Goal: Task Accomplishment & Management: Manage account settings

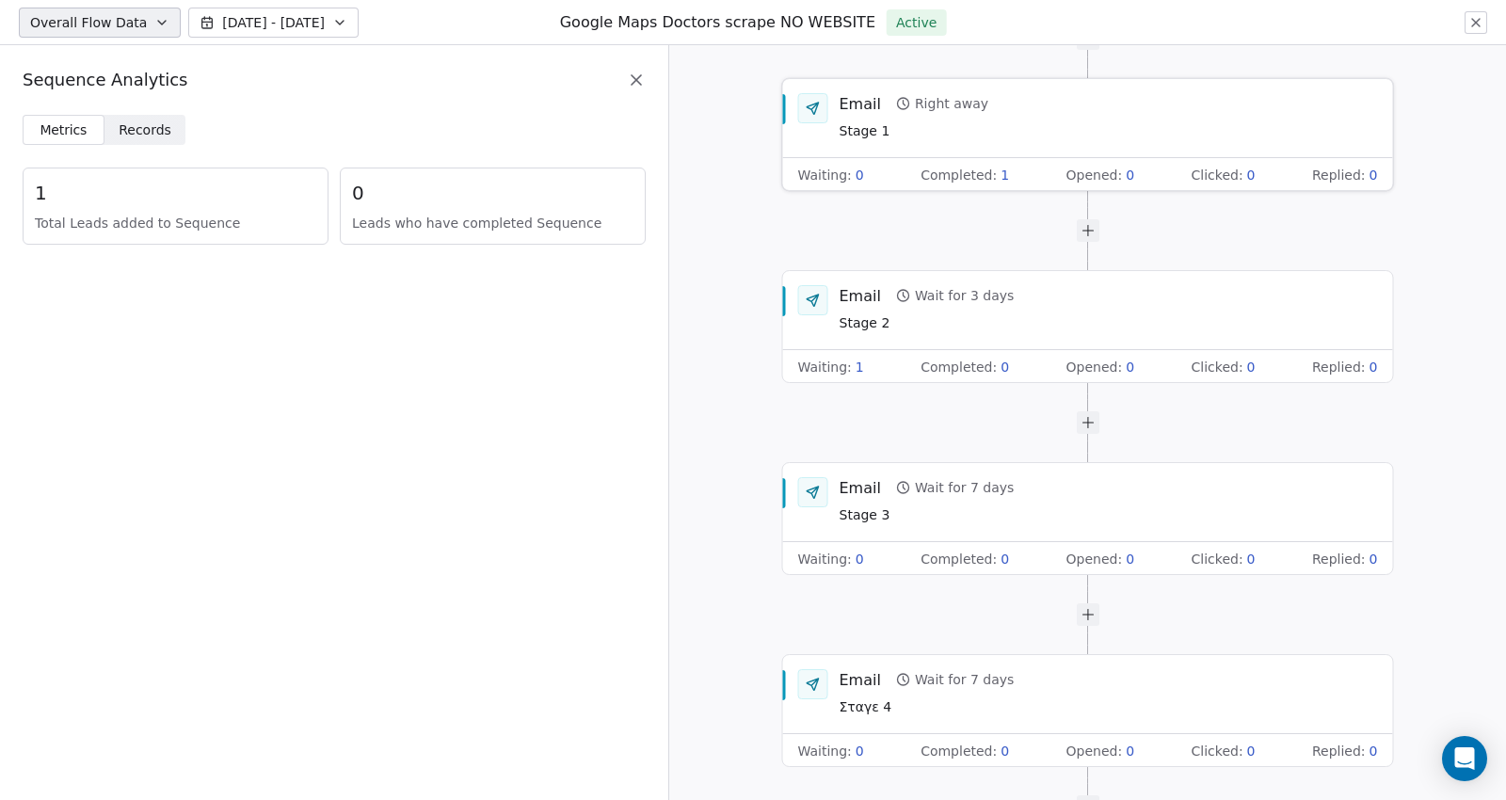
click at [1003, 178] on div "Waiting : 0 Completed : 1 Opened : 0 Clicked : 0 Replied : 0" at bounding box center [1088, 175] width 610 height 34
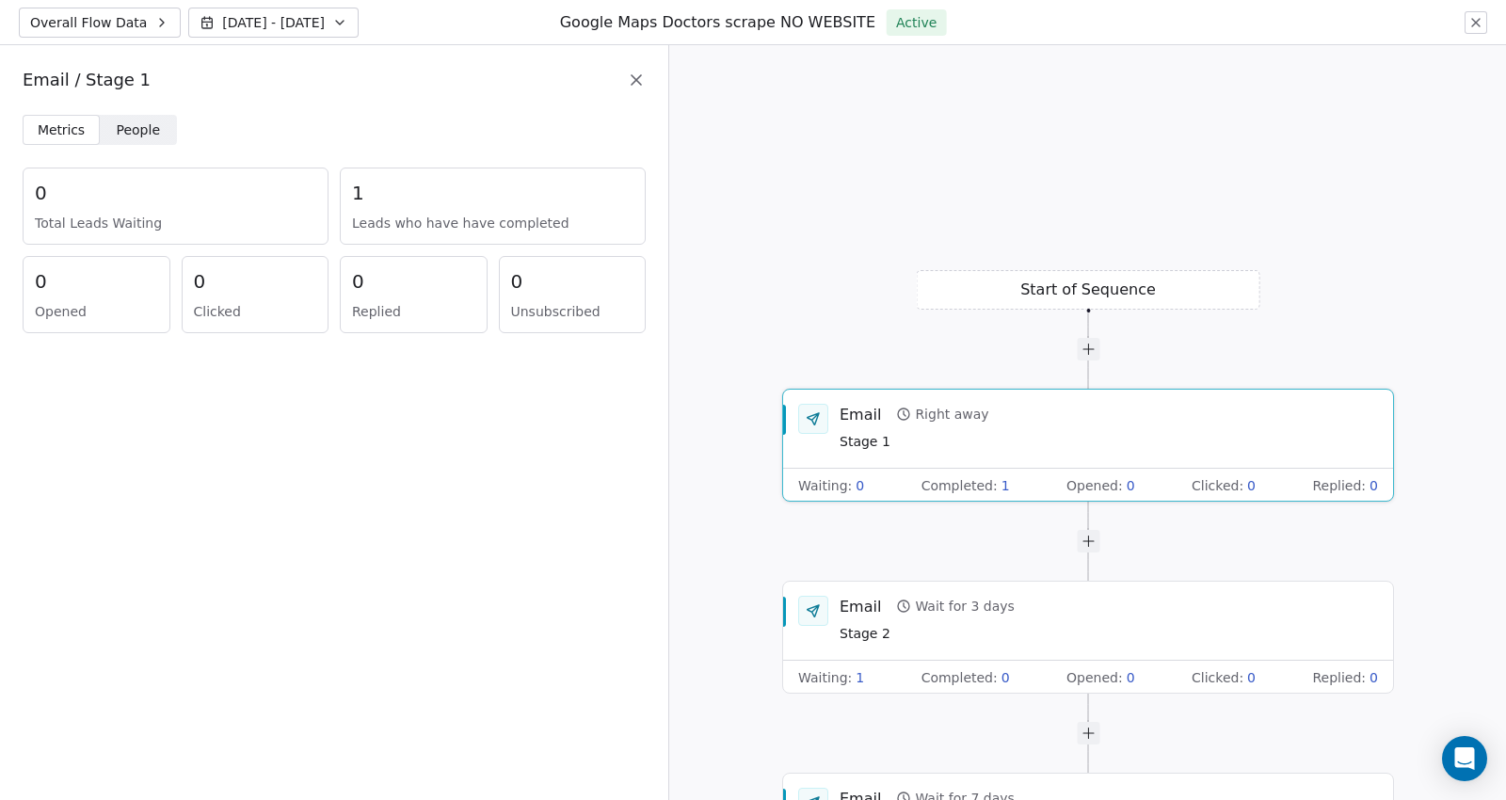
click at [431, 218] on span "Leads who have have completed" at bounding box center [492, 223] width 281 height 19
drag, startPoint x: 431, startPoint y: 218, endPoint x: 186, endPoint y: 140, distance: 256.9
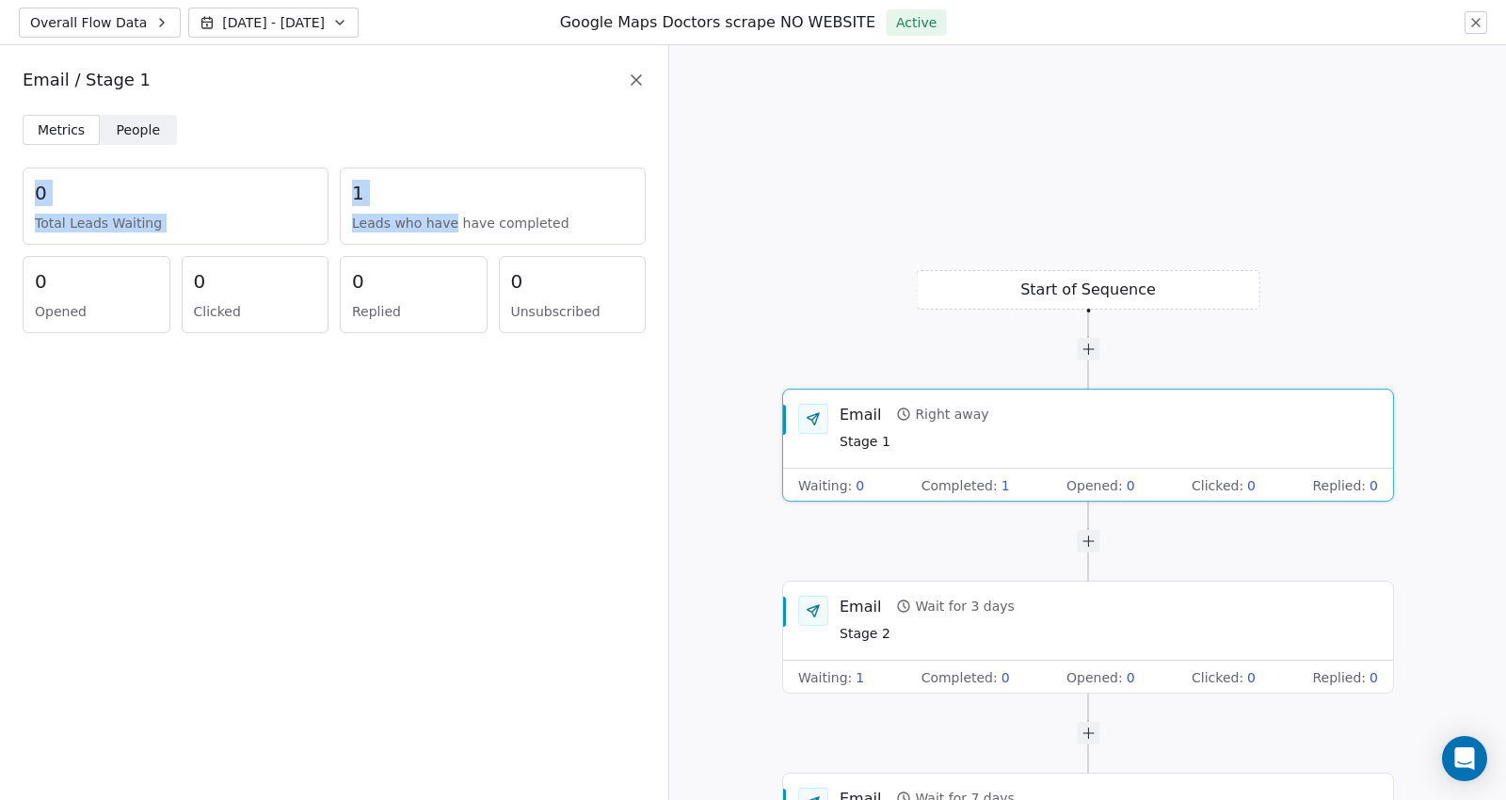
click at [186, 140] on div "Metrics Metrics People People 0 Total Leads Waiting 1 Leads who have have compl…" at bounding box center [334, 235] width 668 height 241
click at [186, 140] on div "Metrics Metrics People People" at bounding box center [334, 130] width 623 height 30
drag, startPoint x: 135, startPoint y: 110, endPoint x: 135, endPoint y: 135, distance: 24.5
click at [135, 135] on div "Email / Stage 1 Metrics Metrics People People 0 Total Leads Waiting 1 Leads who…" at bounding box center [334, 422] width 668 height 755
click at [135, 135] on span "People" at bounding box center [139, 131] width 44 height 20
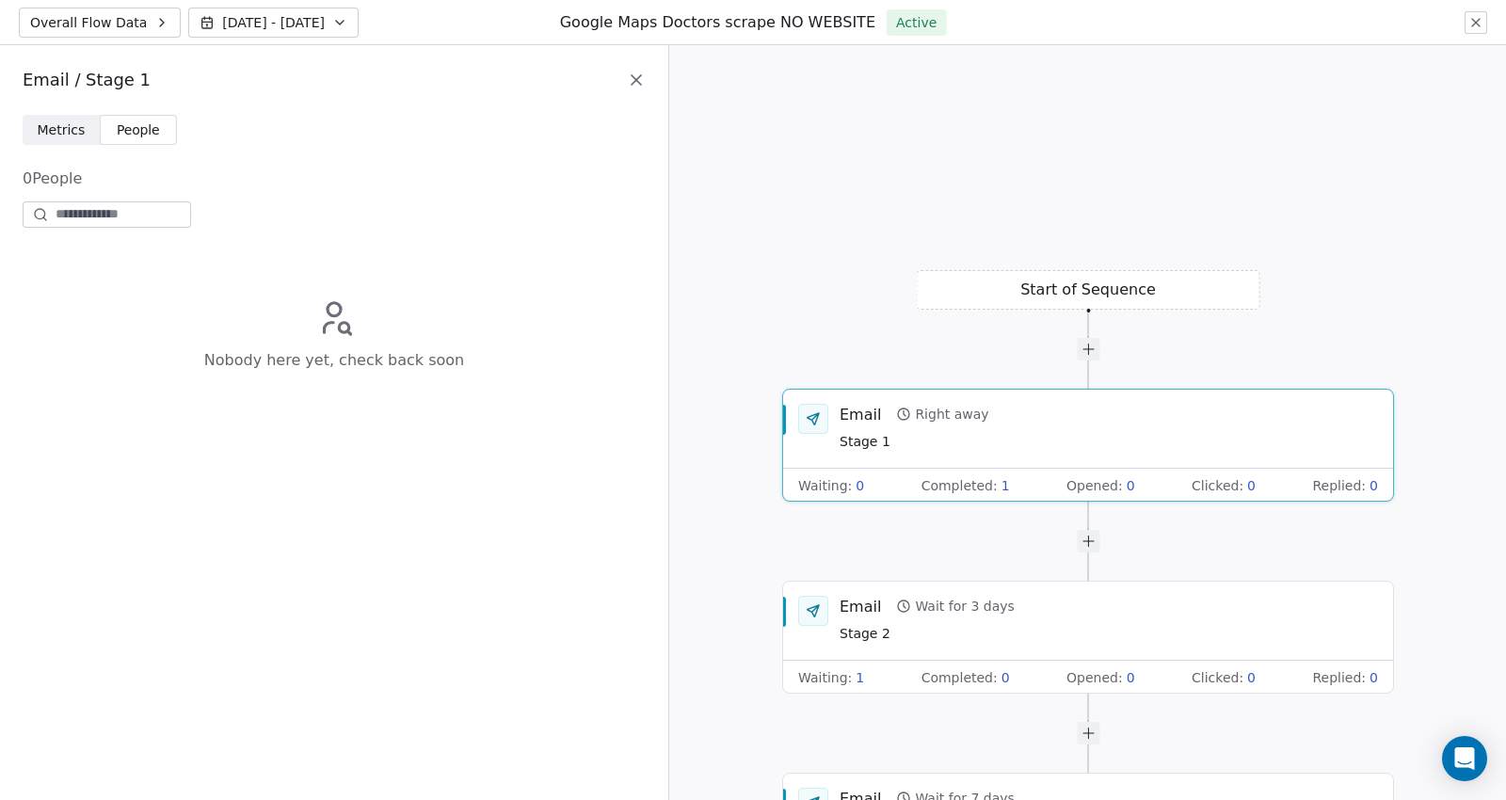
click at [23, 126] on span "Metrics Metrics" at bounding box center [61, 130] width 77 height 30
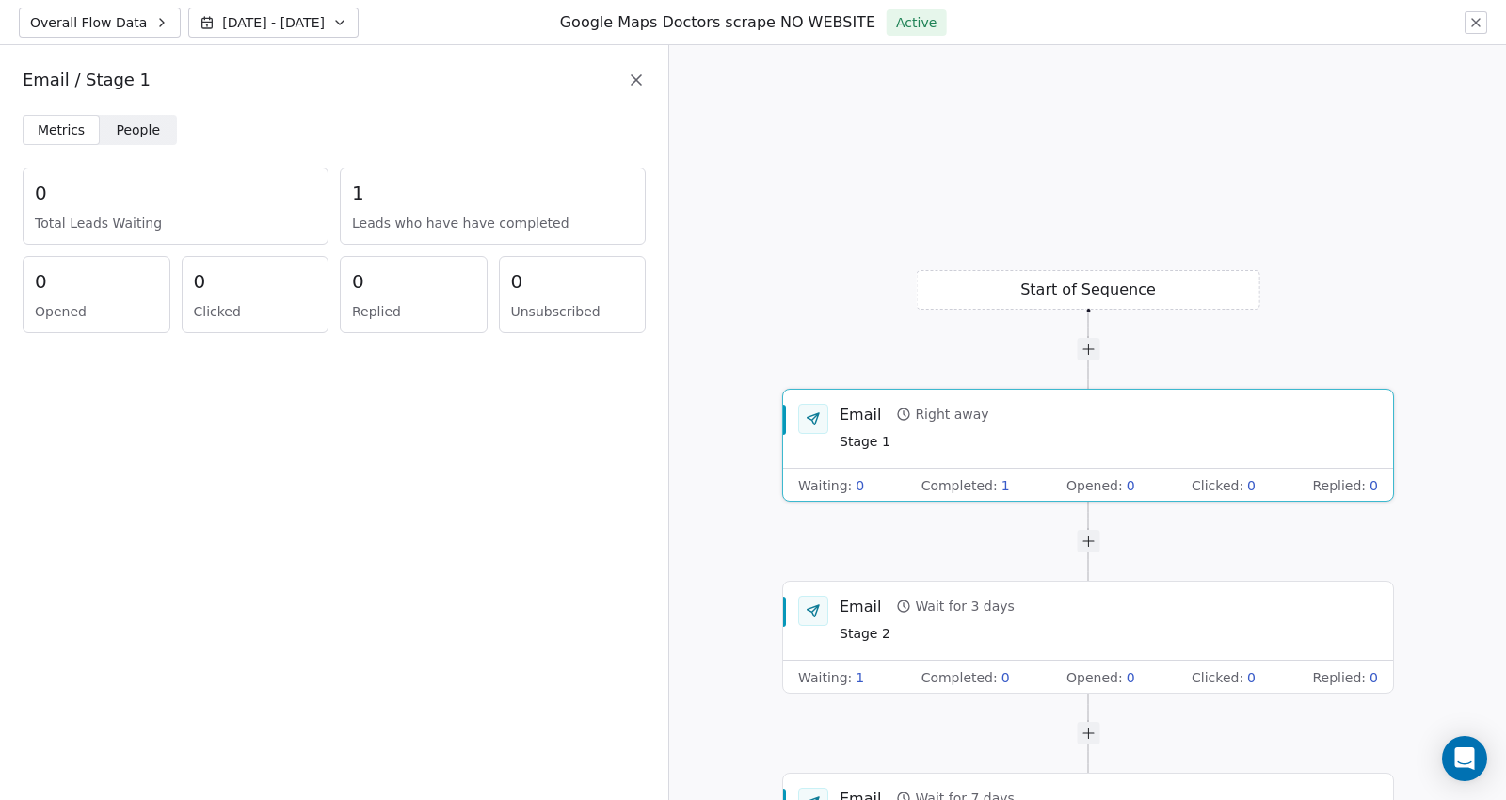
click at [472, 142] on div "Metrics Metrics People People" at bounding box center [334, 130] width 623 height 30
click at [632, 80] on icon at bounding box center [636, 80] width 19 height 19
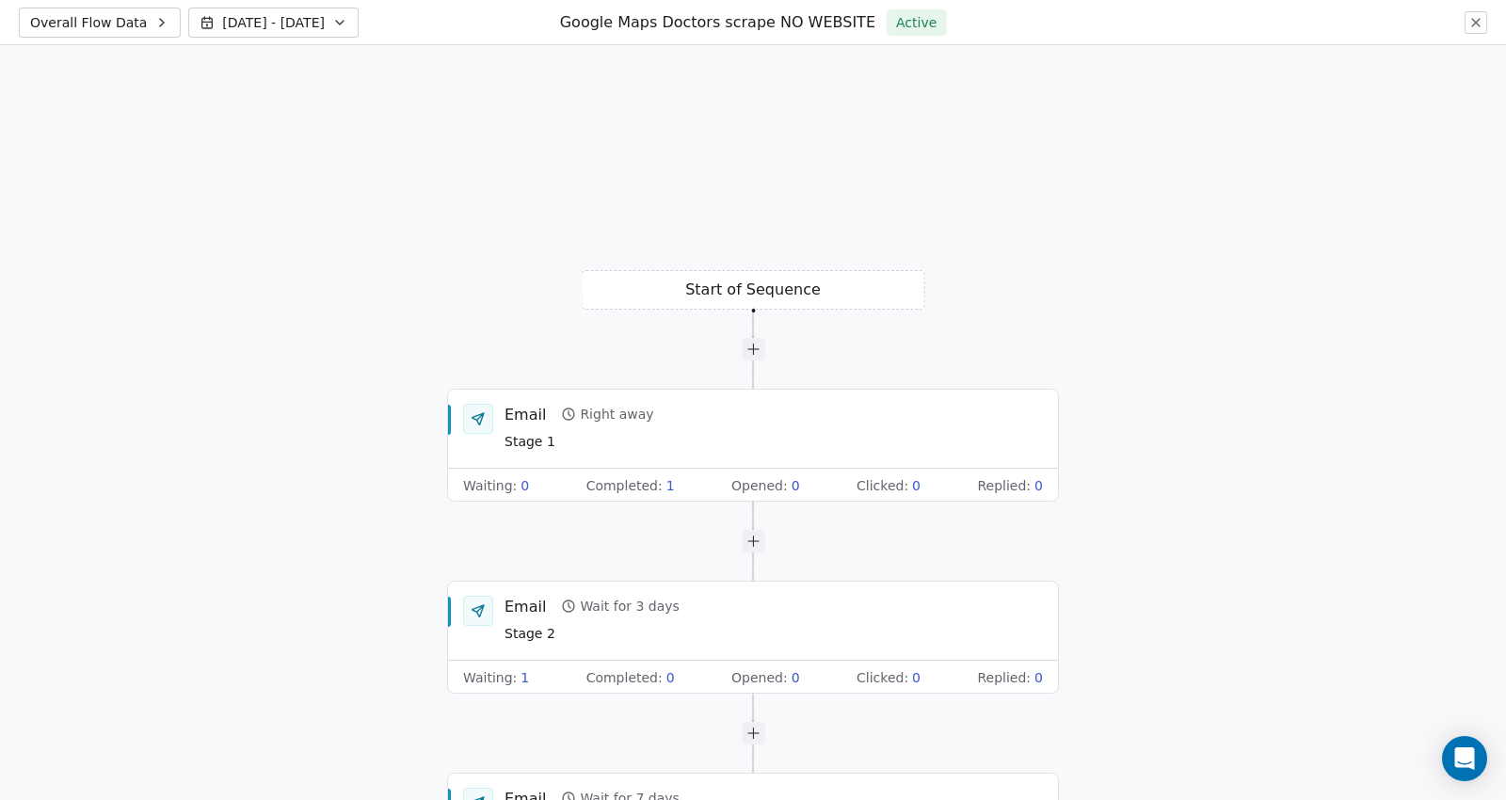
click at [1479, 22] on icon at bounding box center [1476, 22] width 15 height 15
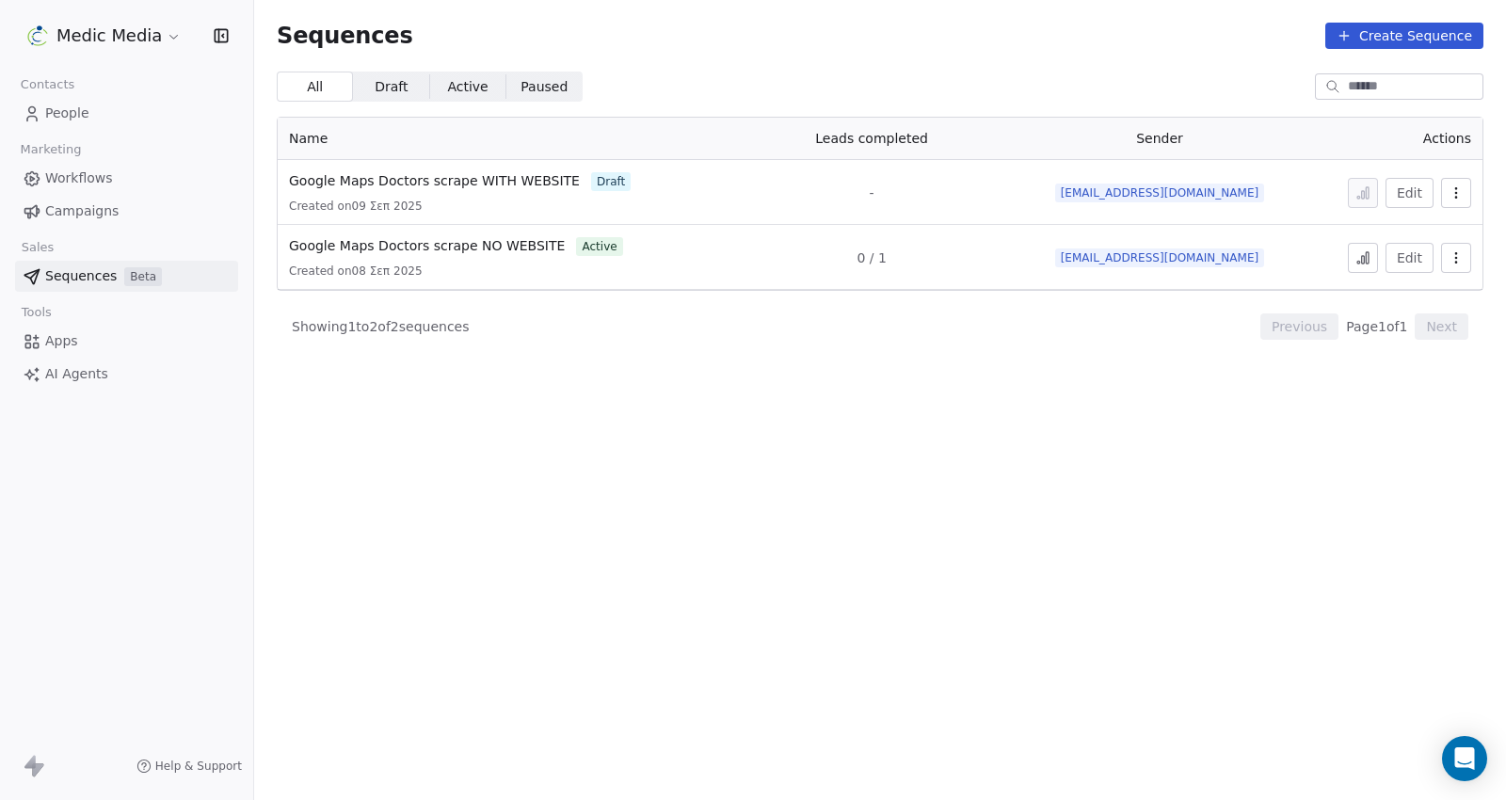
drag, startPoint x: 1345, startPoint y: 250, endPoint x: 1375, endPoint y: 256, distance: 30.7
click at [1375, 256] on div "Edit" at bounding box center [1392, 258] width 157 height 30
click at [1375, 256] on button at bounding box center [1363, 258] width 30 height 30
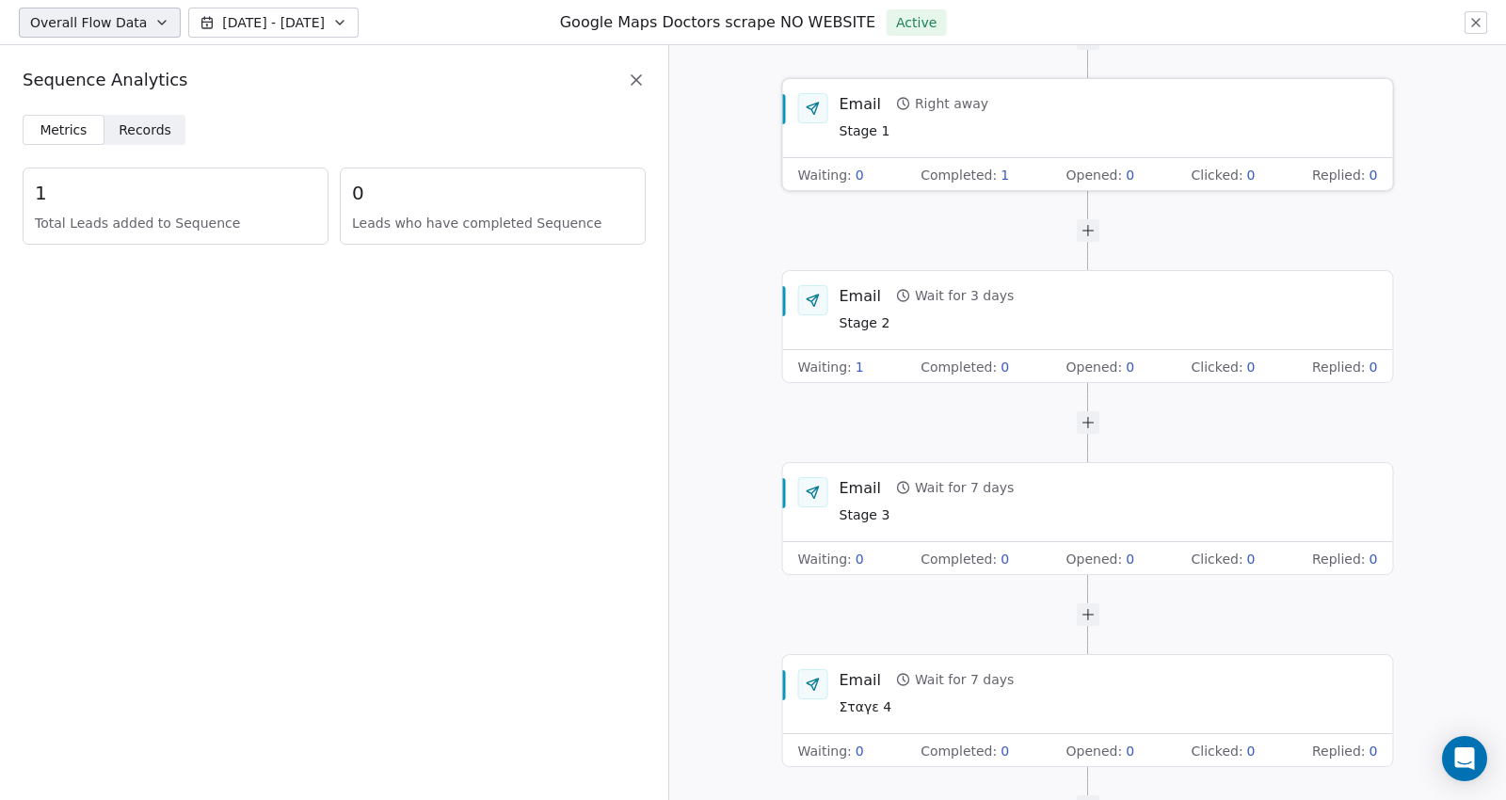
click at [1050, 116] on div "Email Right away Stage 1" at bounding box center [1109, 117] width 538 height 49
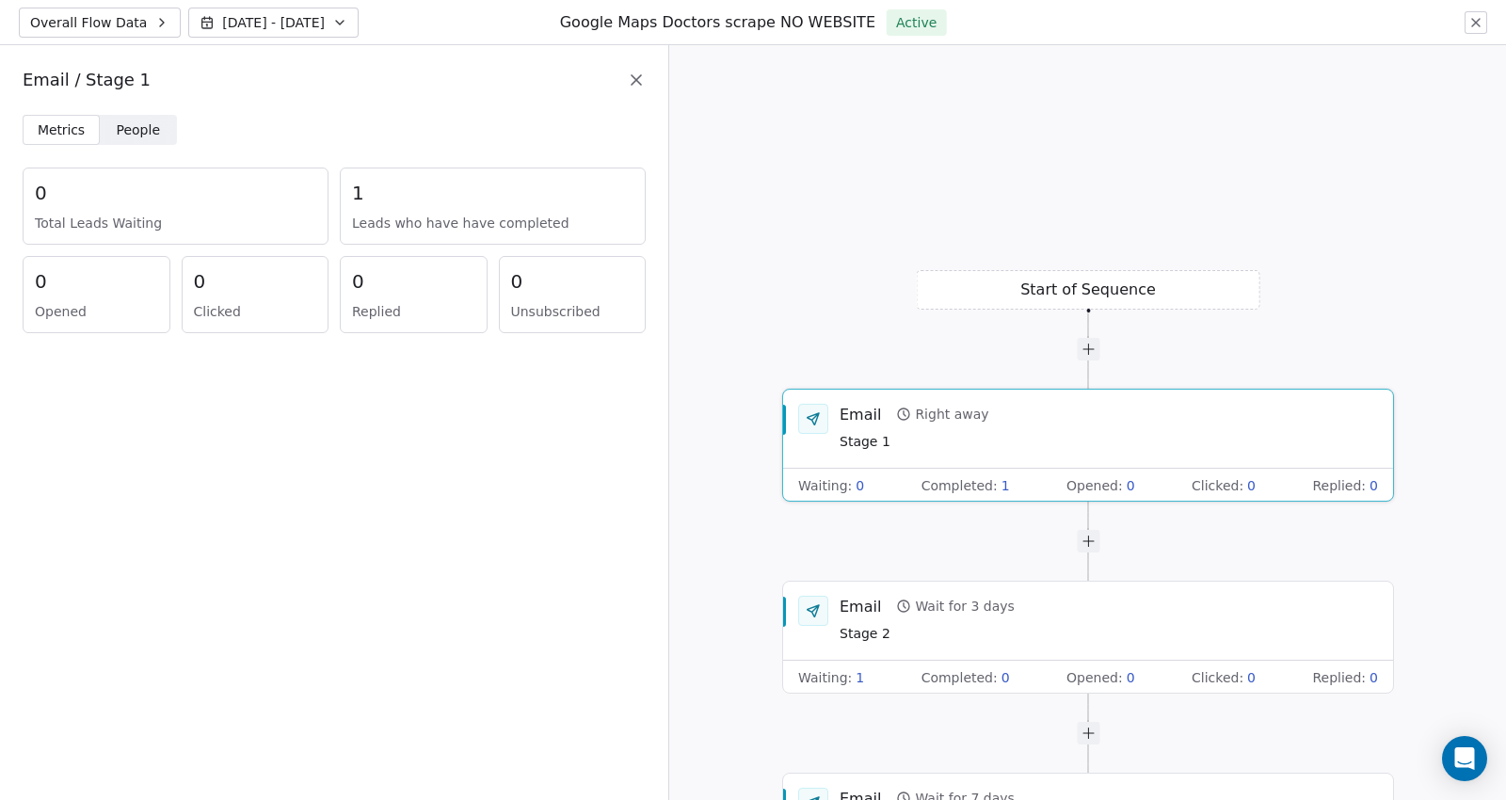
click at [128, 10] on button "Overall Flow Data" at bounding box center [100, 23] width 162 height 30
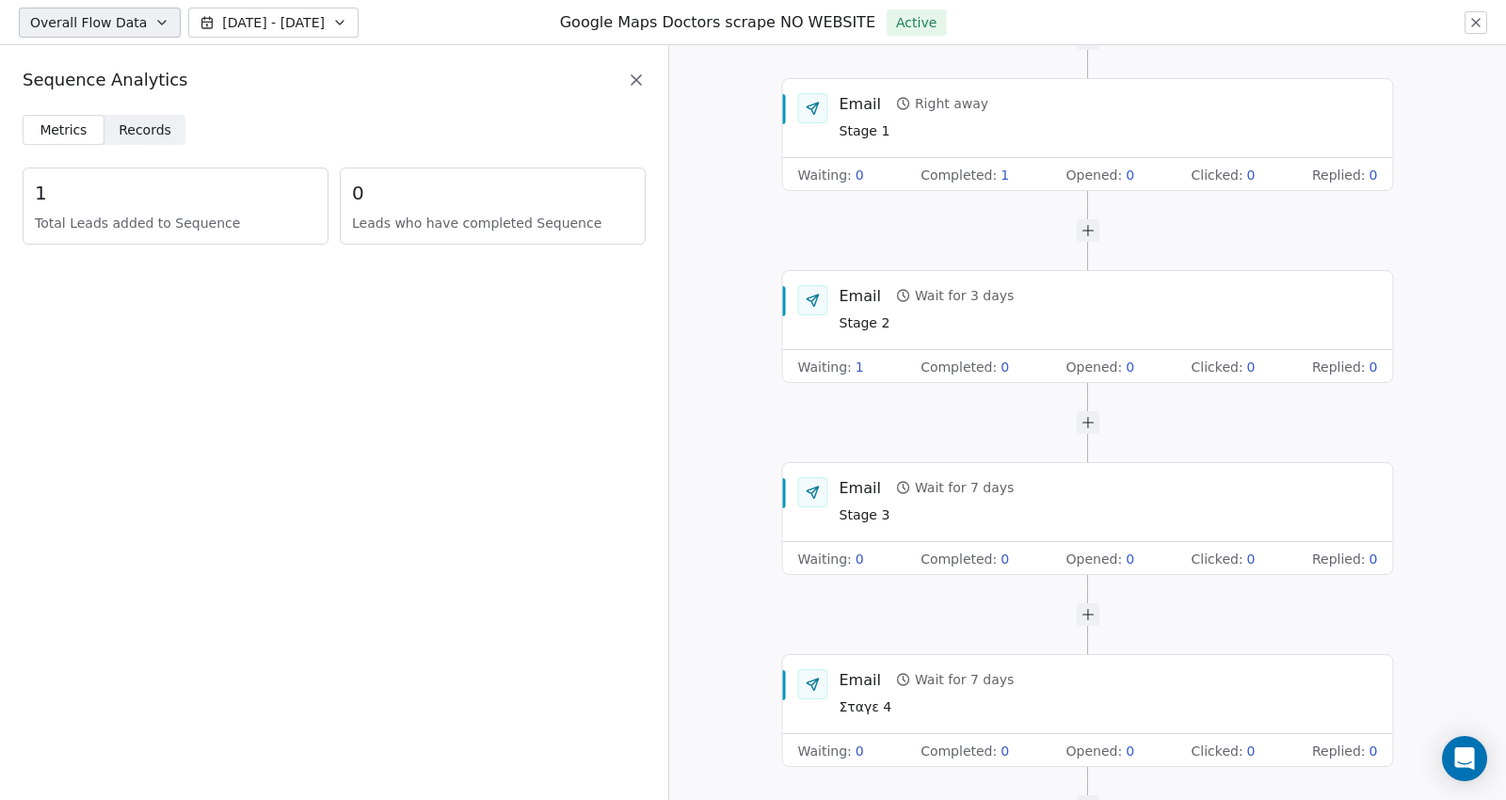
click at [128, 10] on button "Overall Flow Data" at bounding box center [100, 23] width 162 height 30
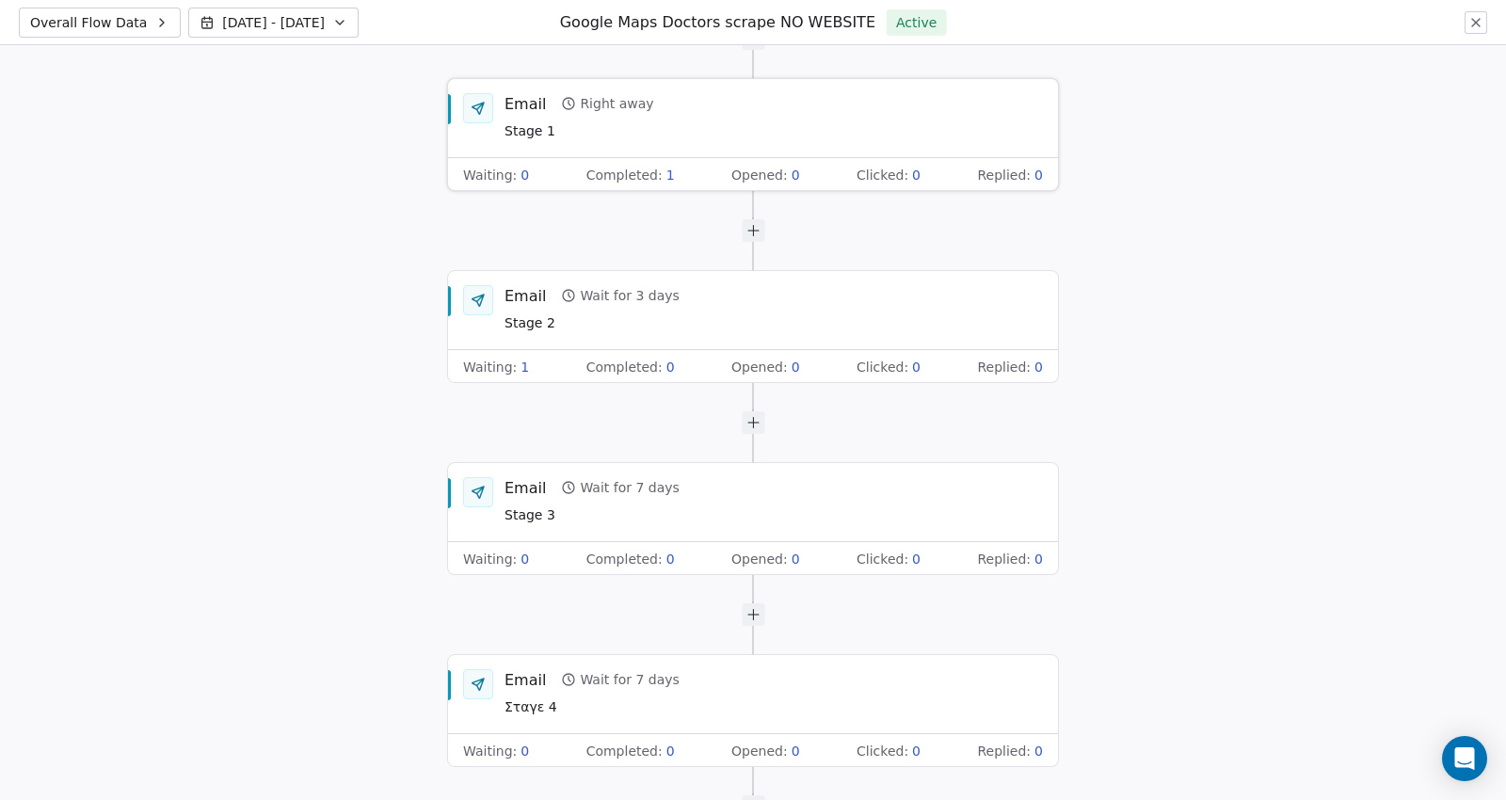
click at [600, 130] on span "Stage 1" at bounding box center [580, 131] width 150 height 21
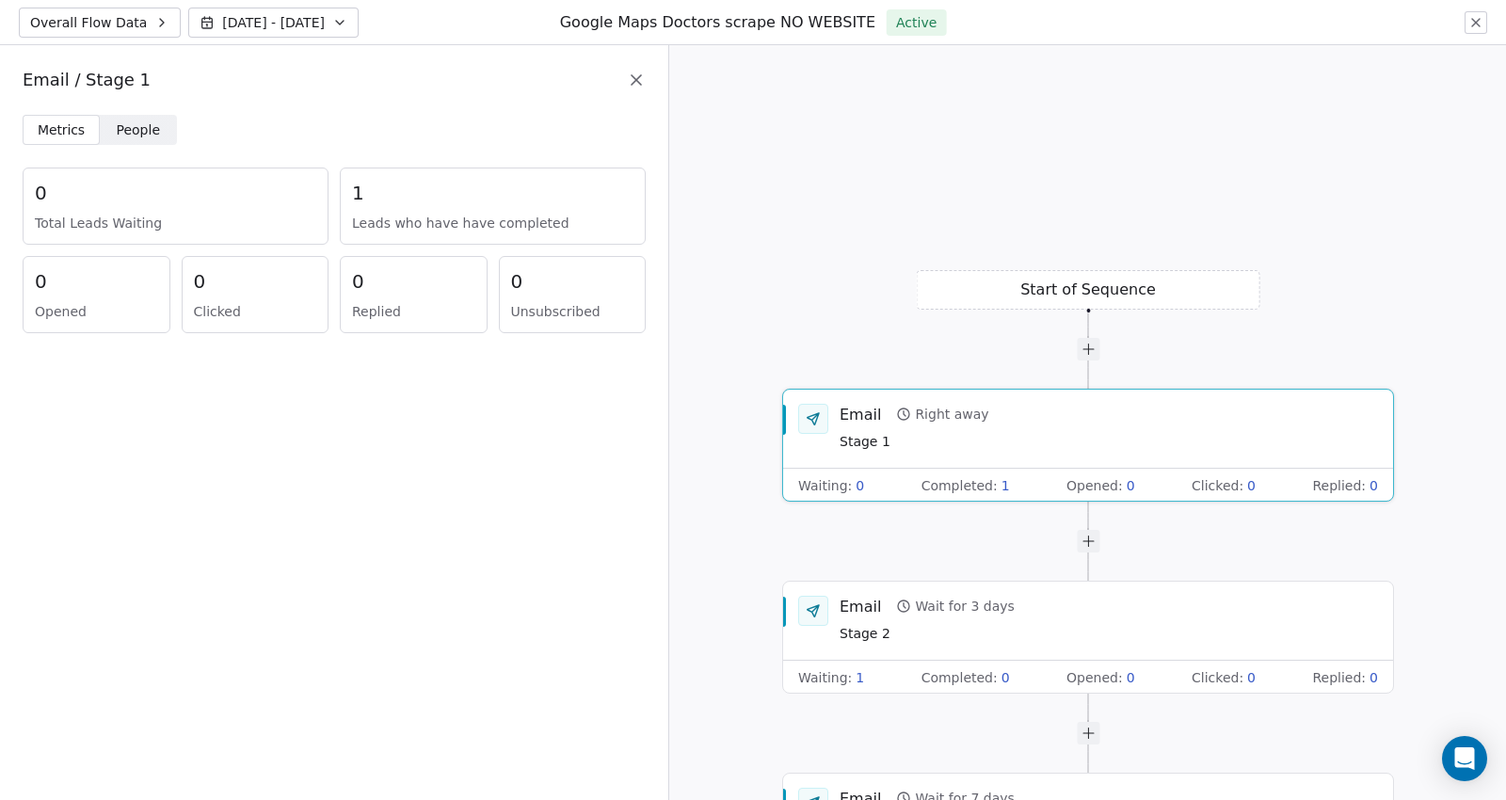
click at [155, 133] on span "People People" at bounding box center [138, 130] width 77 height 30
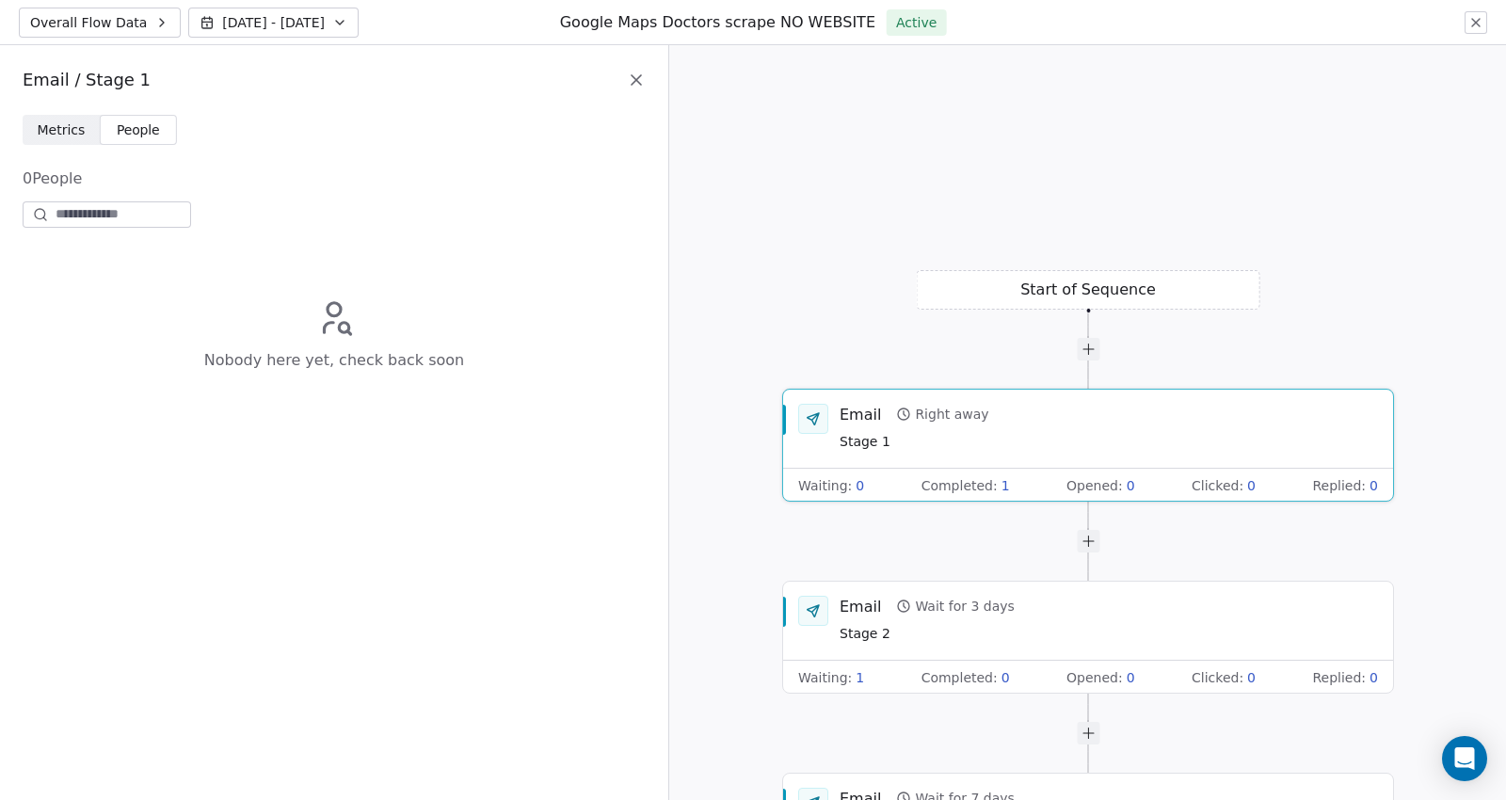
click at [359, 349] on span "Nobody here yet, check back soon" at bounding box center [334, 360] width 260 height 23
drag, startPoint x: 359, startPoint y: 349, endPoint x: 169, endPoint y: 303, distance: 194.8
click at [169, 303] on div "Nobody here yet, check back soon" at bounding box center [334, 334] width 623 height 191
click at [110, 227] on div at bounding box center [107, 214] width 169 height 26
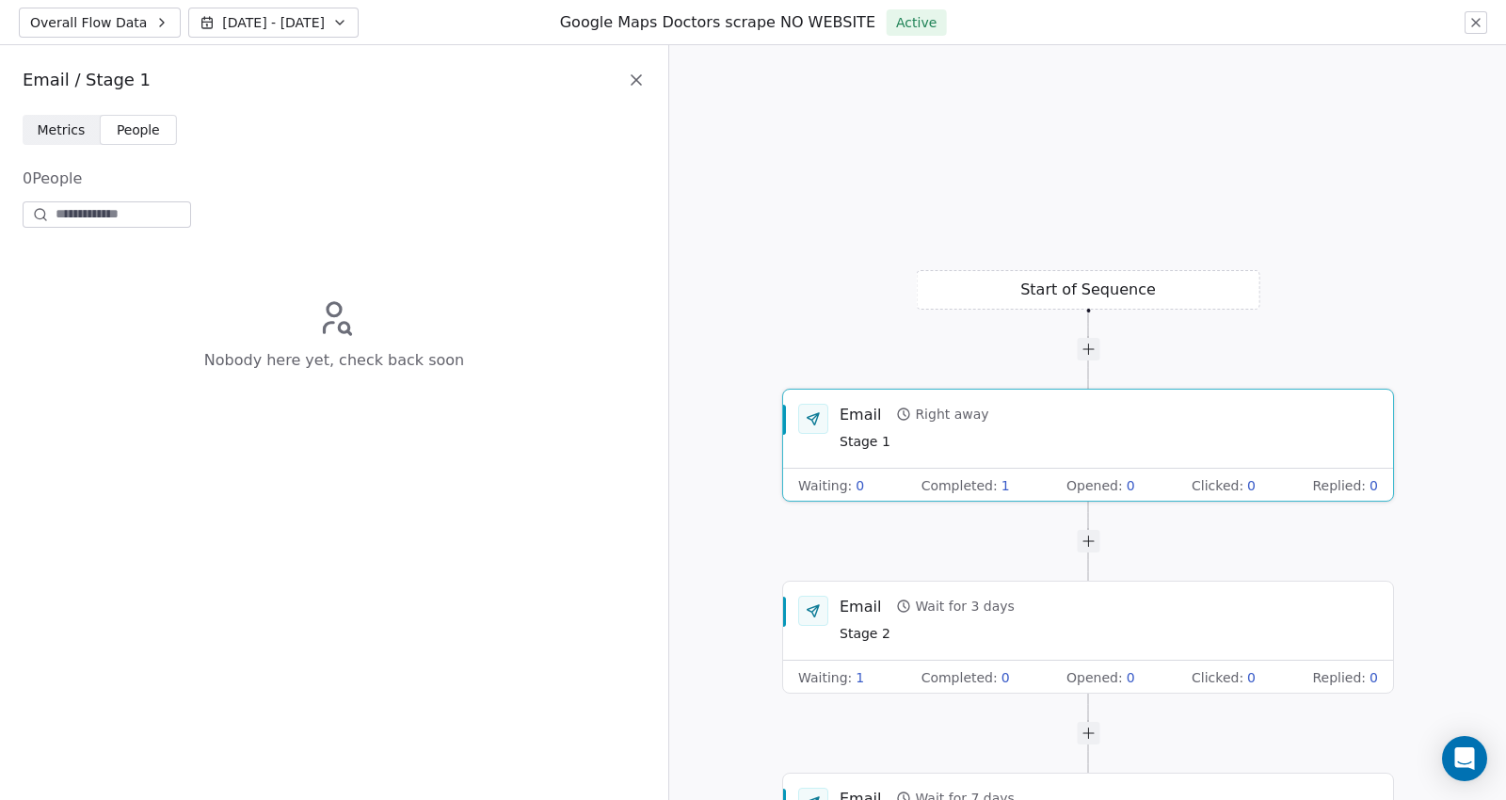
click at [994, 481] on div "Completed : 1" at bounding box center [966, 485] width 88 height 19
click at [1476, 31] on button at bounding box center [1476, 22] width 23 height 23
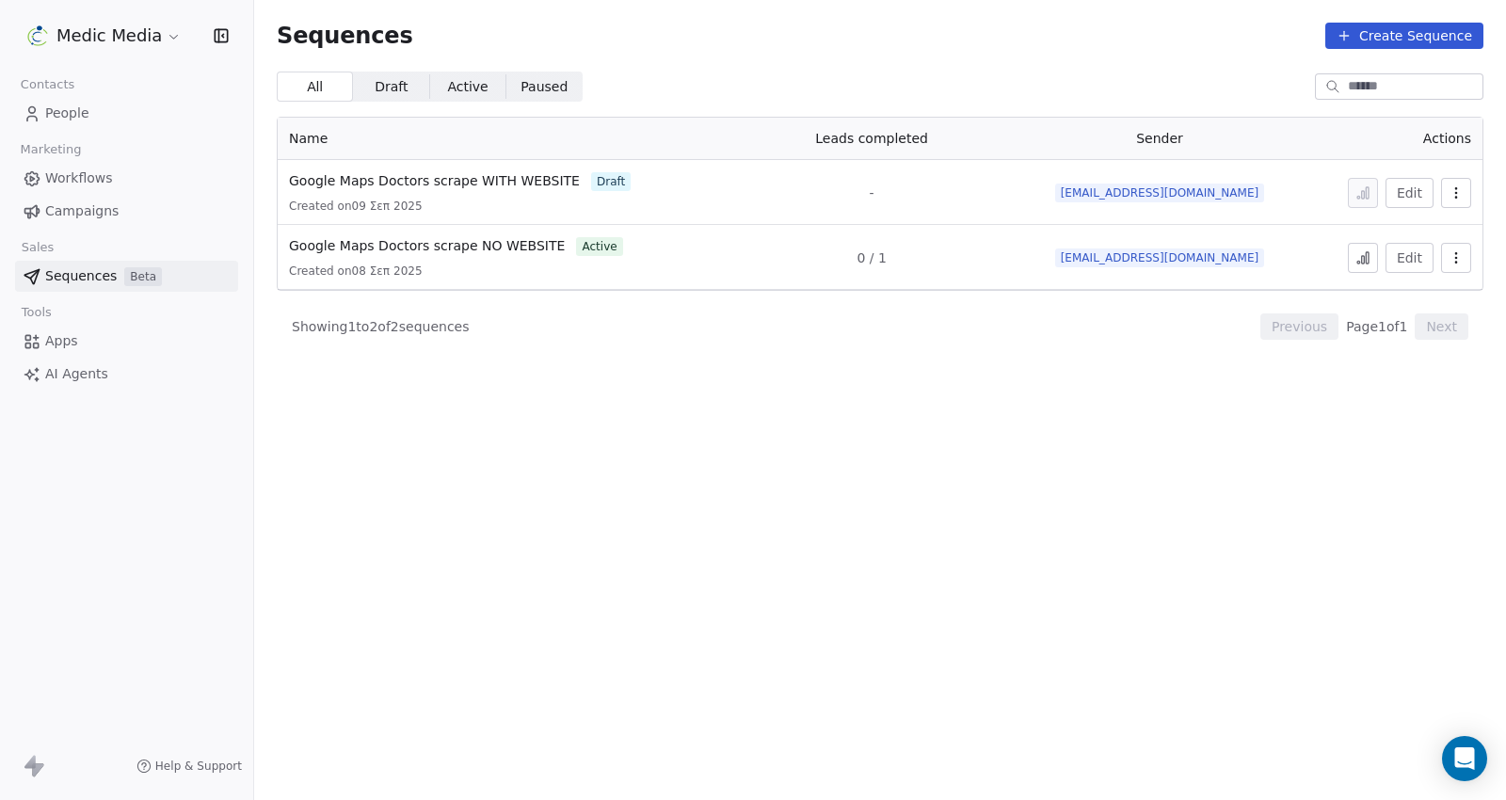
click at [1408, 251] on button "Edit" at bounding box center [1410, 258] width 48 height 30
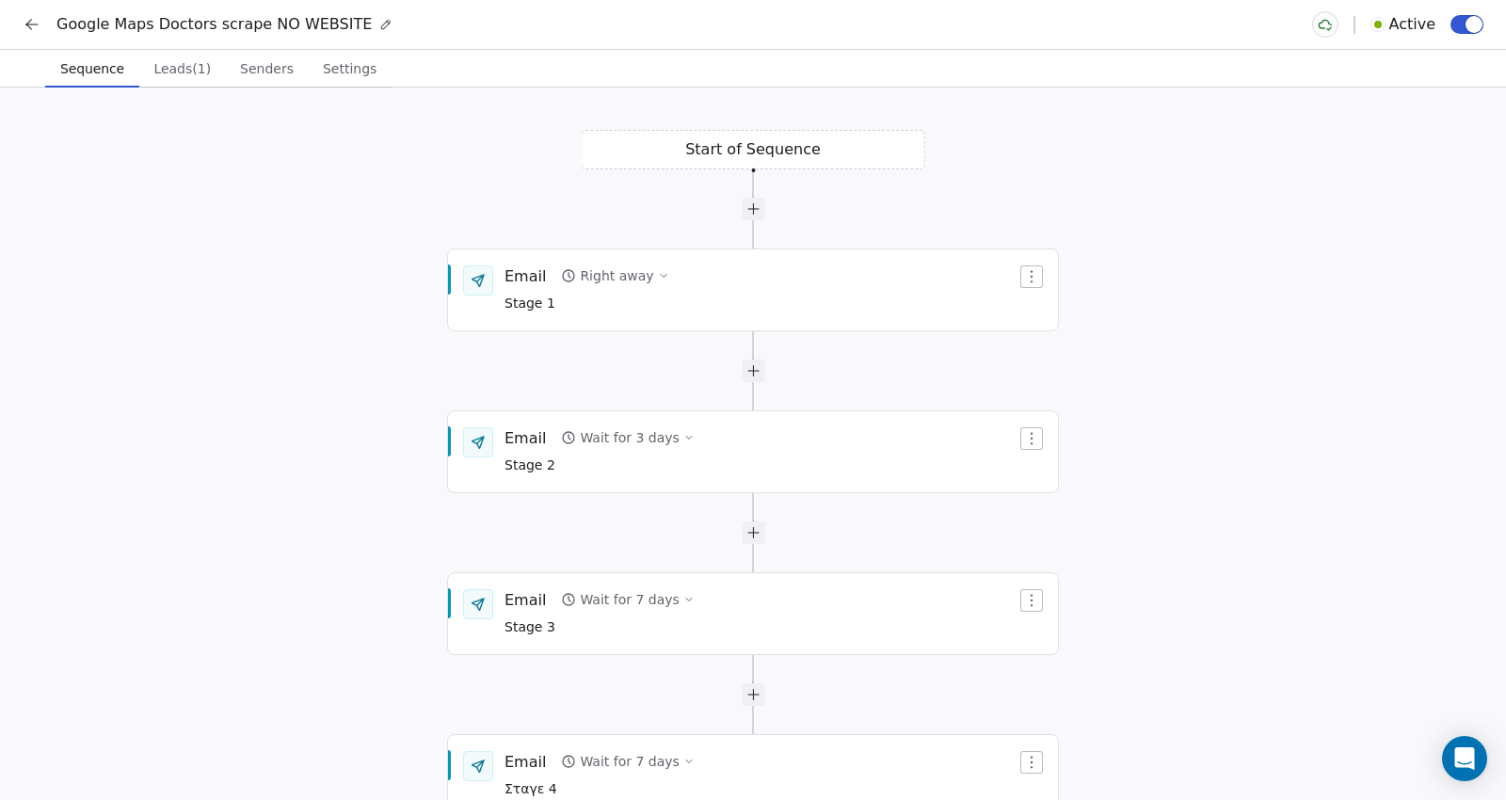
click at [179, 71] on span "Leads (1)" at bounding box center [182, 69] width 72 height 26
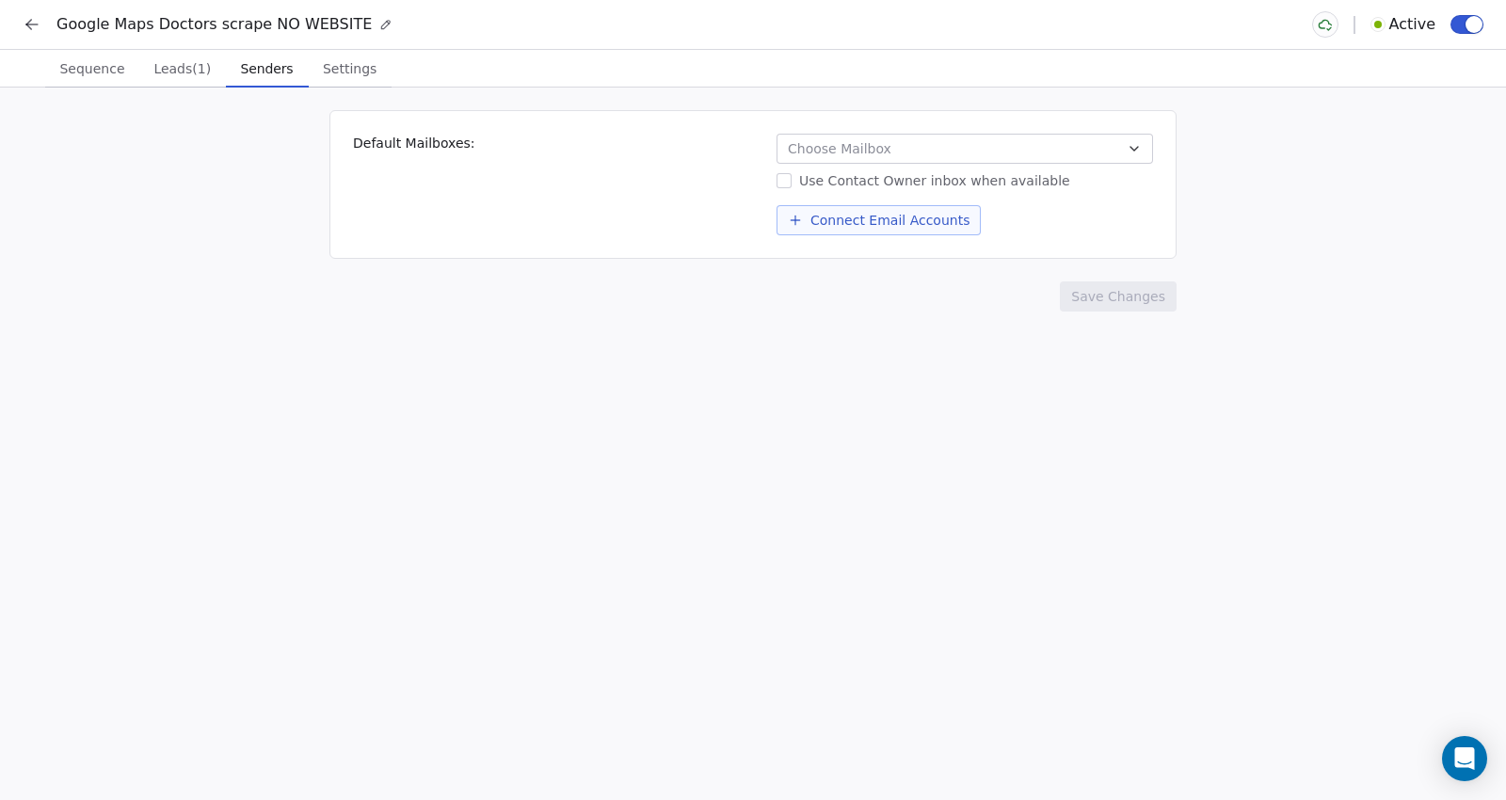
click at [233, 82] on button "Senders Senders" at bounding box center [267, 69] width 83 height 38
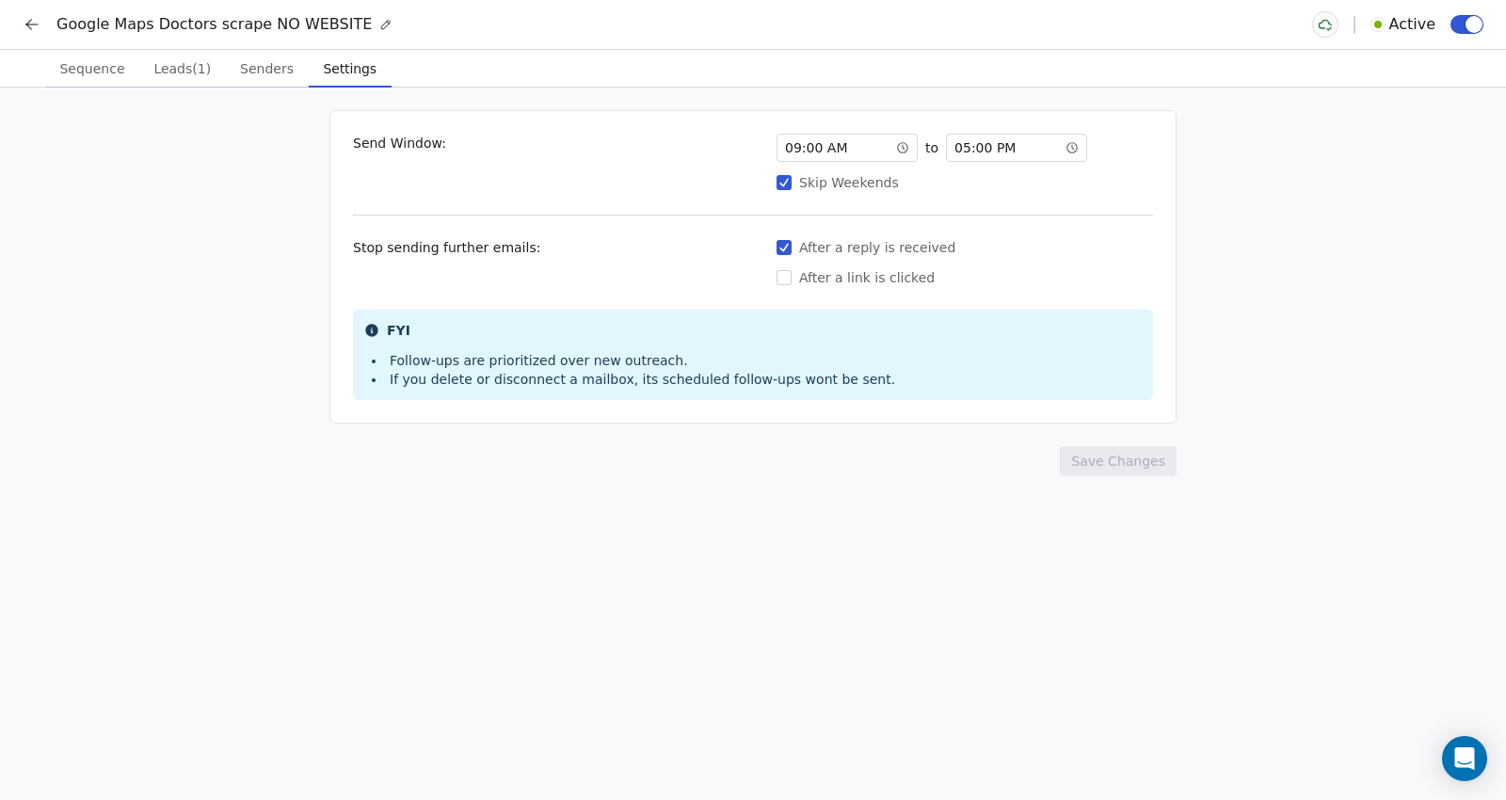
click at [316, 64] on span "Settings" at bounding box center [350, 69] width 68 height 26
click at [805, 137] on div "04 : 00 AM" at bounding box center [847, 148] width 141 height 28
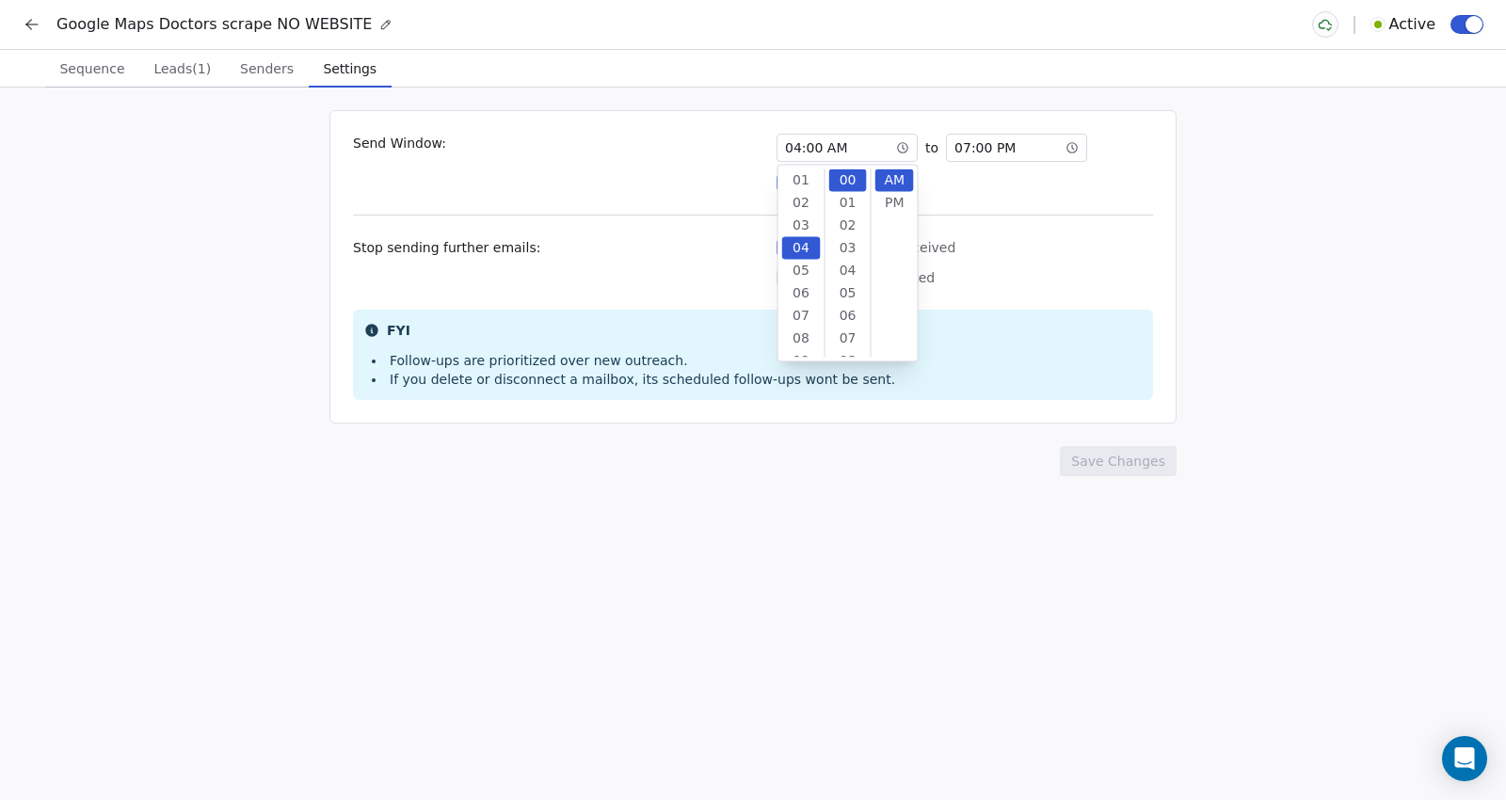
scroll to position [68, 0]
click at [804, 229] on div "06" at bounding box center [801, 225] width 39 height 23
click at [807, 233] on div "08" at bounding box center [801, 225] width 39 height 23
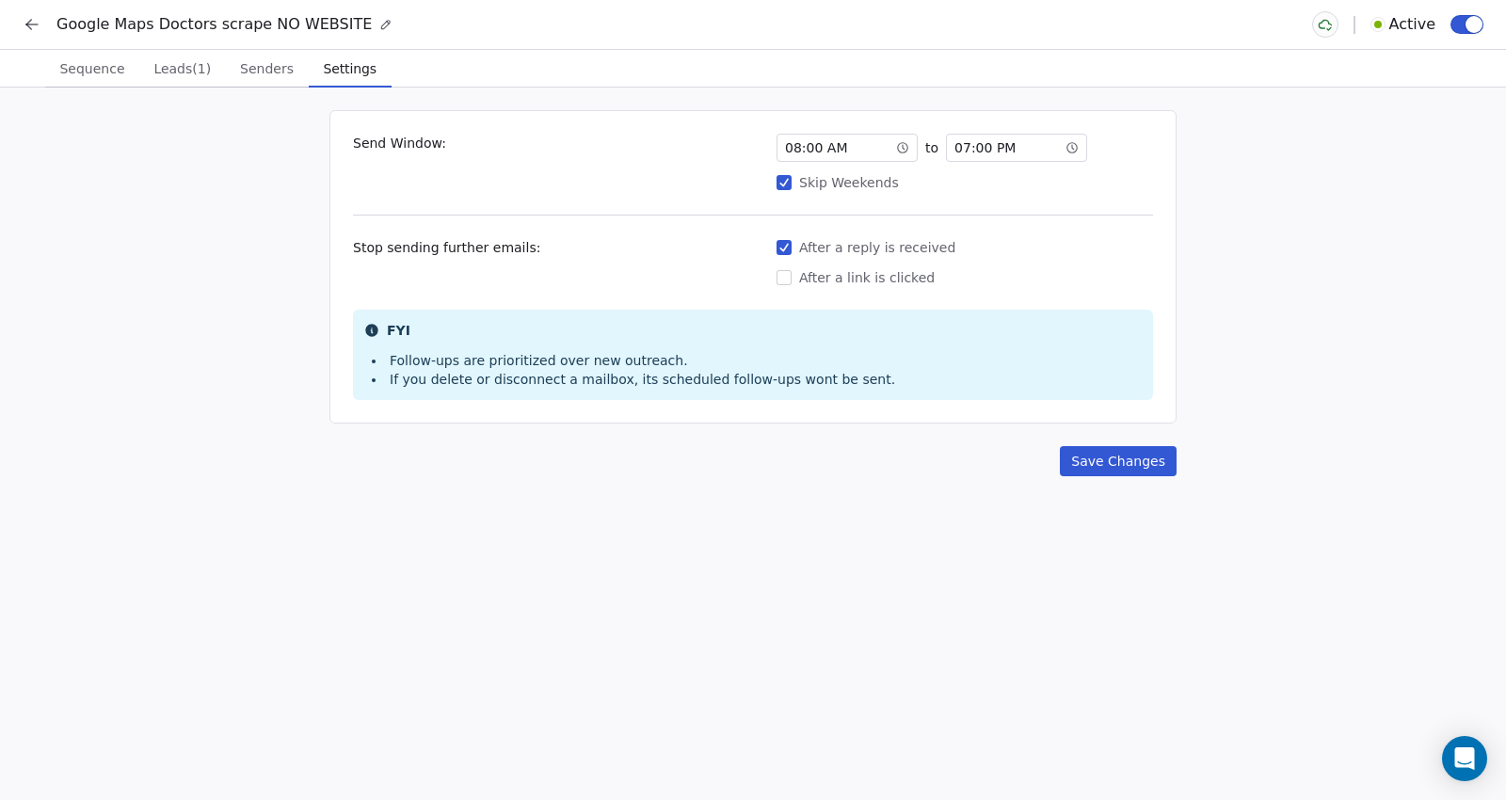
click at [1000, 297] on div "Send Window: 08 : 00 AM to 07 : 00 PM Skip Weekends Stop sending further emails…" at bounding box center [752, 266] width 847 height 313
click at [1100, 461] on button "Save Changes" at bounding box center [1118, 461] width 117 height 30
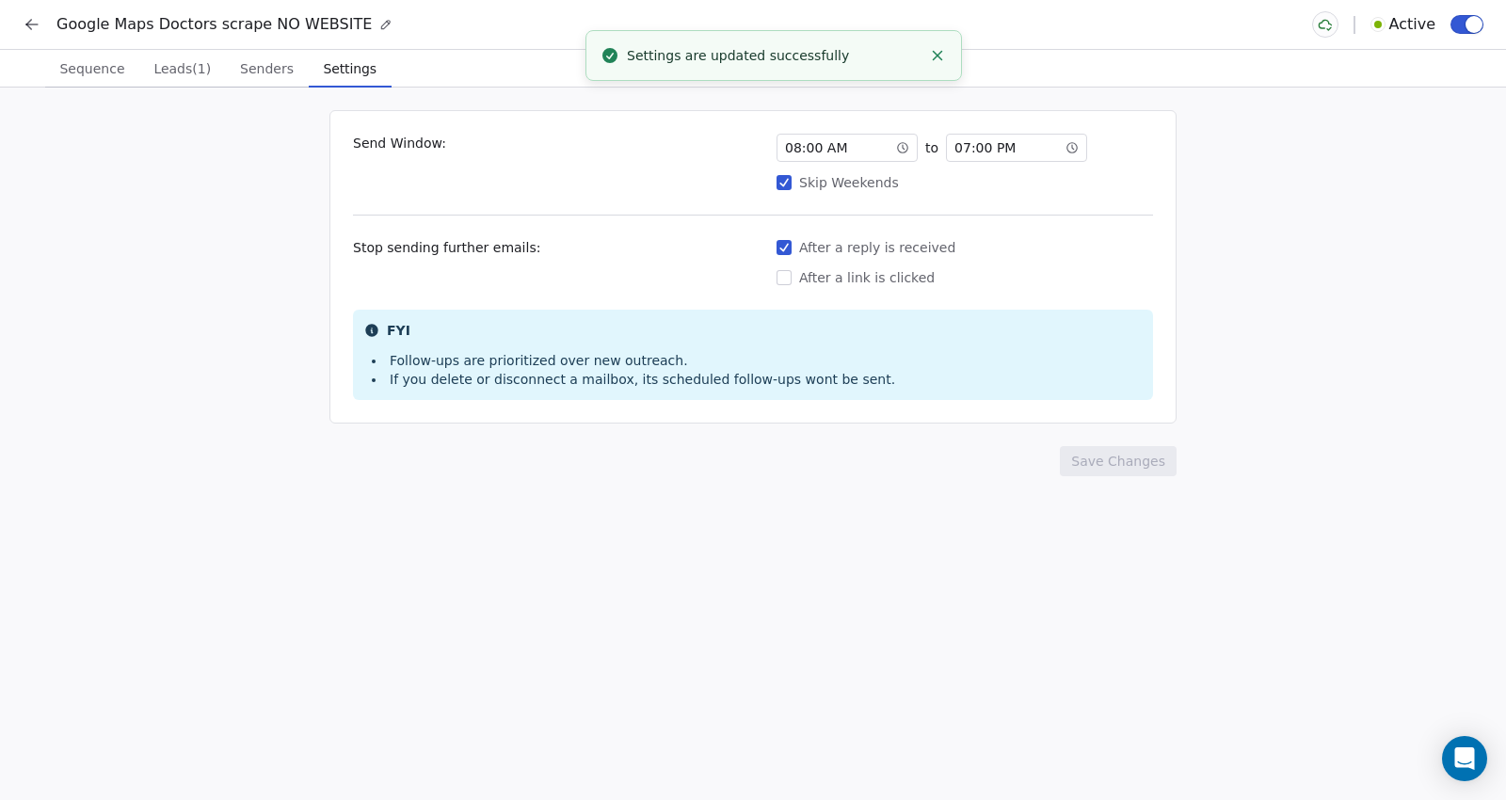
click at [39, 28] on icon at bounding box center [32, 24] width 19 height 19
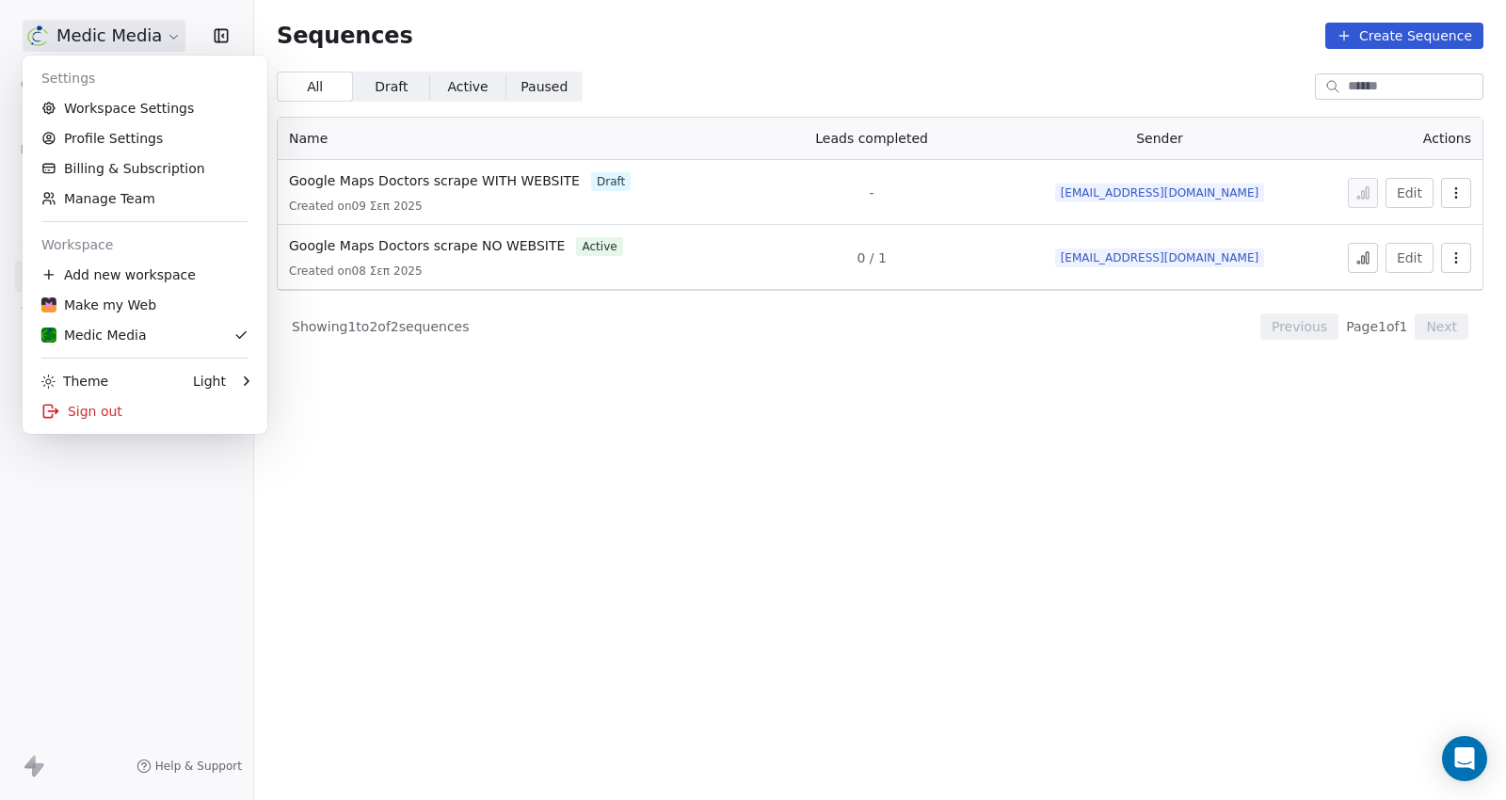
click at [139, 35] on html "Medic Media Contacts People Marketing Workflows Campaigns Sales Sequences Beta …" at bounding box center [753, 400] width 1506 height 800
click at [190, 104] on link "Workspace Settings" at bounding box center [145, 108] width 230 height 30
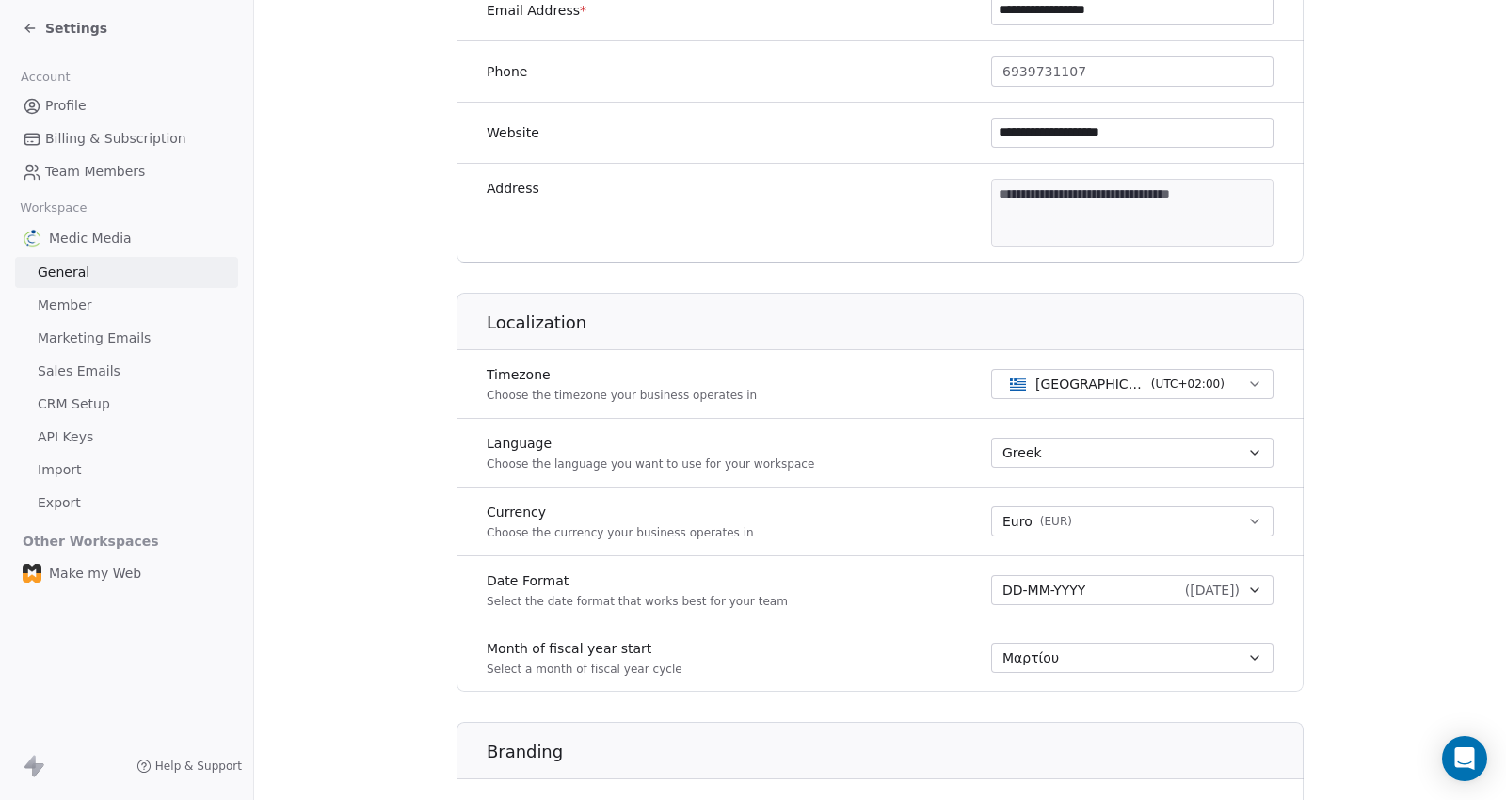
scroll to position [506, 0]
click at [1406, 436] on section "**********" at bounding box center [880, 375] width 1252 height 1762
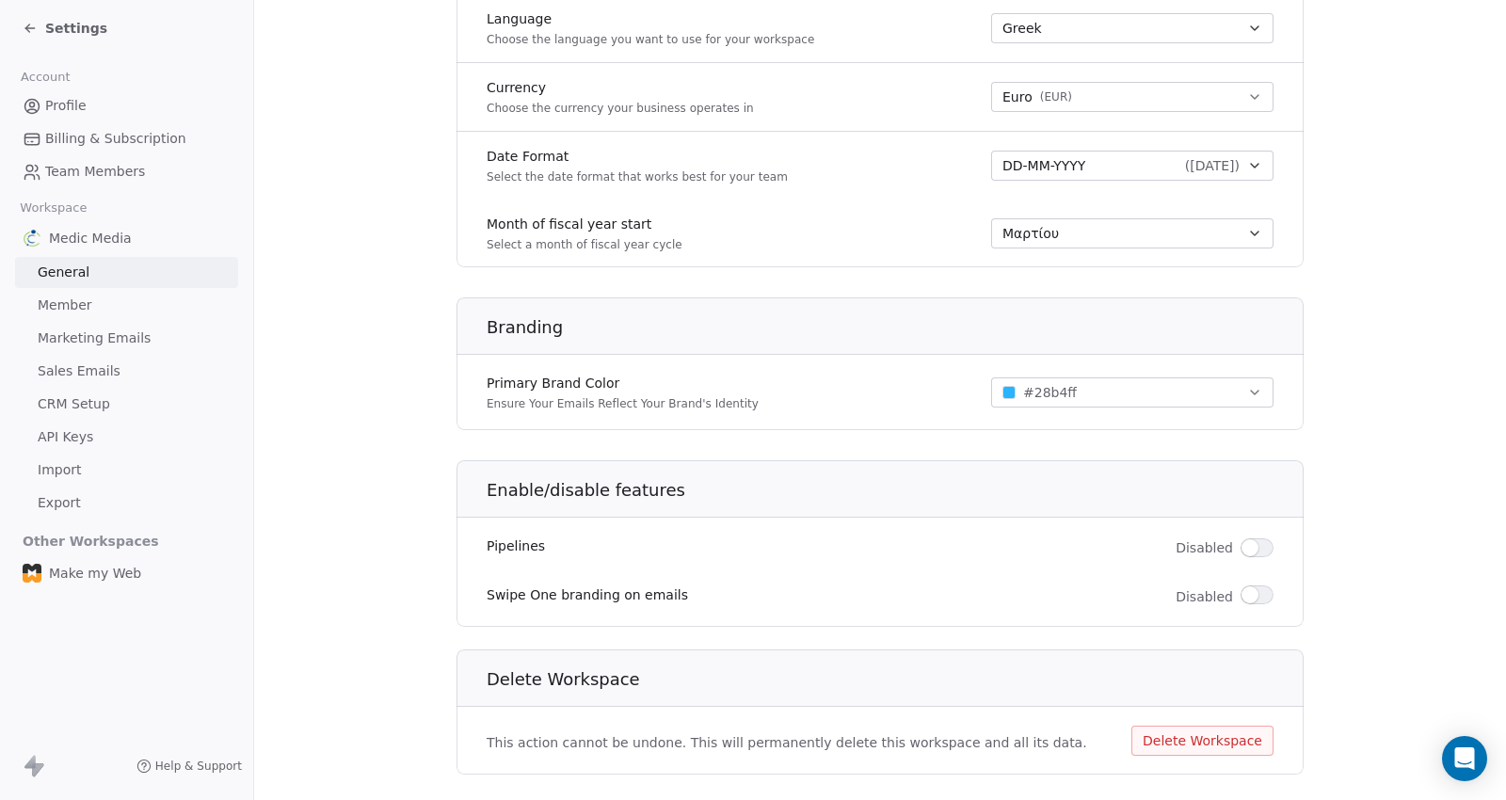
scroll to position [928, 0]
click at [1249, 544] on span "button" at bounding box center [1250, 546] width 17 height 17
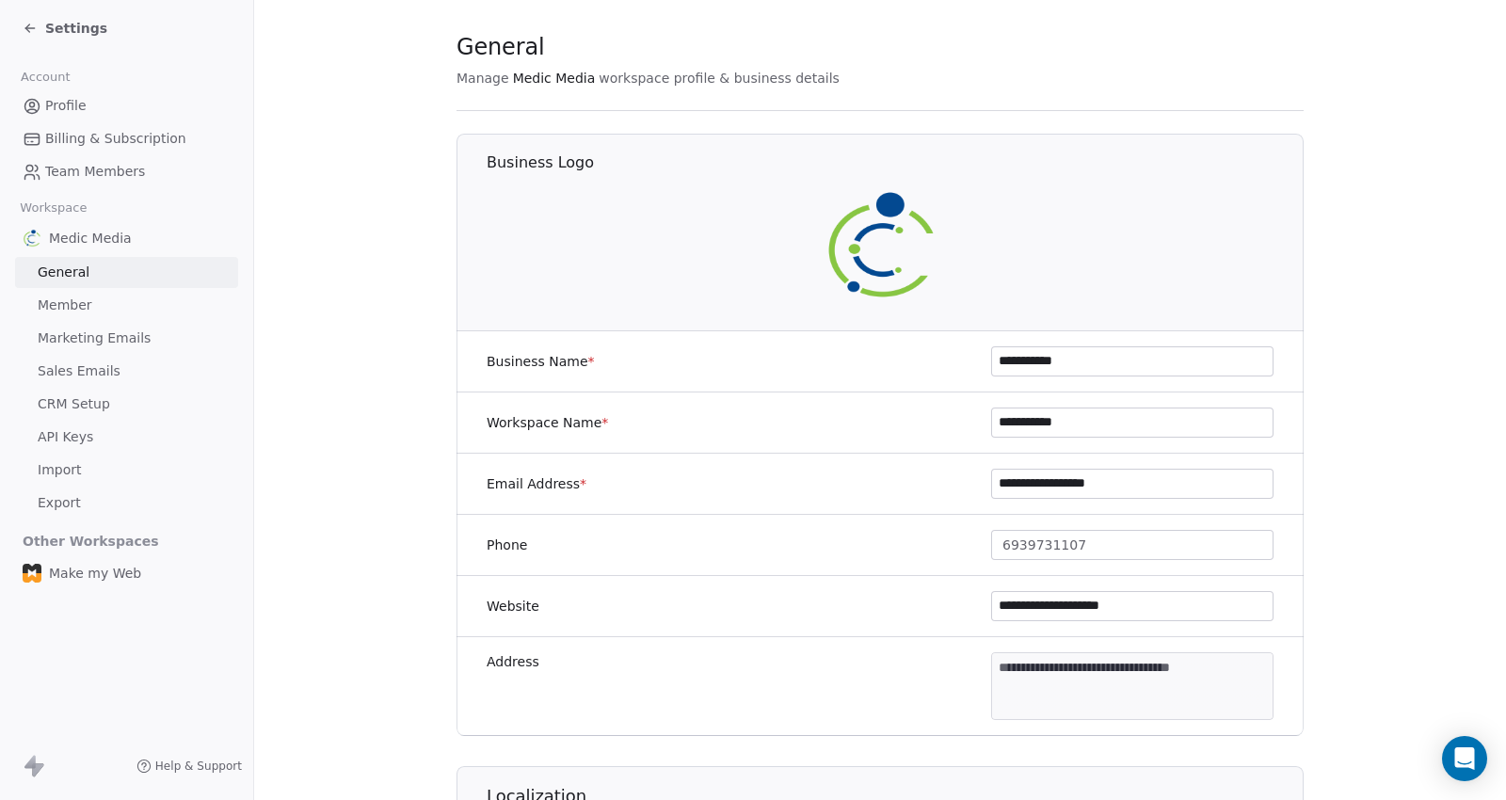
scroll to position [0, 0]
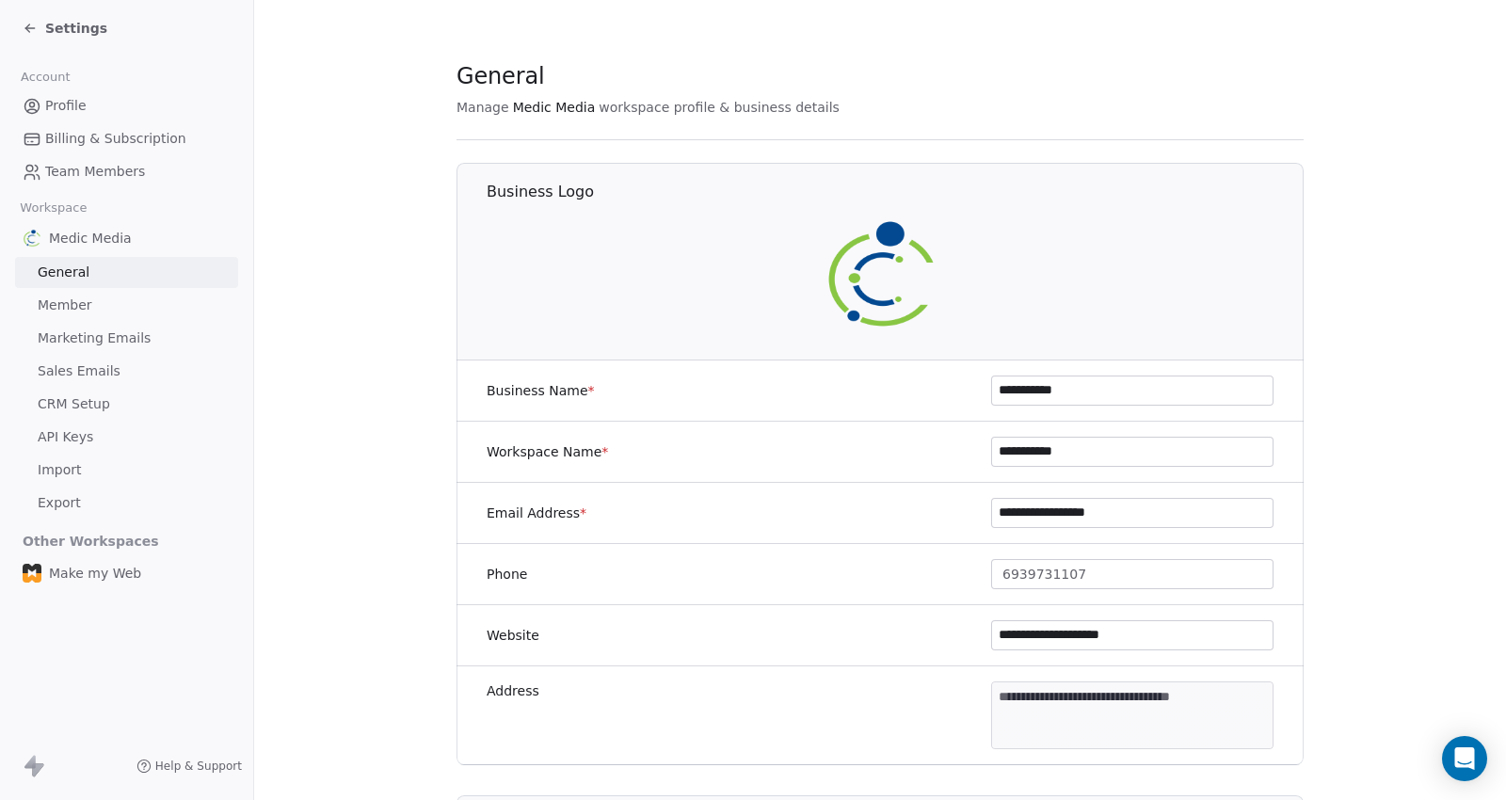
click at [80, 28] on span "Settings" at bounding box center [76, 28] width 62 height 19
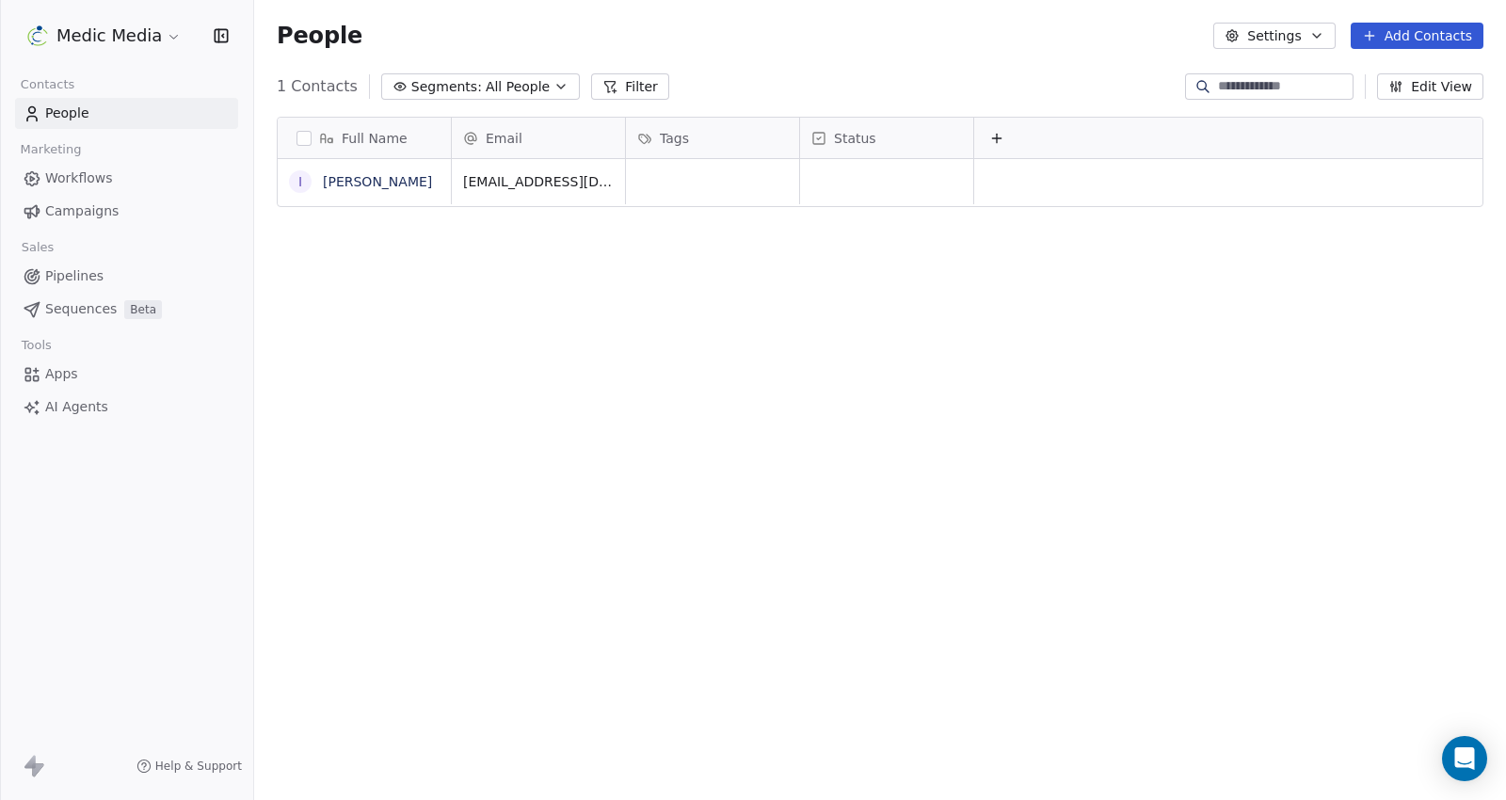
scroll to position [688, 1236]
click at [88, 268] on span "Pipelines" at bounding box center [74, 276] width 58 height 20
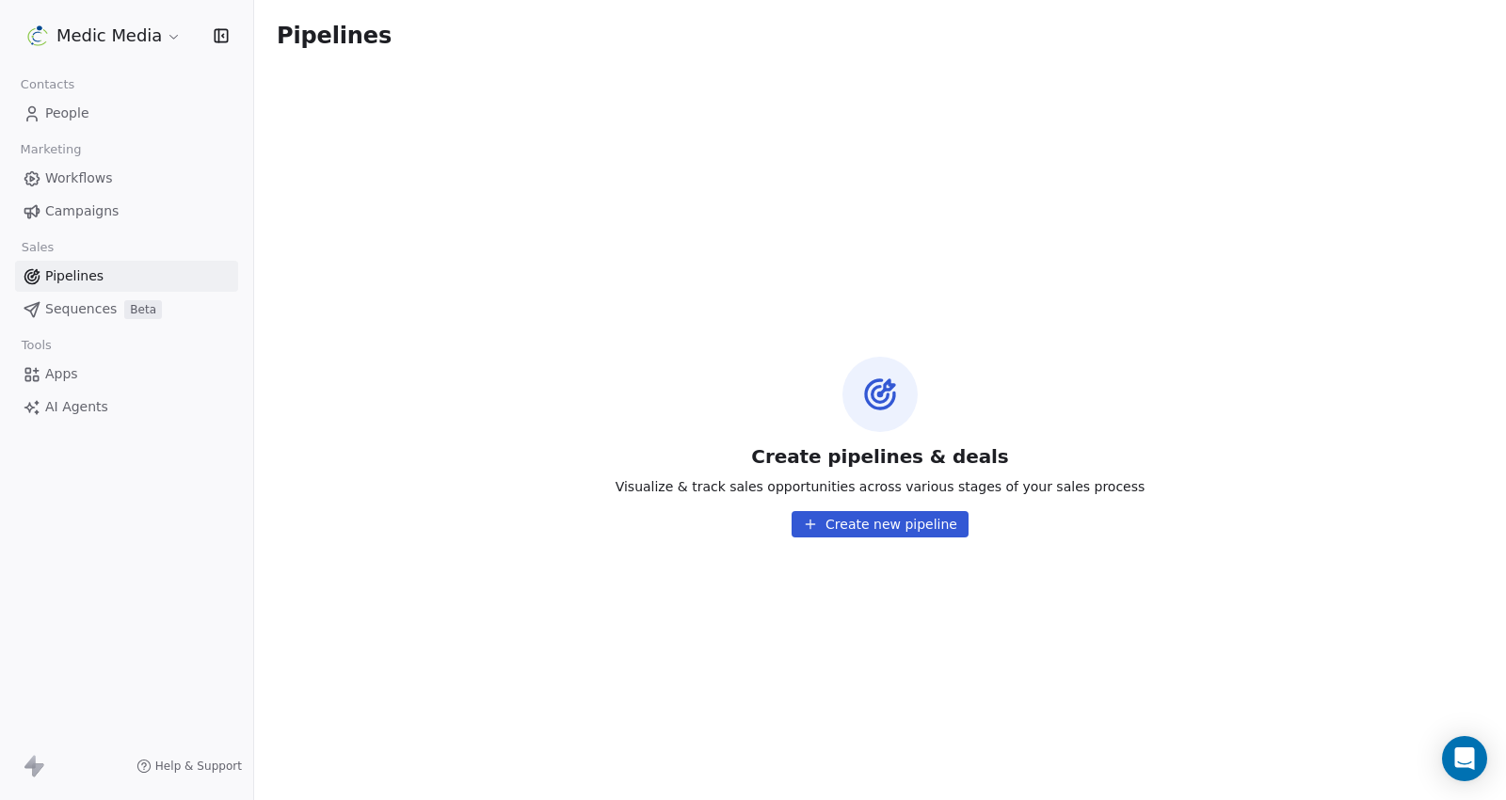
click at [62, 296] on link "Sequences Beta" at bounding box center [126, 309] width 223 height 31
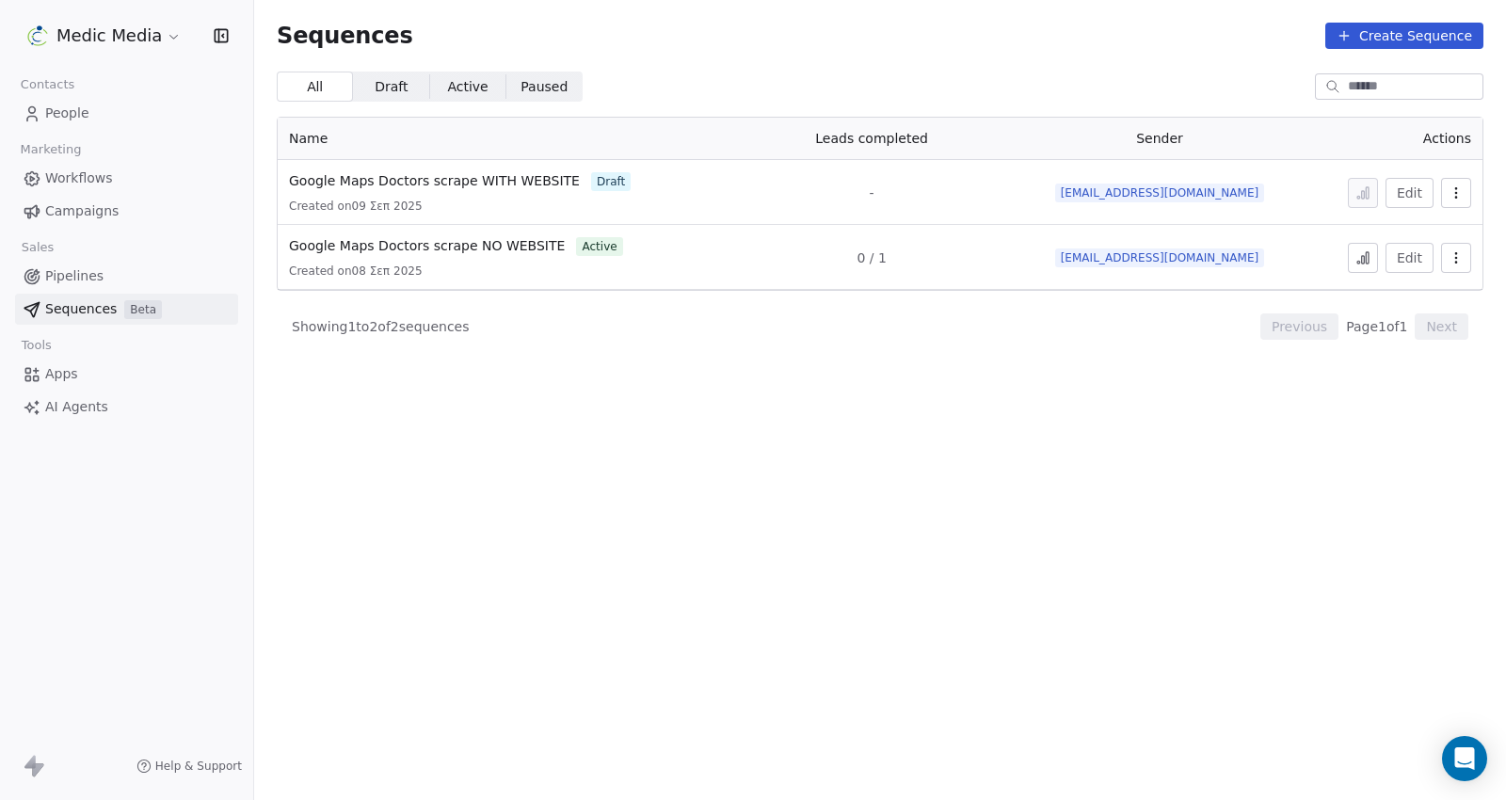
click at [55, 121] on span "People" at bounding box center [67, 114] width 44 height 20
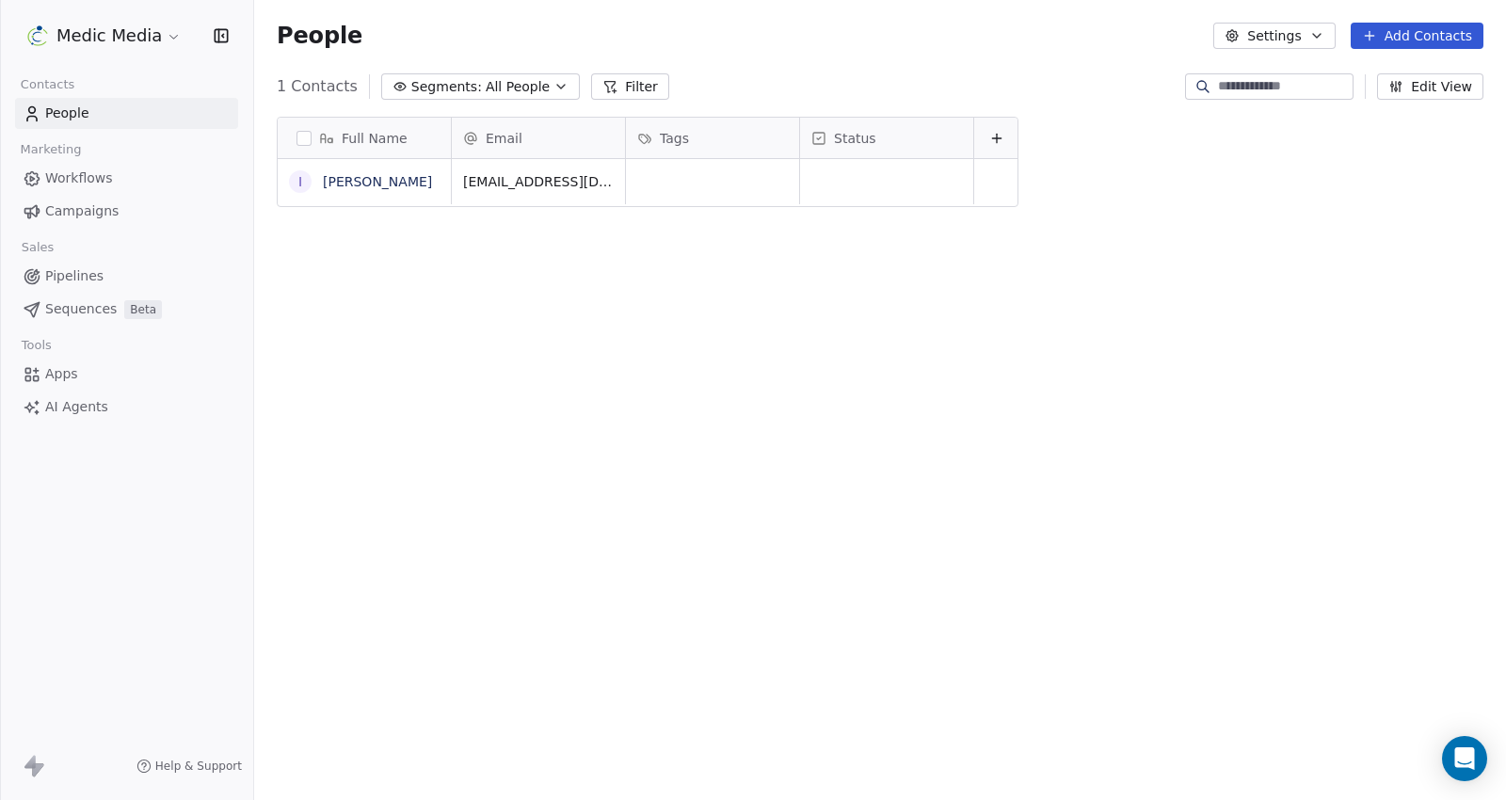
scroll to position [688, 1236]
click at [1442, 32] on button "Add Contacts" at bounding box center [1417, 36] width 133 height 26
click at [1407, 82] on span "Create new contact" at bounding box center [1427, 77] width 129 height 20
type textarea "**********"
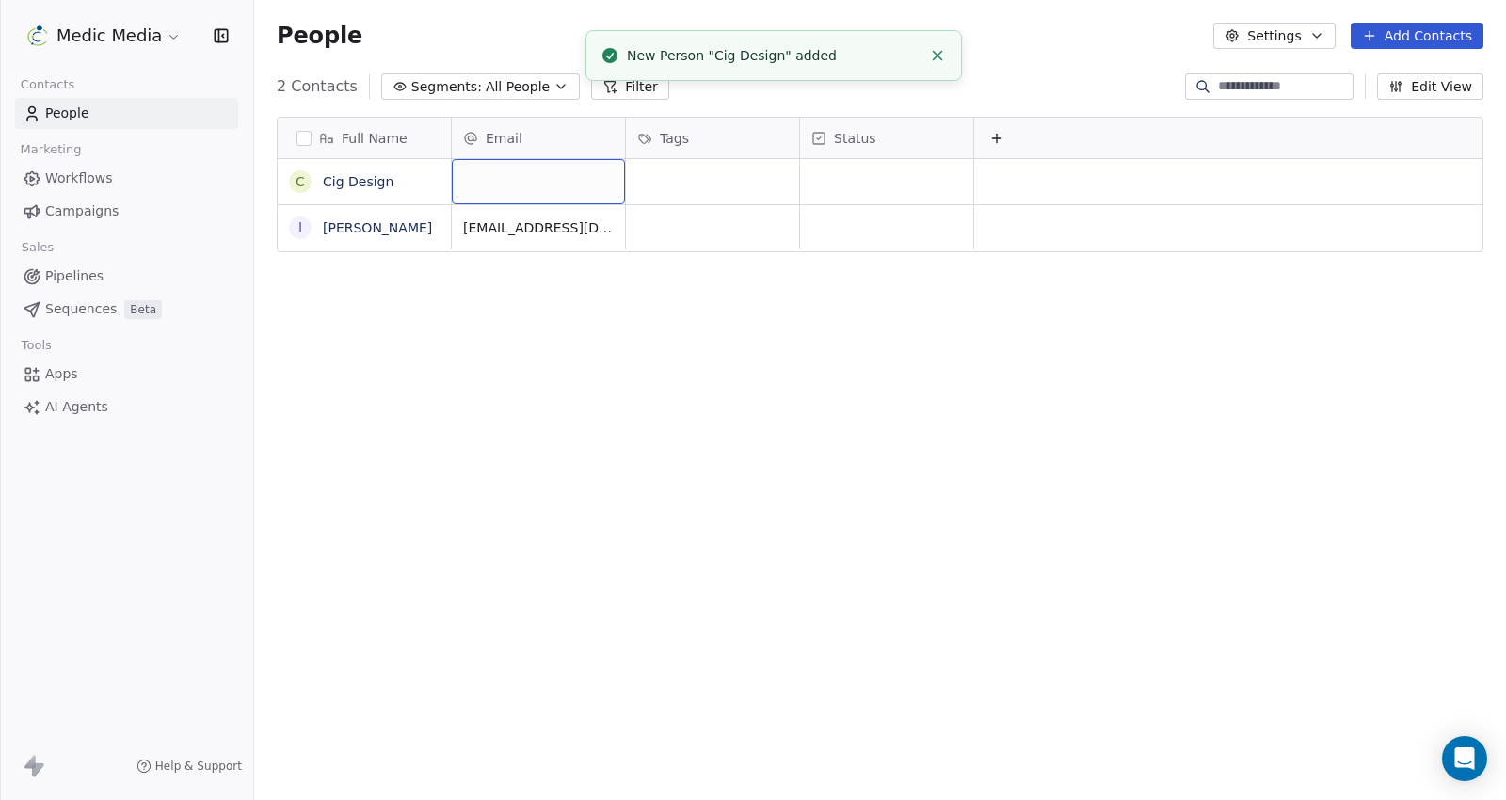
click at [559, 176] on div "grid" at bounding box center [538, 181] width 173 height 45
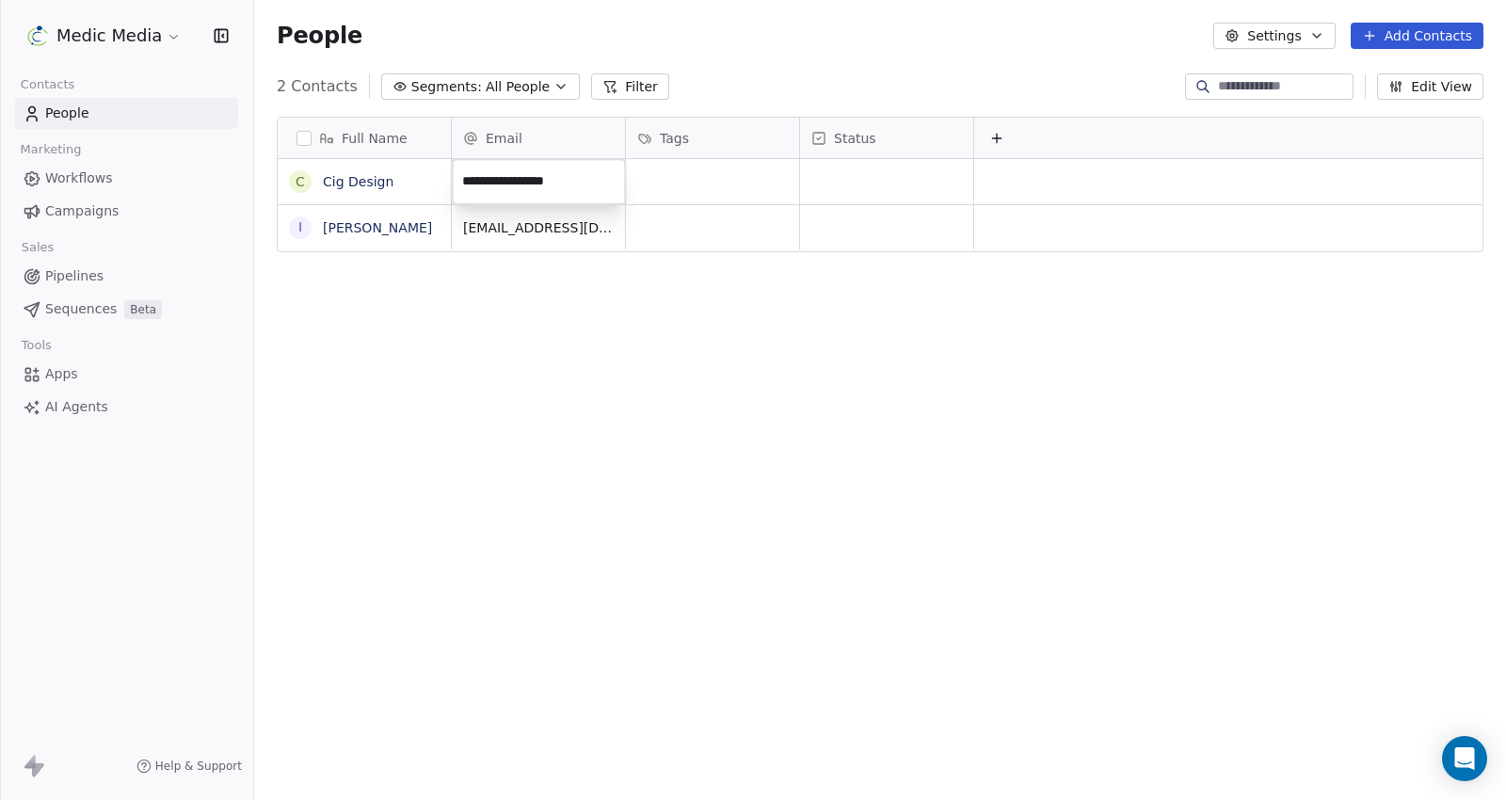
type input "**********"
click at [1399, 24] on button "Add Contacts" at bounding box center [1417, 36] width 133 height 26
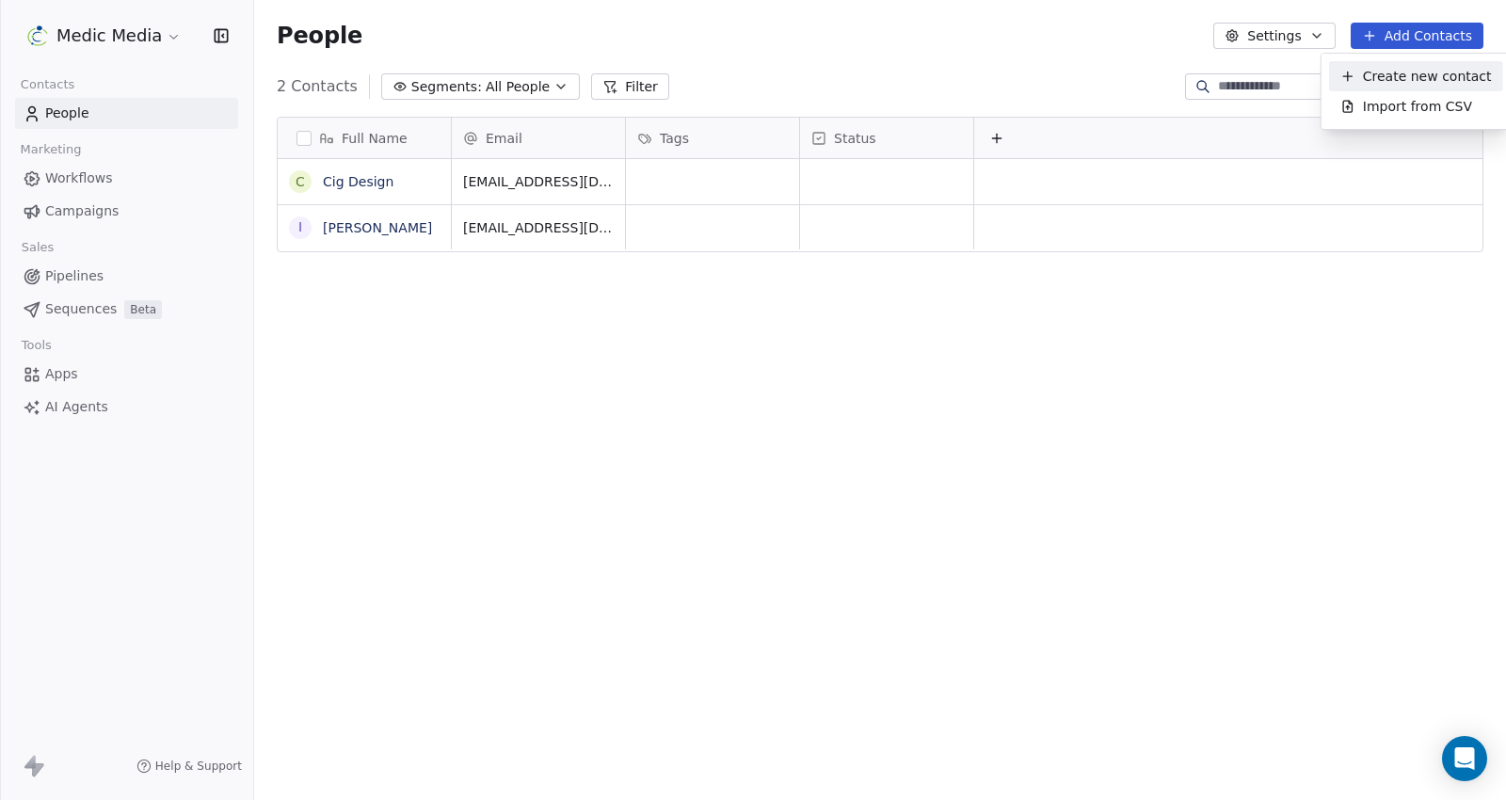
click at [1379, 83] on span "Create new contact" at bounding box center [1427, 77] width 129 height 20
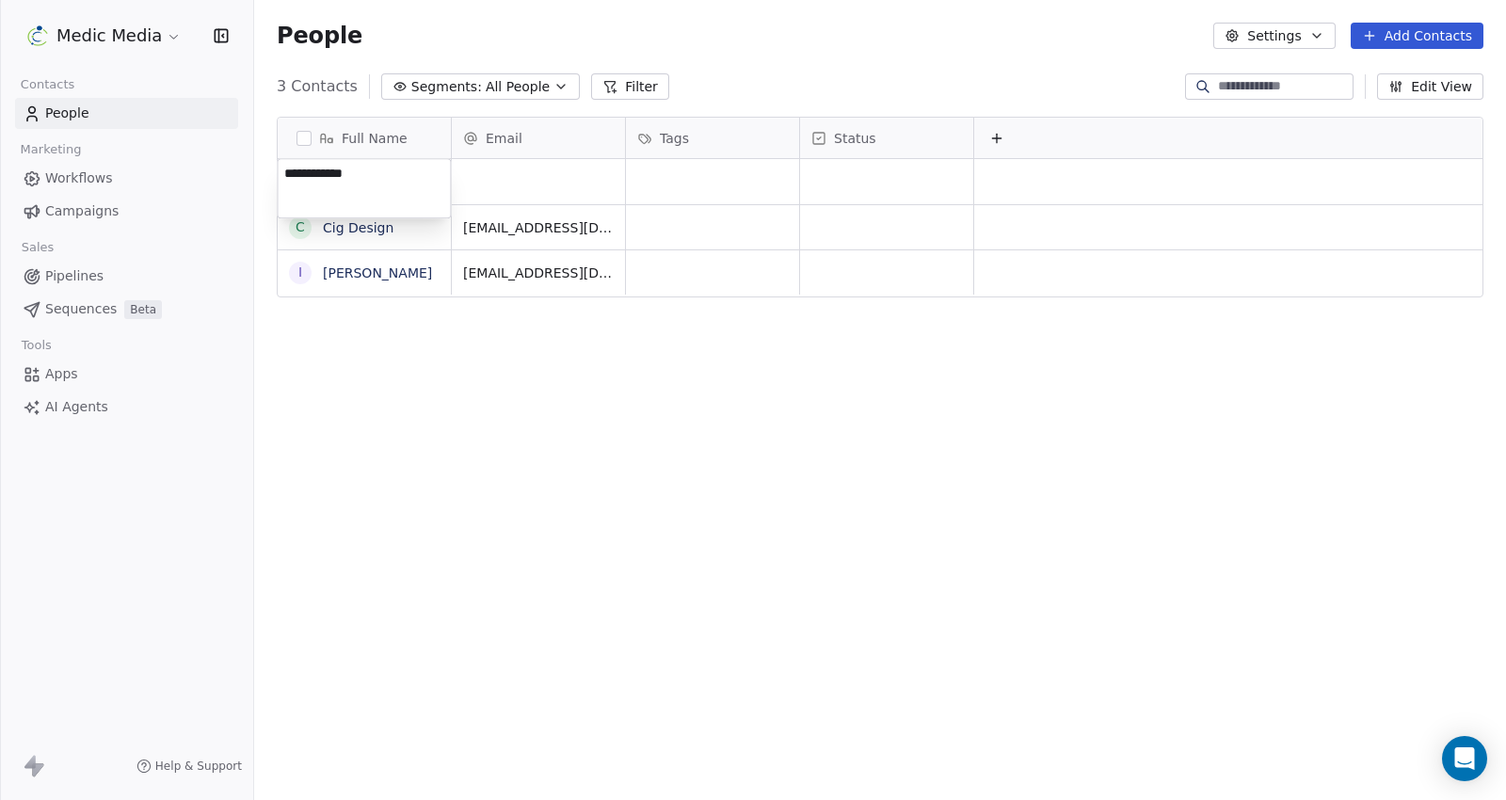
type textarea "**********"
click at [490, 176] on html "Medic Media Contacts People Marketing Workflows Campaigns Sales Pipelines Seque…" at bounding box center [753, 400] width 1506 height 800
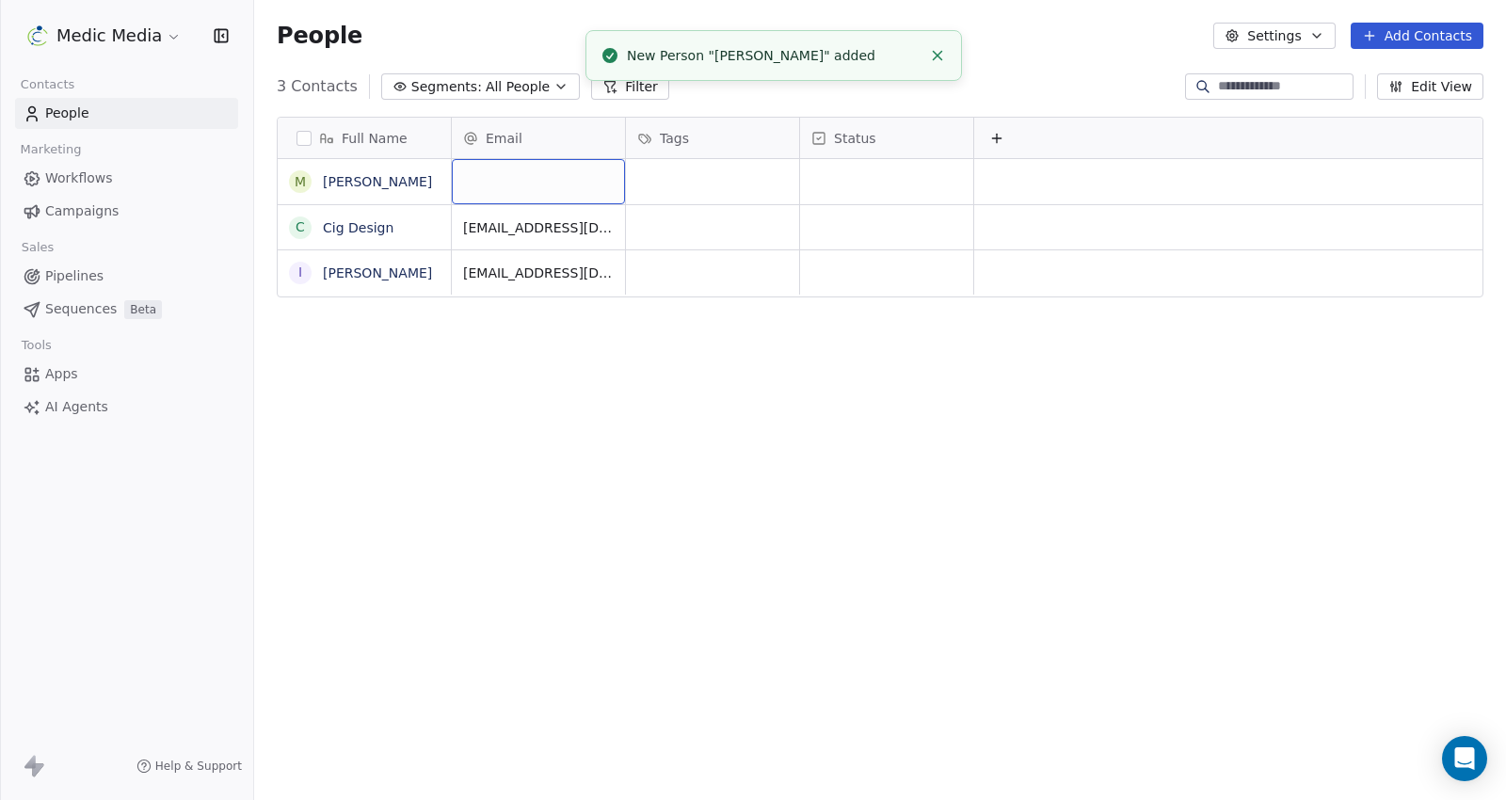
click at [490, 176] on div "grid" at bounding box center [538, 181] width 173 height 45
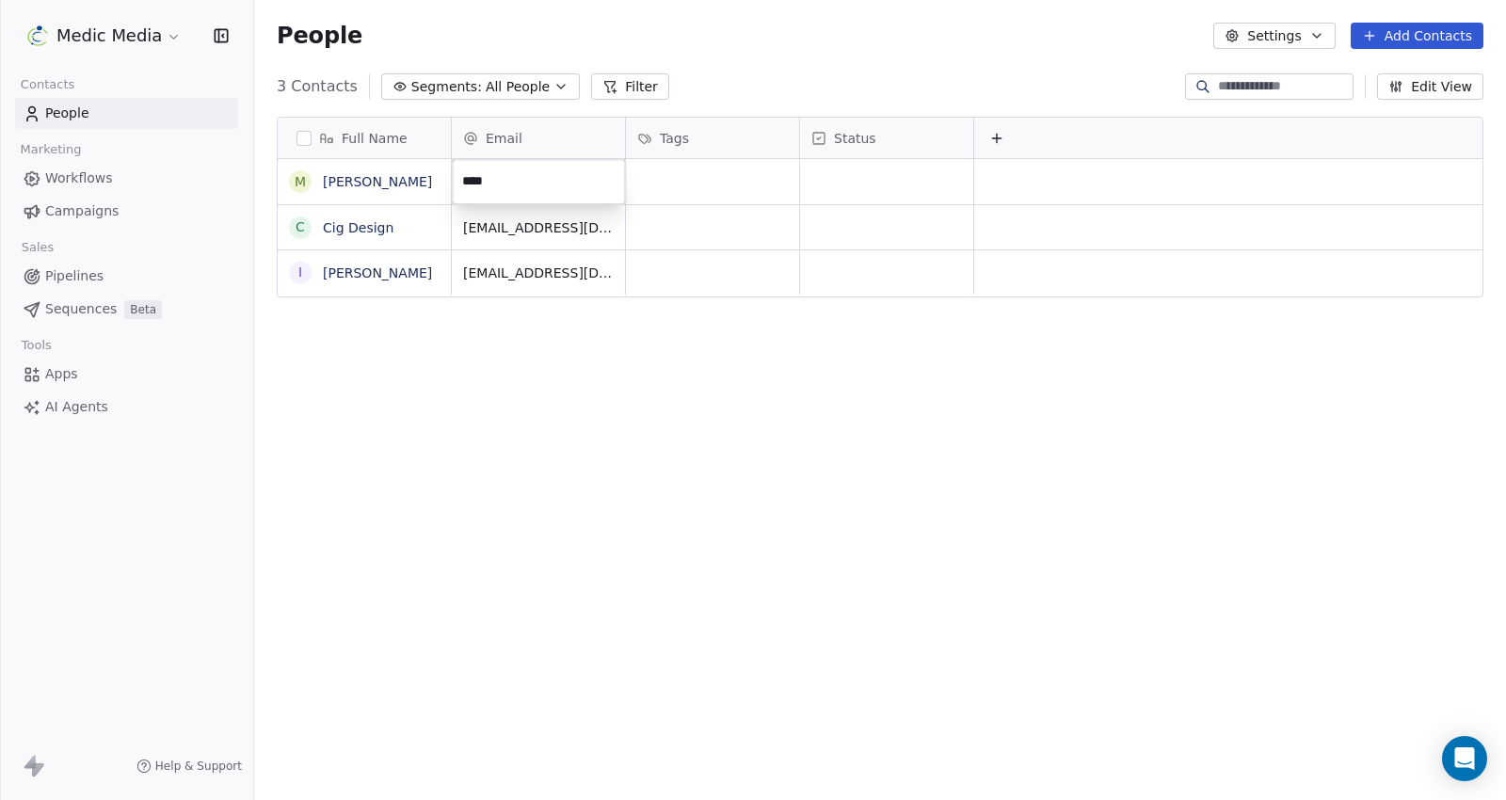
type input "**********"
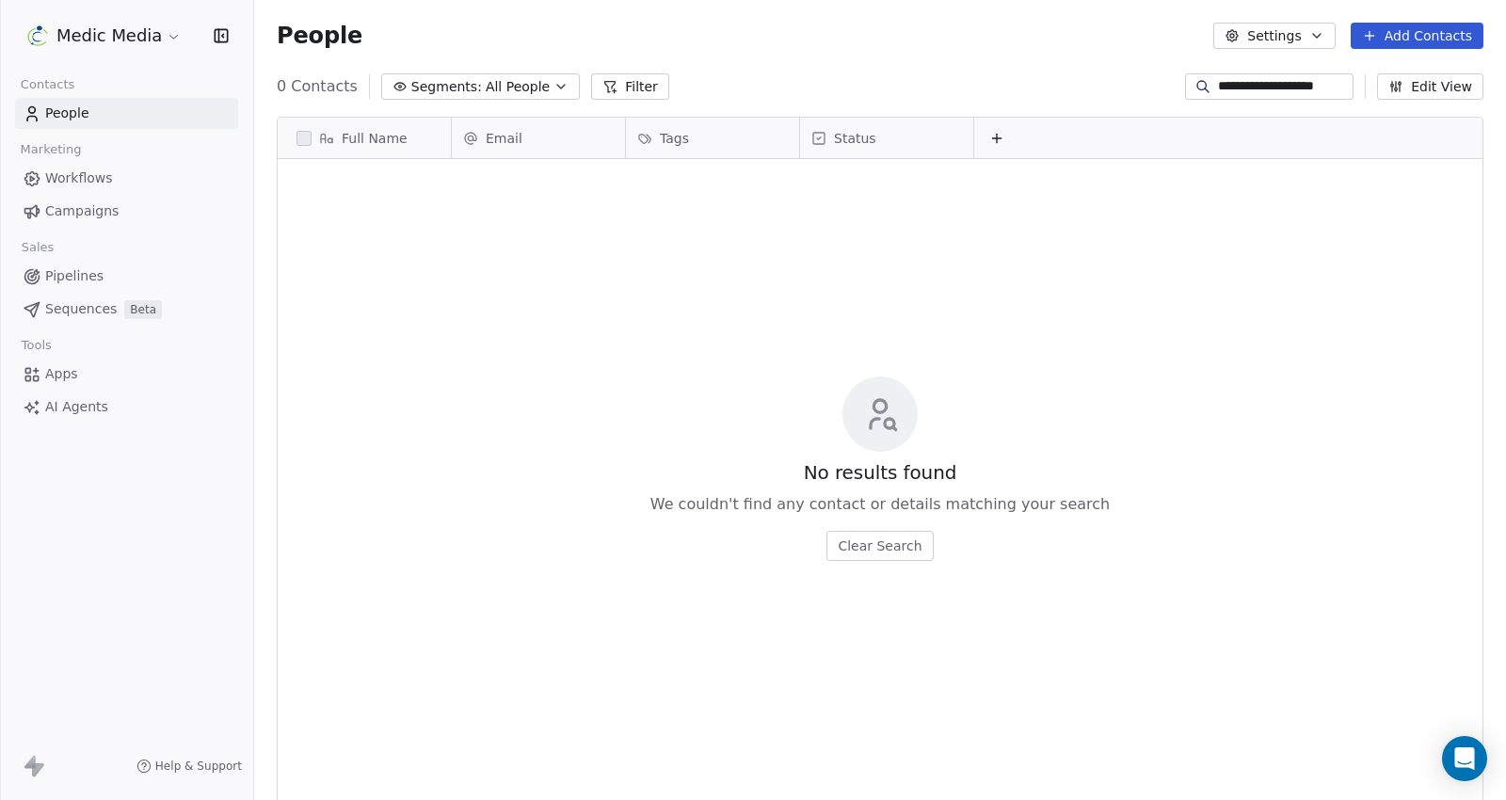
click at [91, 119] on link "People" at bounding box center [126, 113] width 223 height 31
click at [1333, 85] on input "**********" at bounding box center [1284, 86] width 132 height 19
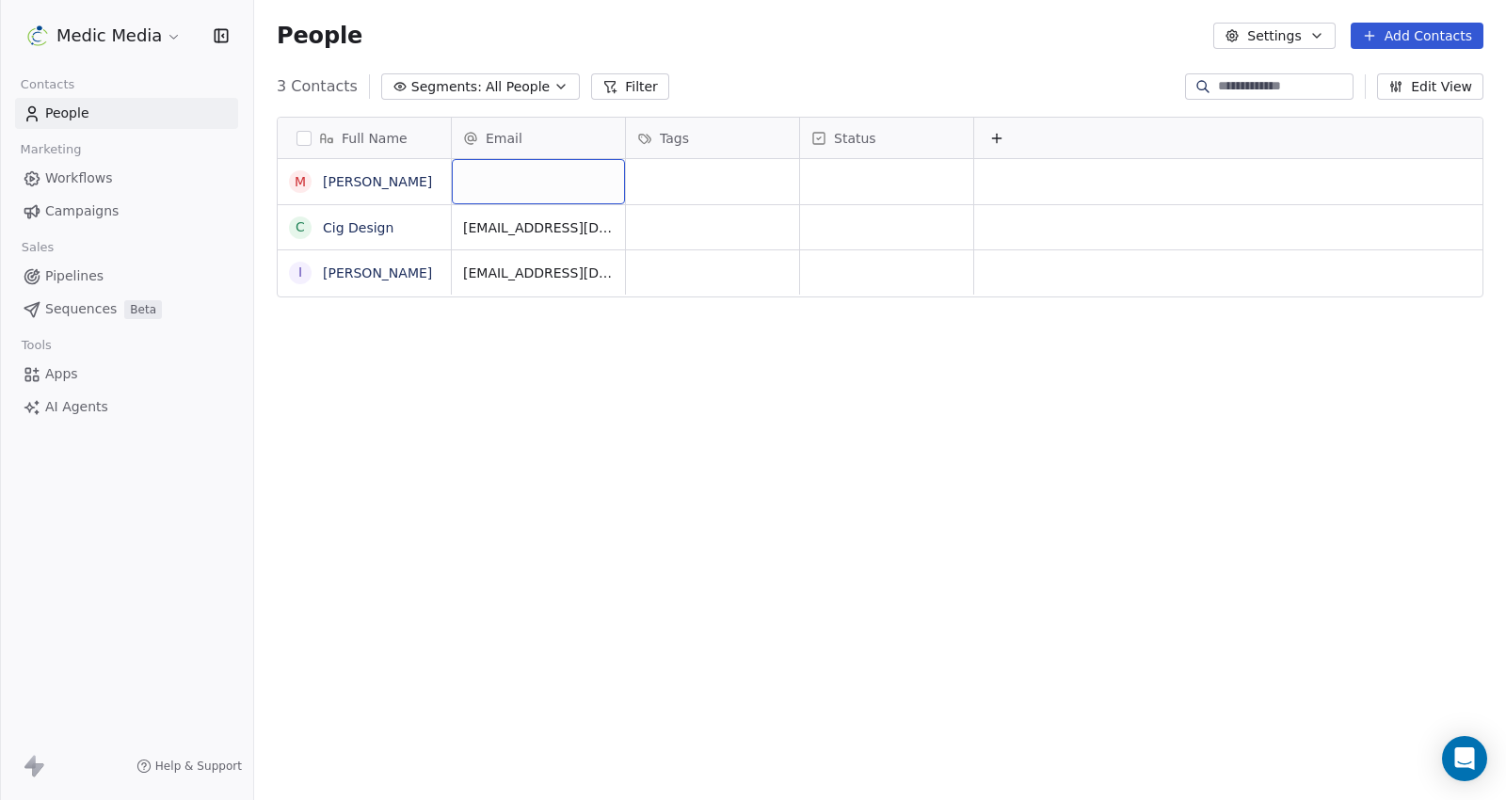
click at [544, 188] on div "grid" at bounding box center [538, 181] width 173 height 45
click at [544, 188] on input "email" at bounding box center [539, 182] width 166 height 38
type input "**********"
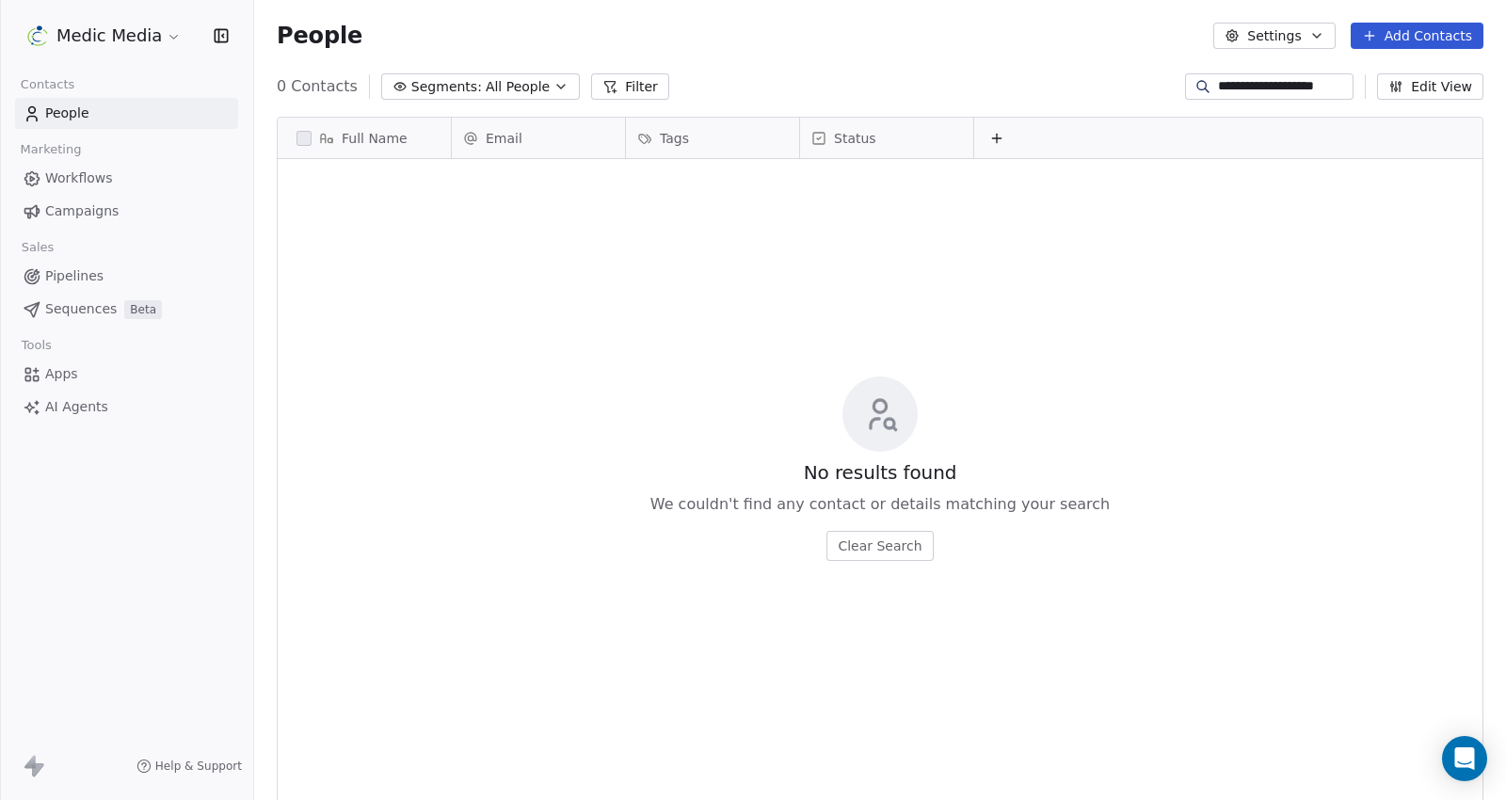
click at [666, 408] on div "No results found We couldn't find any contact or details matching your search C…" at bounding box center [880, 469] width 1205 height 612
click at [91, 114] on link "People" at bounding box center [126, 113] width 223 height 31
click at [1320, 92] on input "**********" at bounding box center [1284, 86] width 132 height 19
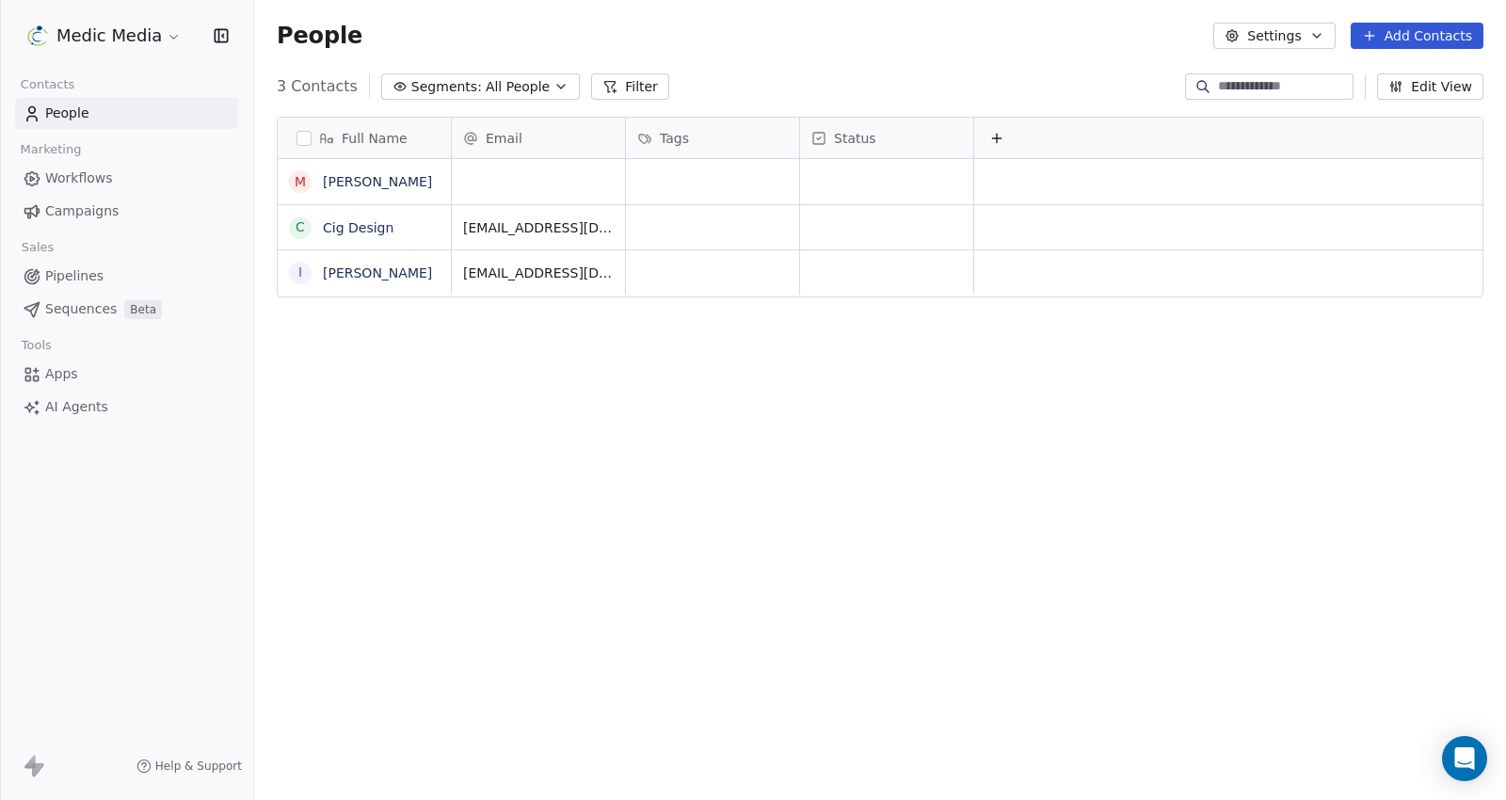
click at [661, 470] on html "Medic Media Contacts People Marketing Workflows Campaigns Sales Pipelines Seque…" at bounding box center [753, 400] width 1506 height 800
click at [571, 161] on div "grid" at bounding box center [538, 181] width 173 height 45
click at [559, 175] on input "email" at bounding box center [539, 182] width 166 height 38
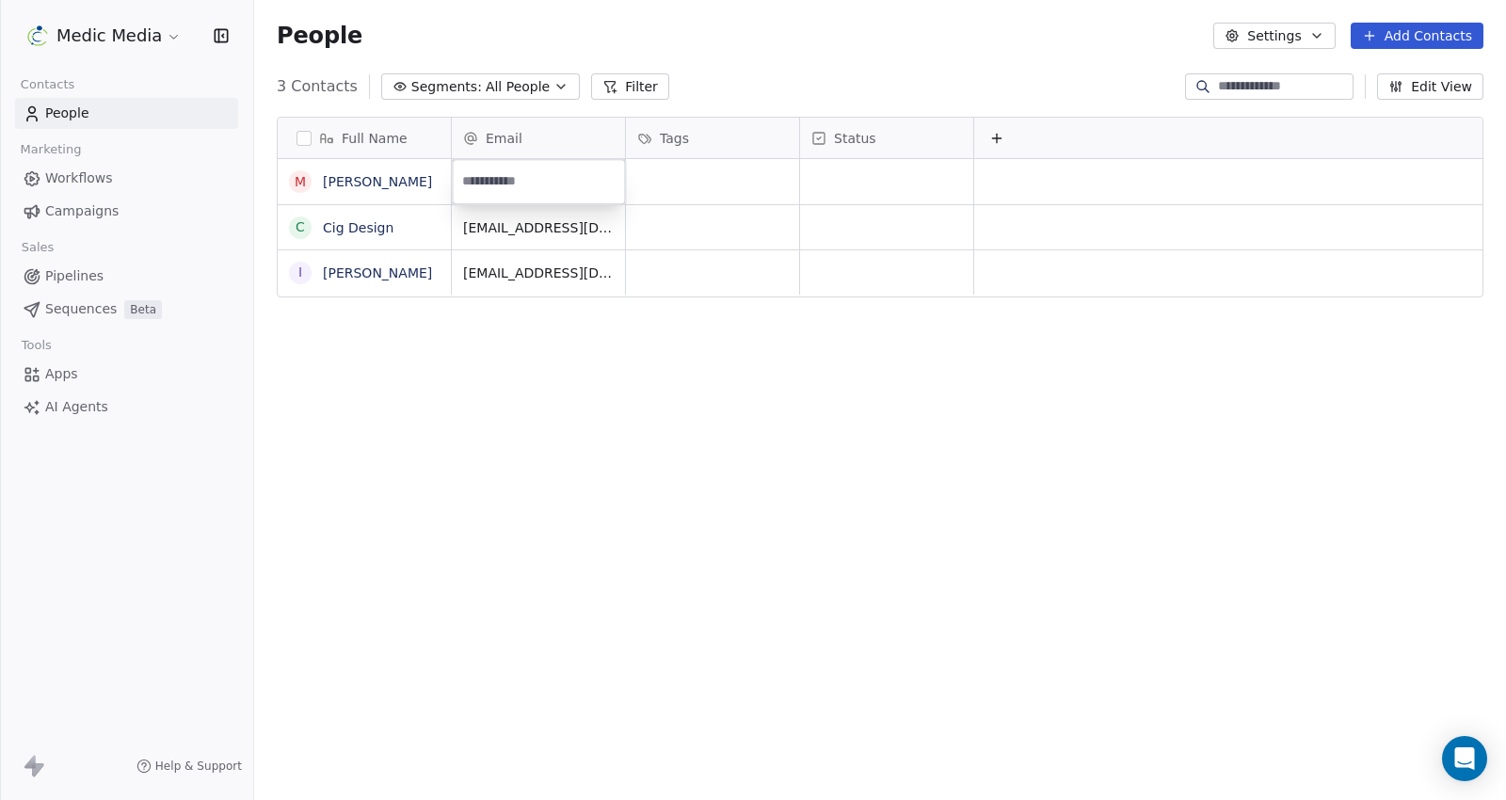
drag, startPoint x: 559, startPoint y: 175, endPoint x: 496, endPoint y: 194, distance: 65.8
click at [496, 194] on input "email" at bounding box center [539, 182] width 166 height 38
click at [516, 183] on input "email" at bounding box center [539, 182] width 166 height 38
type input "**********"
click at [65, 271] on span "Pipelines" at bounding box center [74, 276] width 58 height 20
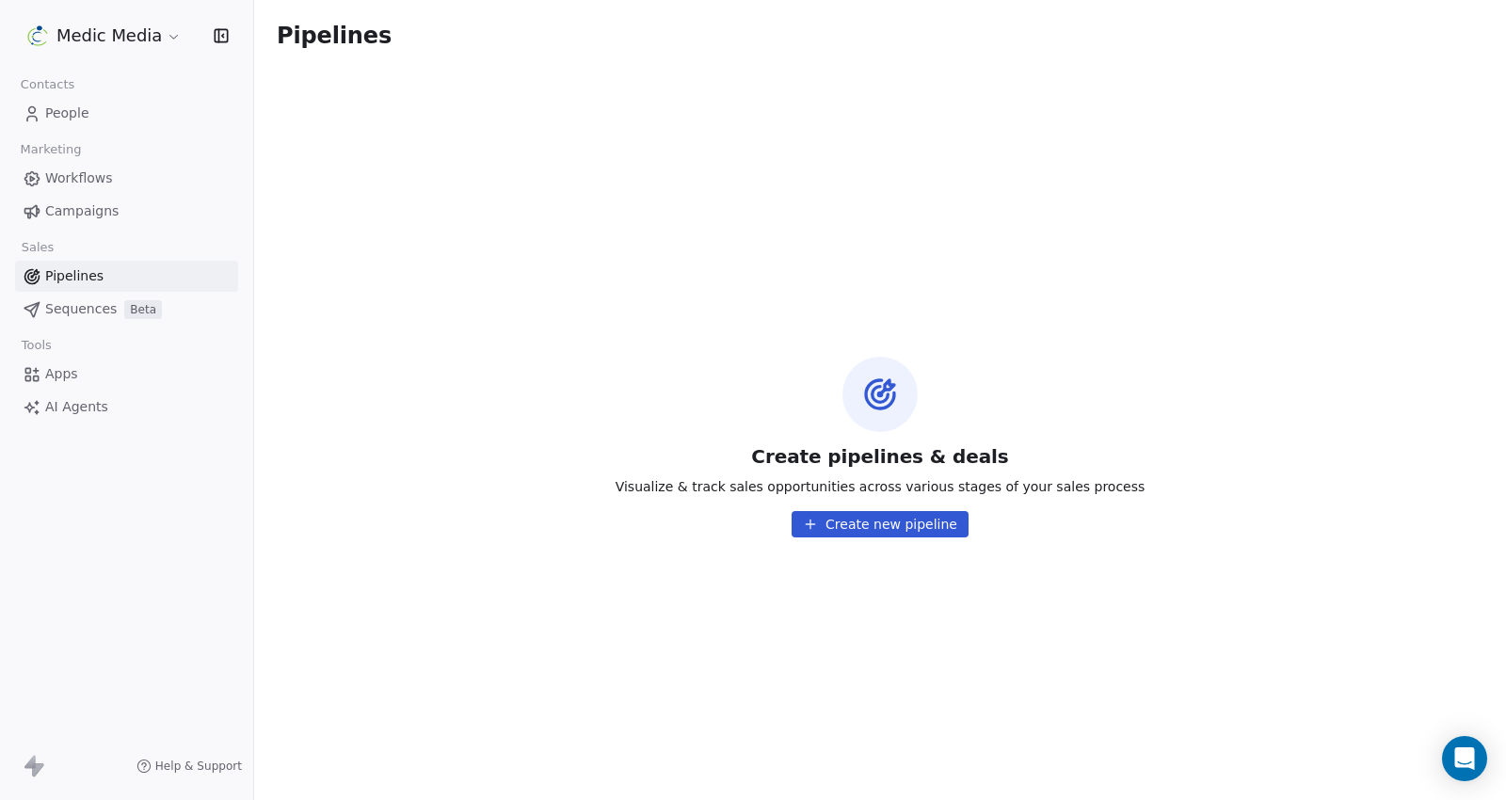
click at [67, 309] on span "Sequences" at bounding box center [81, 309] width 72 height 20
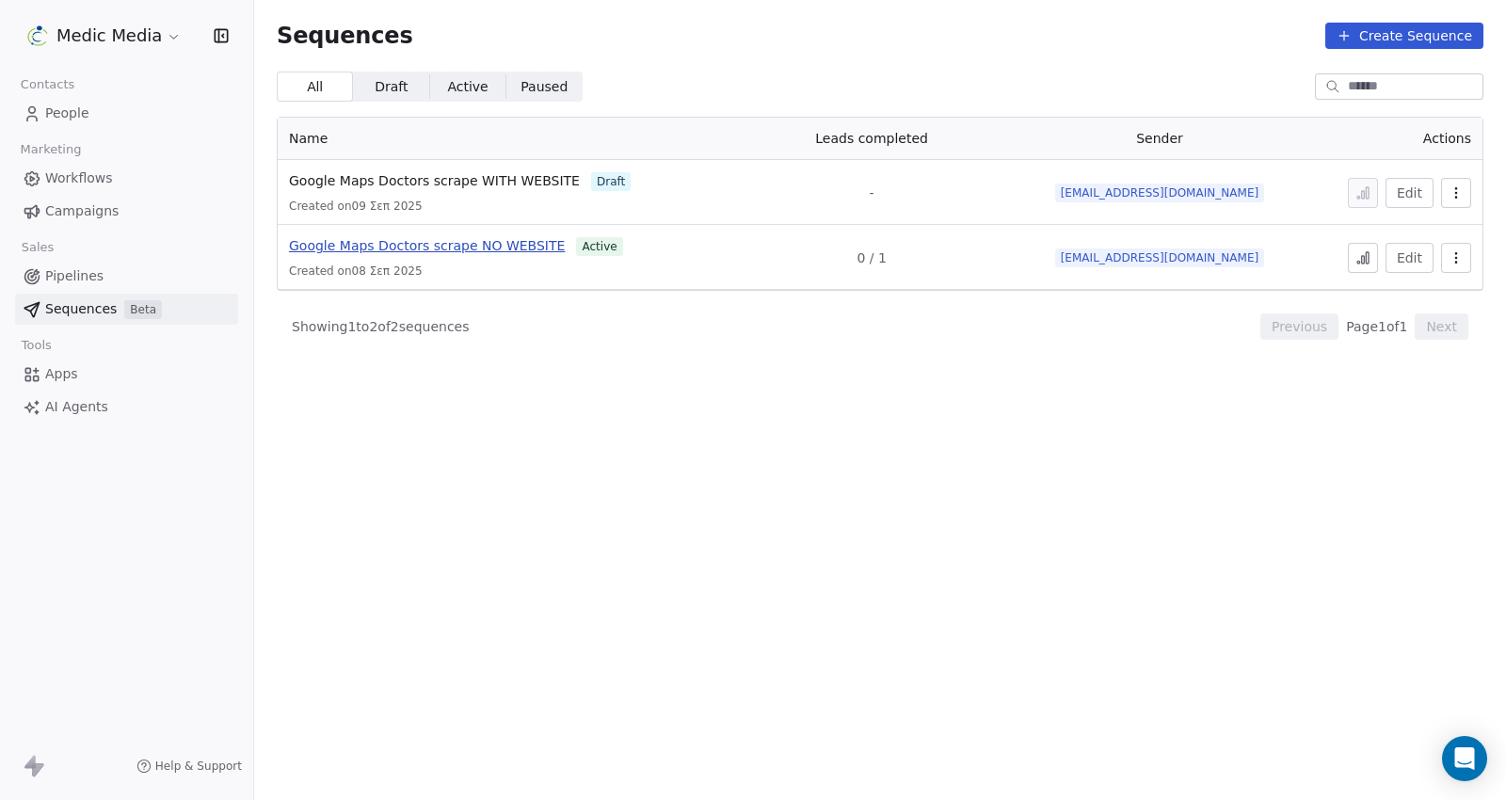
click at [370, 241] on span "Google Maps Doctors scrape NO WEBSITE" at bounding box center [427, 245] width 276 height 15
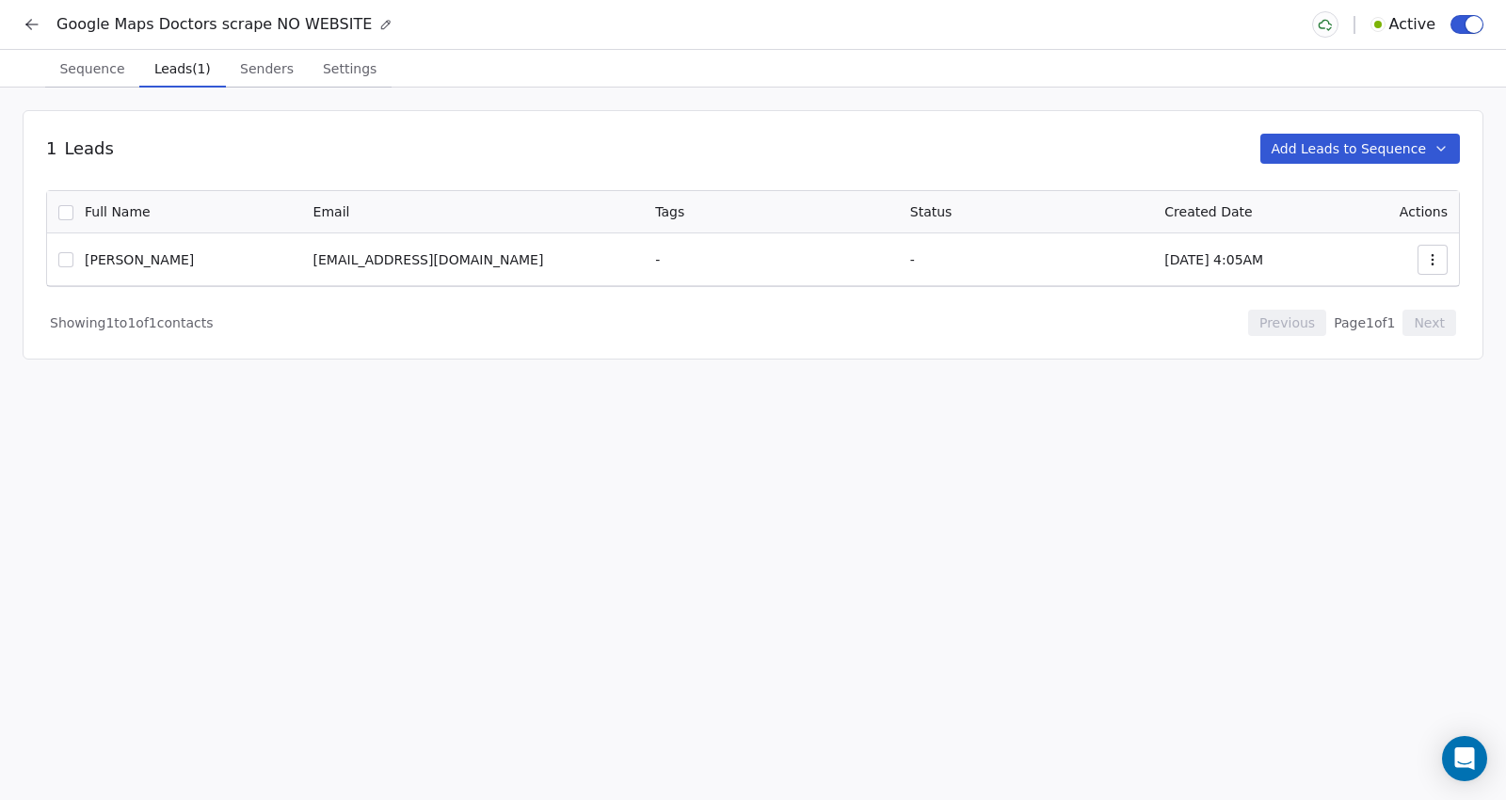
click at [173, 75] on span "Leads (1)" at bounding box center [183, 69] width 72 height 26
click at [1290, 151] on button "Add Leads to Sequence" at bounding box center [1361, 149] width 201 height 30
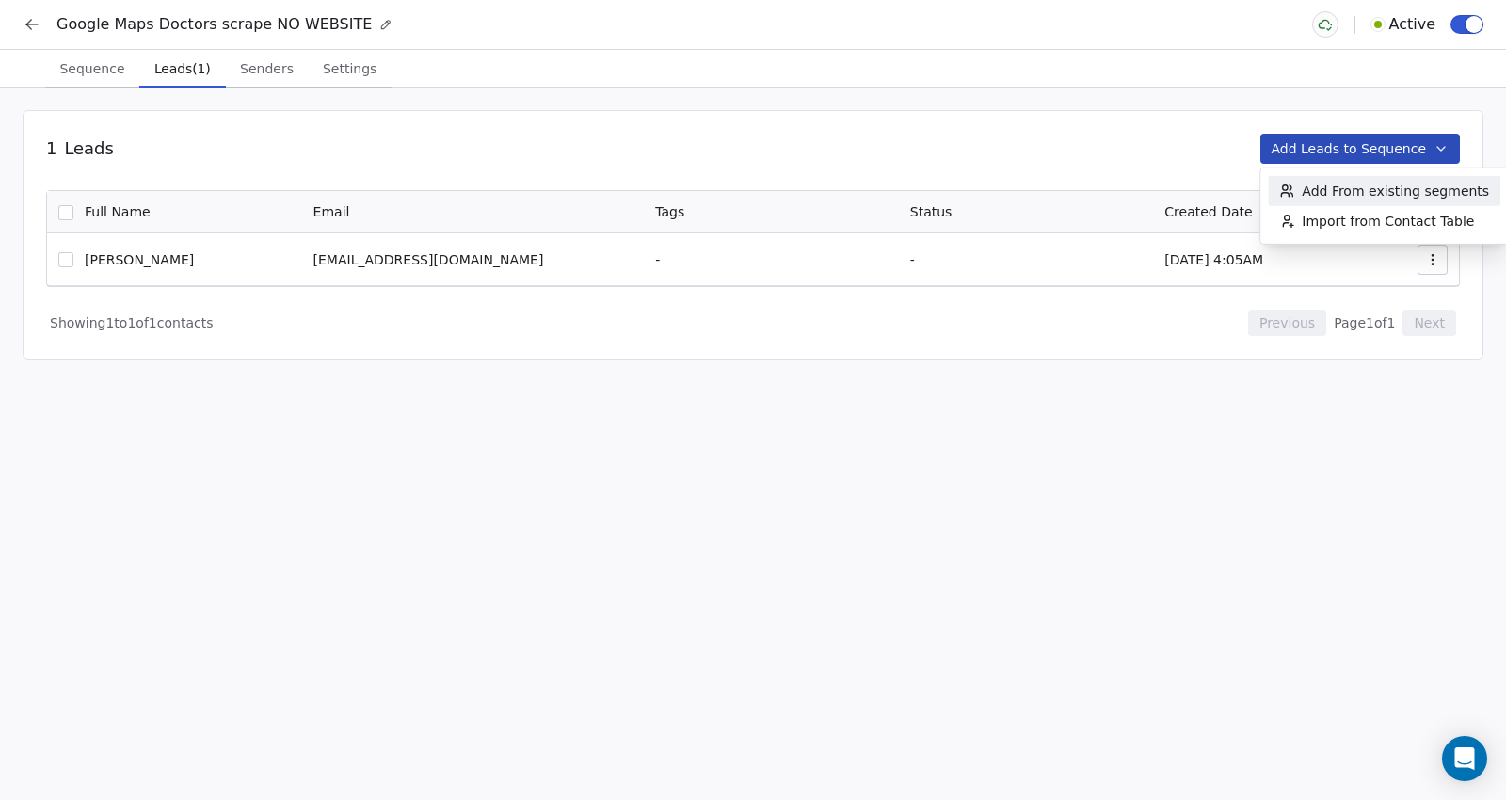
click at [1340, 191] on span "Add From existing segments" at bounding box center [1395, 191] width 187 height 19
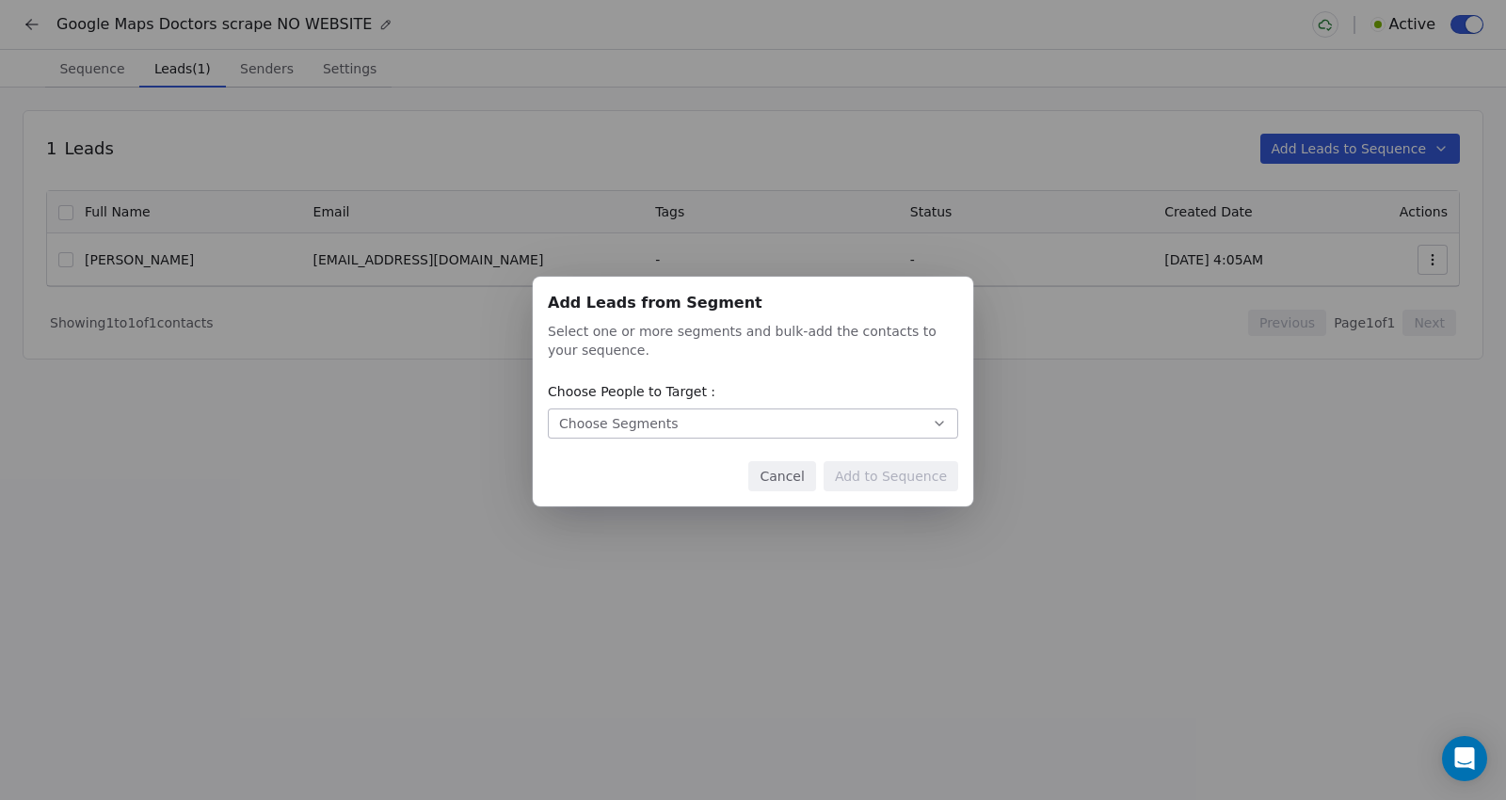
drag, startPoint x: 651, startPoint y: 439, endPoint x: 685, endPoint y: 419, distance: 40.1
click at [685, 419] on div "Add Leads from Segment Add Leads from Segment Select one or more segments and b…" at bounding box center [753, 392] width 441 height 230
click at [685, 419] on button "Choose Segments" at bounding box center [753, 424] width 410 height 30
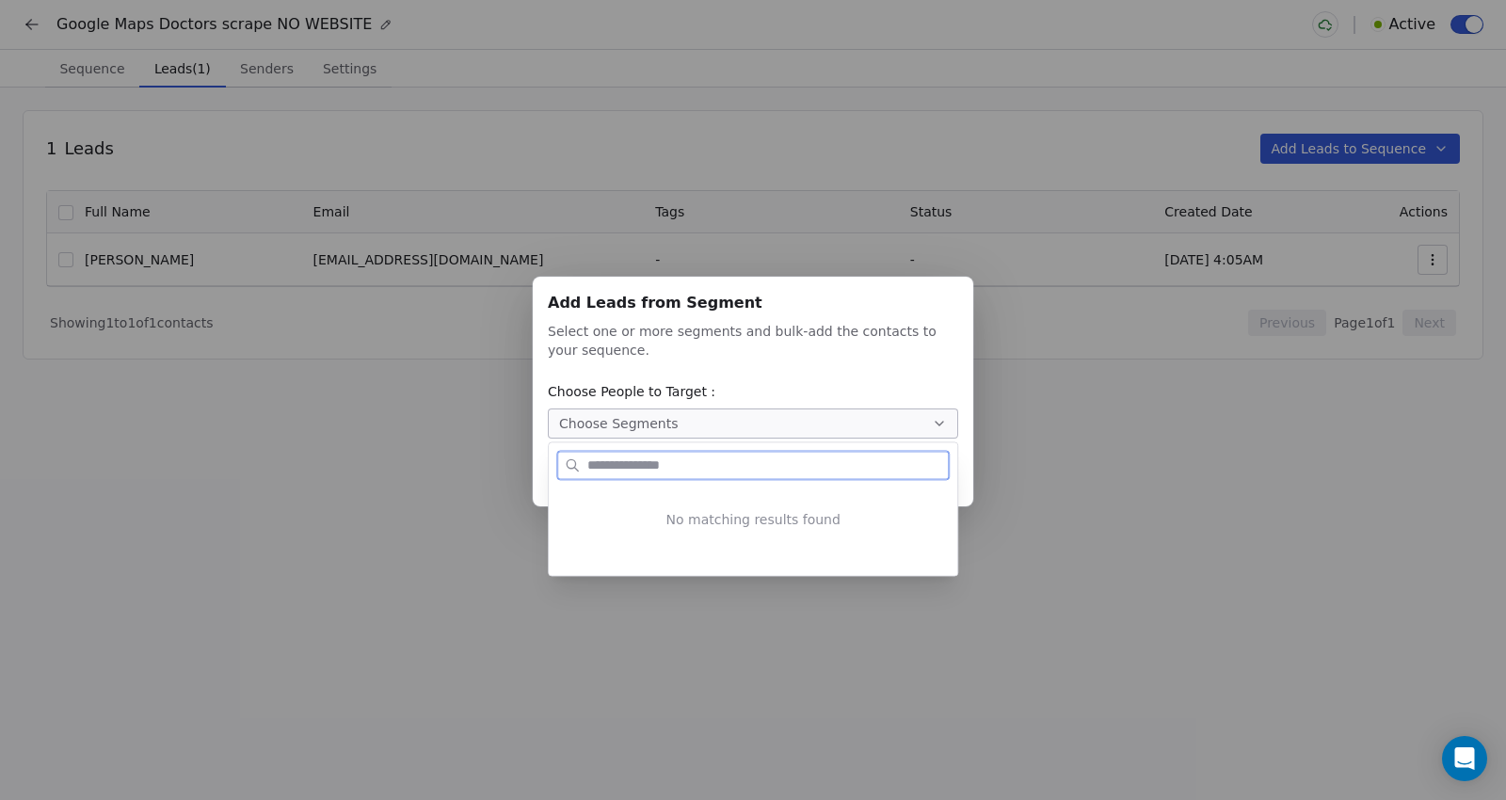
click at [707, 520] on div "No matching results found" at bounding box center [753, 520] width 409 height 80
click at [700, 460] on input "text" at bounding box center [766, 465] width 365 height 27
type input "*"
click at [779, 337] on div "Add Leads from Segment Add Leads from Segment Select one or more segments and b…" at bounding box center [753, 401] width 1506 height 308
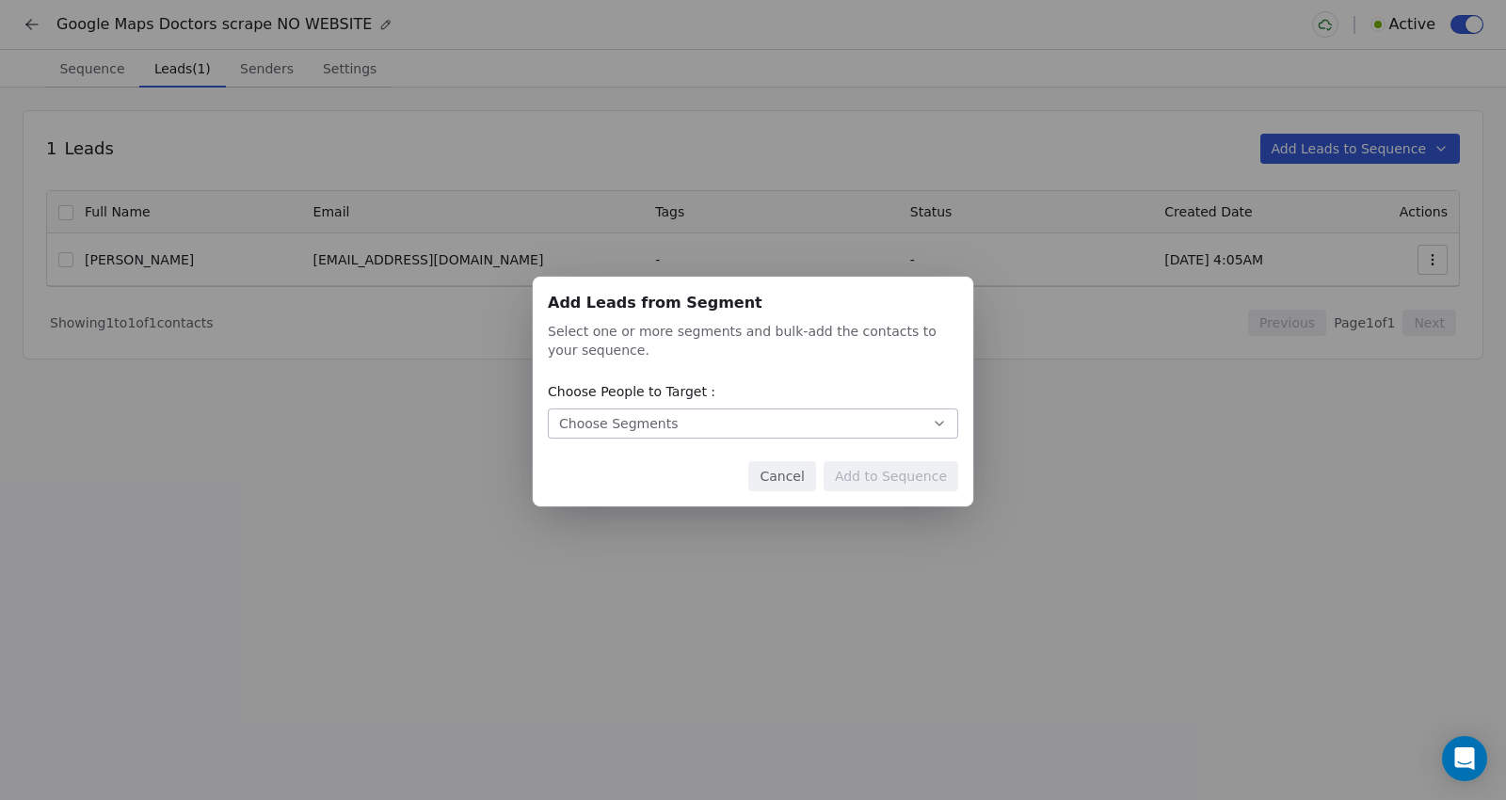
click at [762, 414] on button "Choose Segments" at bounding box center [753, 424] width 410 height 30
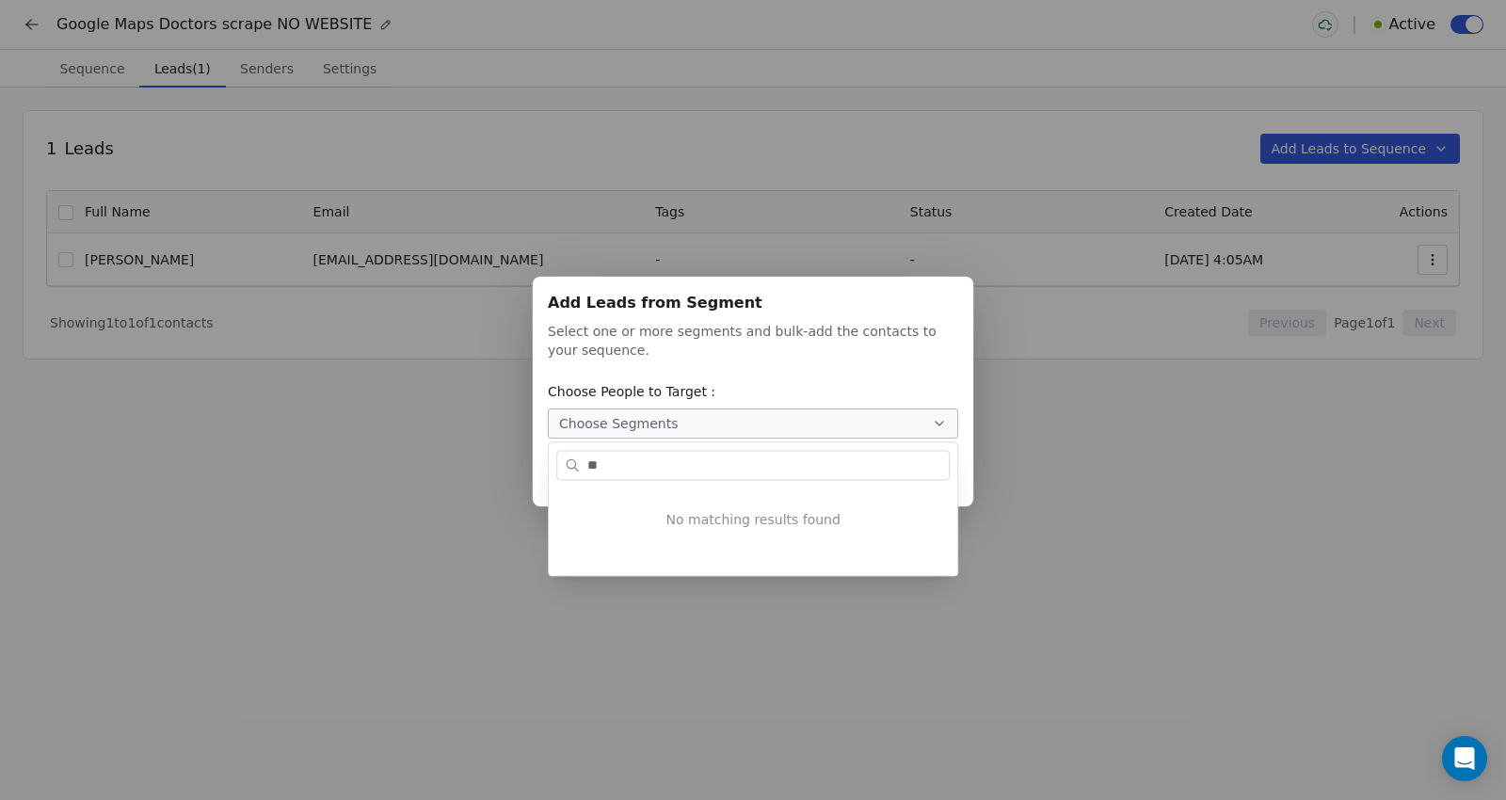
type input "*"
type input "******"
click at [762, 414] on div "Add Leads from Segment Add Leads from Segment Select one or more segments and b…" at bounding box center [753, 401] width 1506 height 308
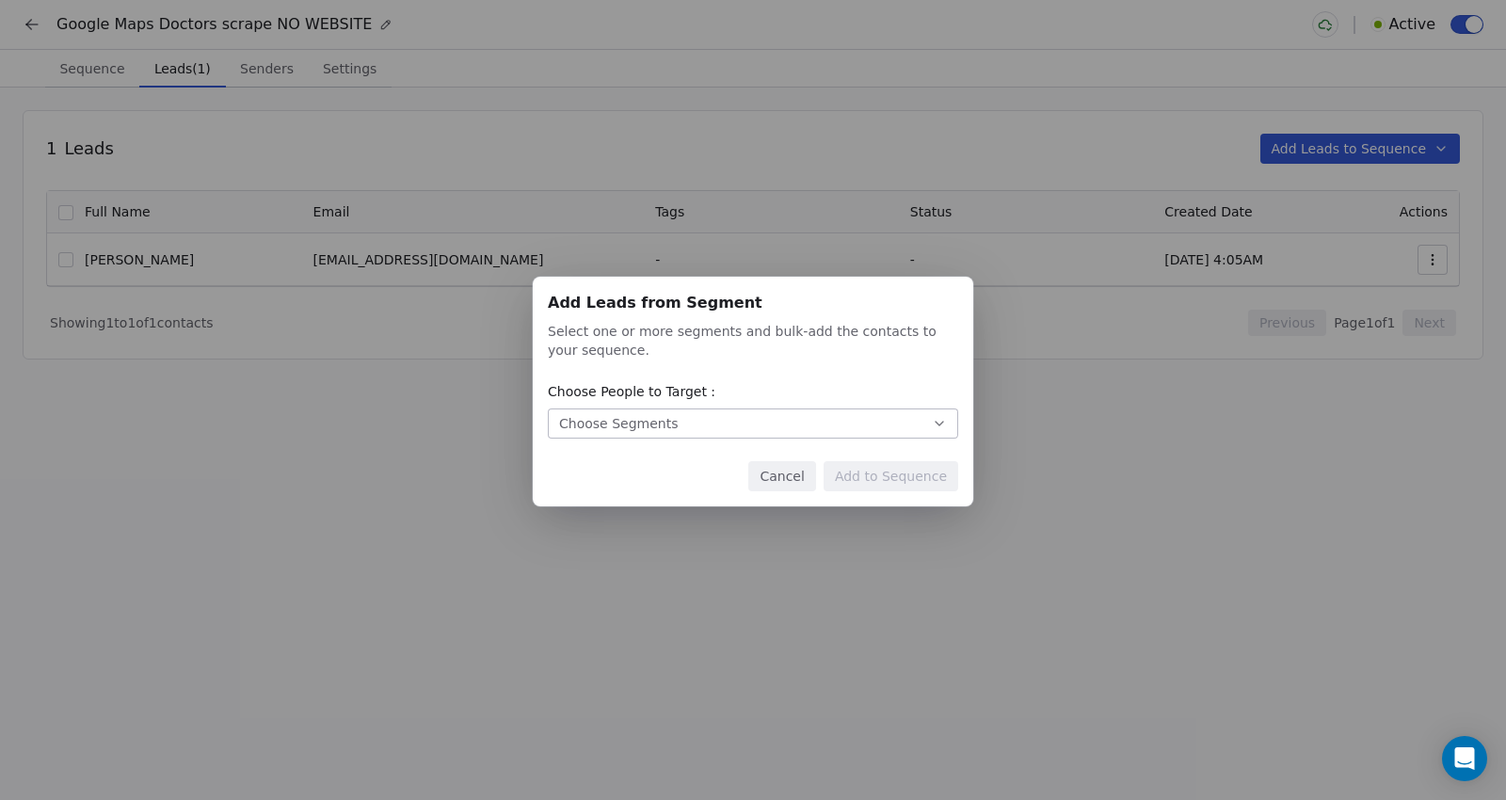
click at [820, 335] on div "Select one or more segments and bulk-add the contacts to your sequence." at bounding box center [753, 341] width 410 height 38
click at [812, 429] on button "Choose Segments" at bounding box center [753, 424] width 410 height 30
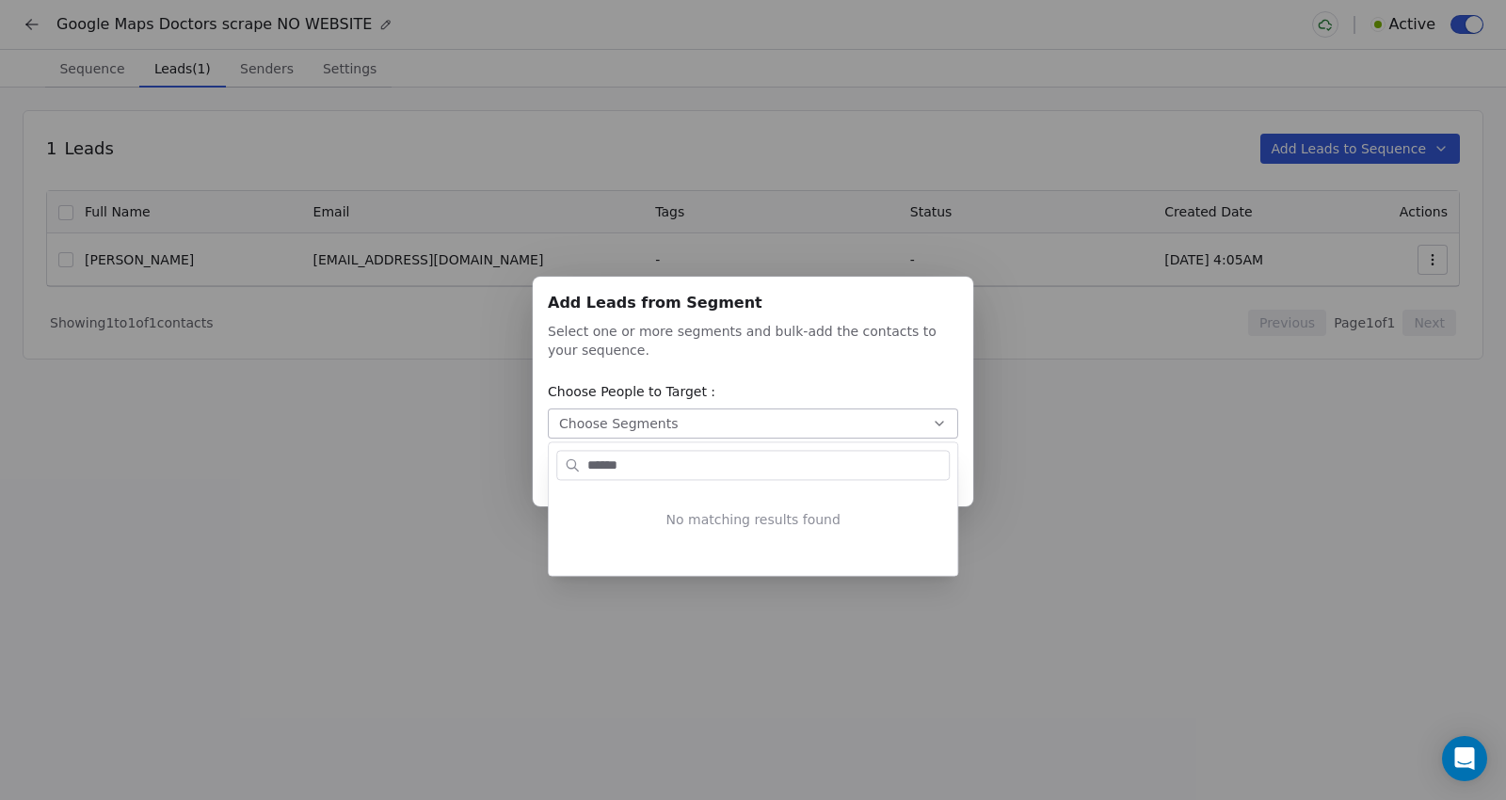
click at [812, 429] on div "Add Leads from Segment Add Leads from Segment Select one or more segments and b…" at bounding box center [753, 401] width 1506 height 308
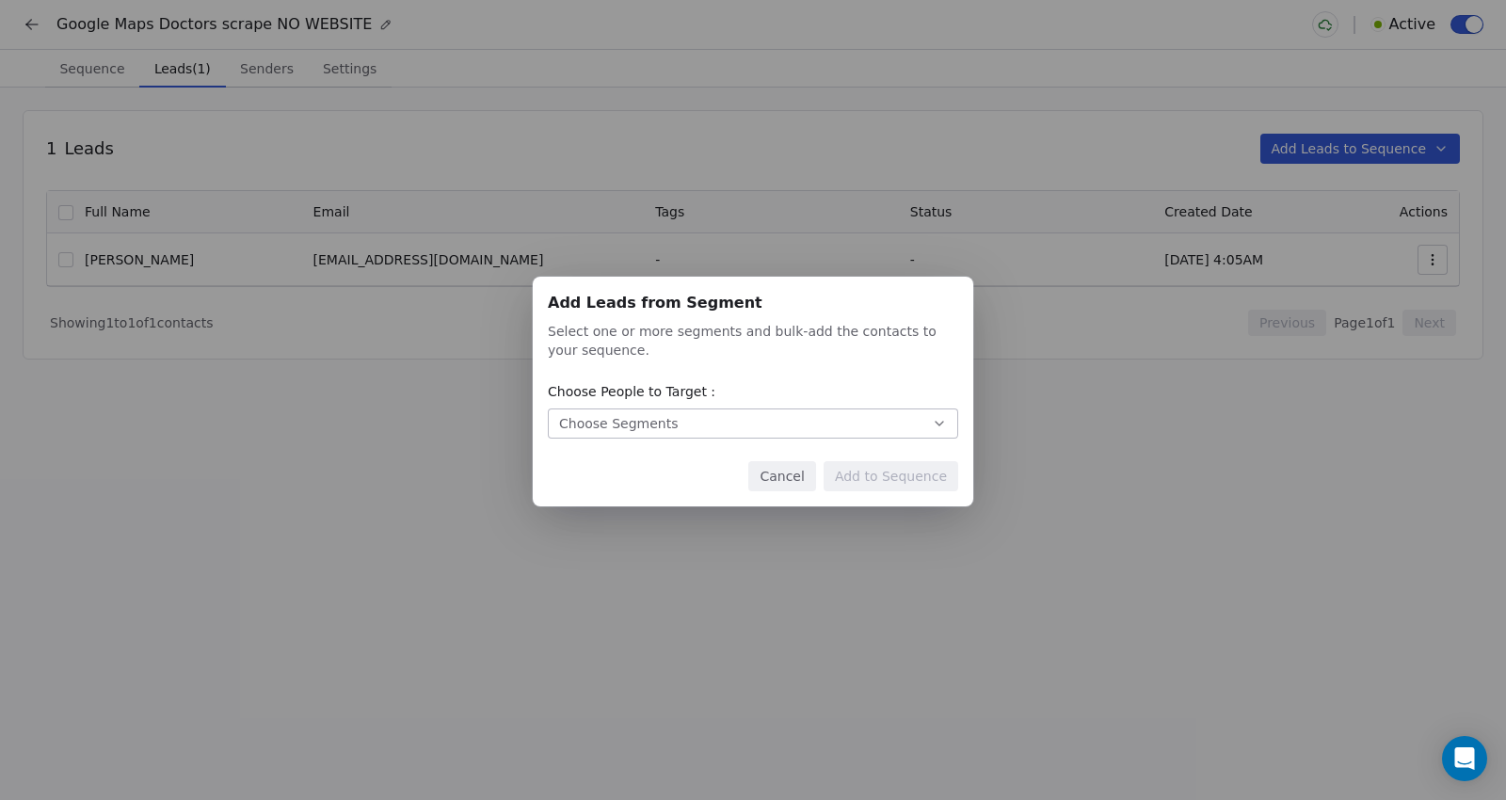
click at [736, 426] on button "Choose Segments" at bounding box center [753, 424] width 410 height 30
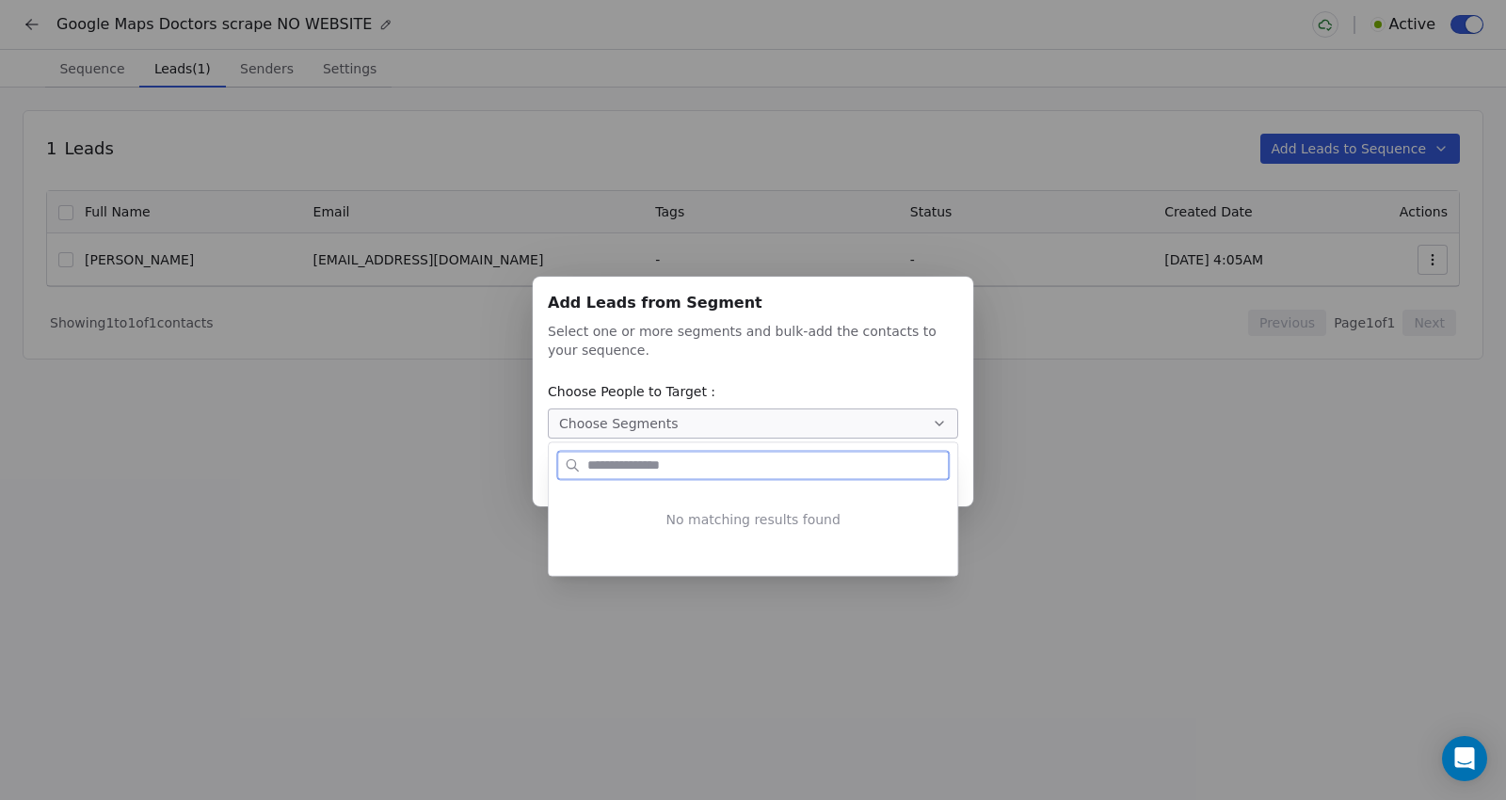
click at [722, 509] on div "No matching results found" at bounding box center [753, 520] width 409 height 80
click at [861, 349] on div "Add Leads from Segment Add Leads from Segment Select one or more segments and b…" at bounding box center [753, 401] width 1506 height 308
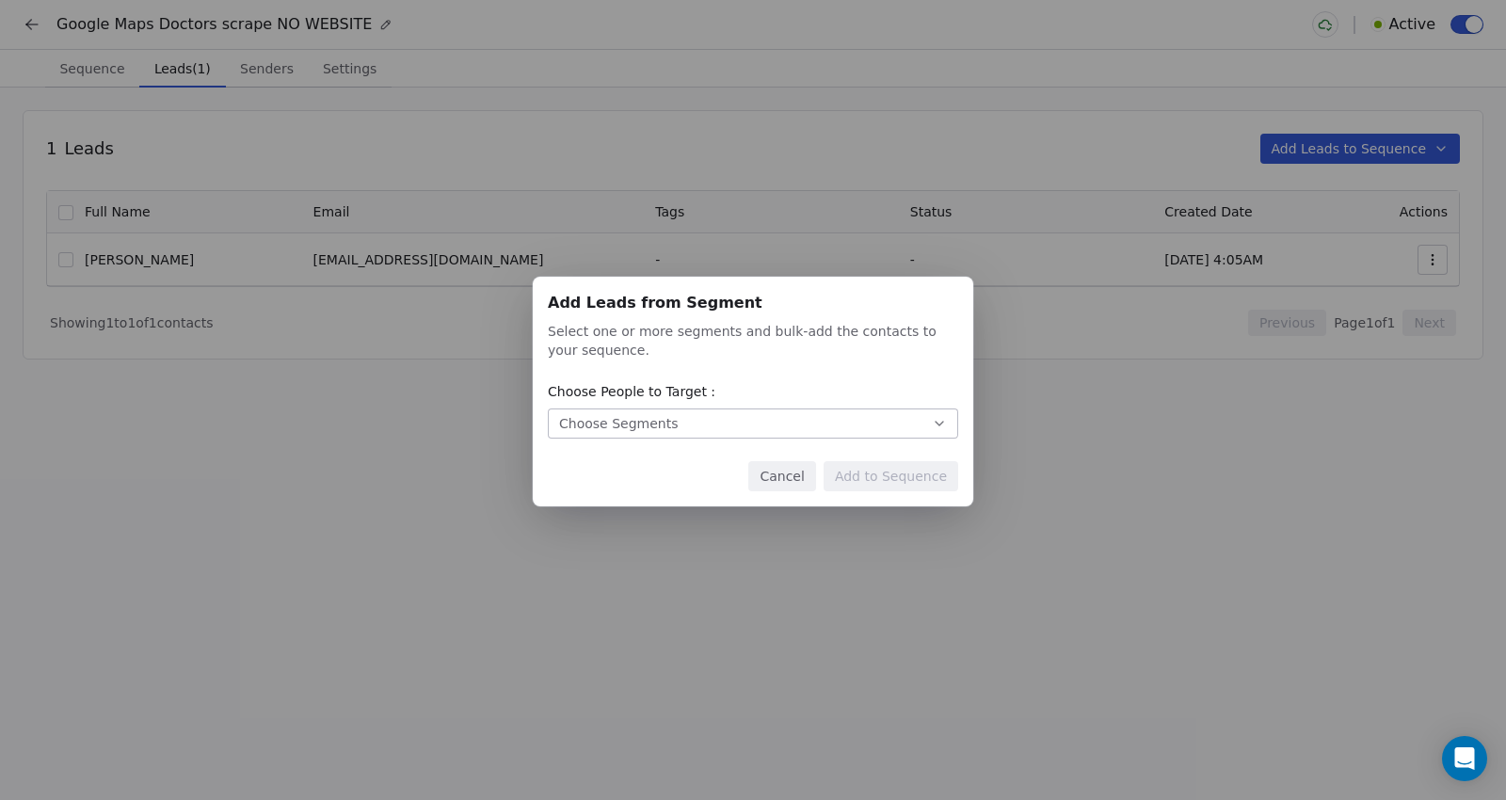
click at [613, 370] on div "Add Leads from Segment Add Leads from Segment Select one or more segments and b…" at bounding box center [753, 392] width 441 height 230
click at [585, 421] on div "Choose Segments" at bounding box center [618, 423] width 119 height 19
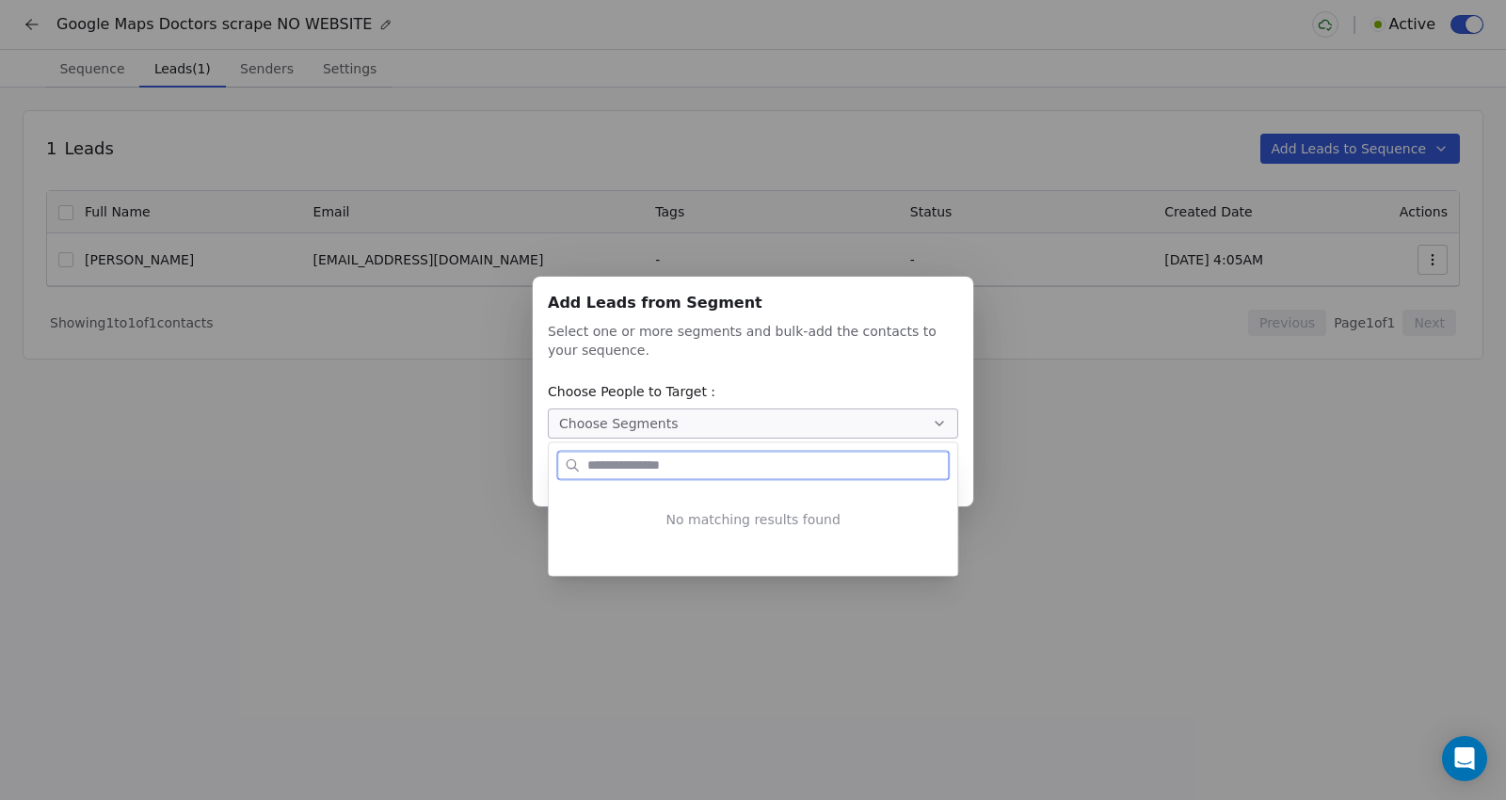
click at [715, 516] on div "No matching results found" at bounding box center [753, 520] width 409 height 80
click at [569, 465] on icon at bounding box center [572, 465] width 15 height 15
click at [961, 518] on div "Add Leads from Segment Add Leads from Segment Select one or more segments and b…" at bounding box center [753, 401] width 1506 height 308
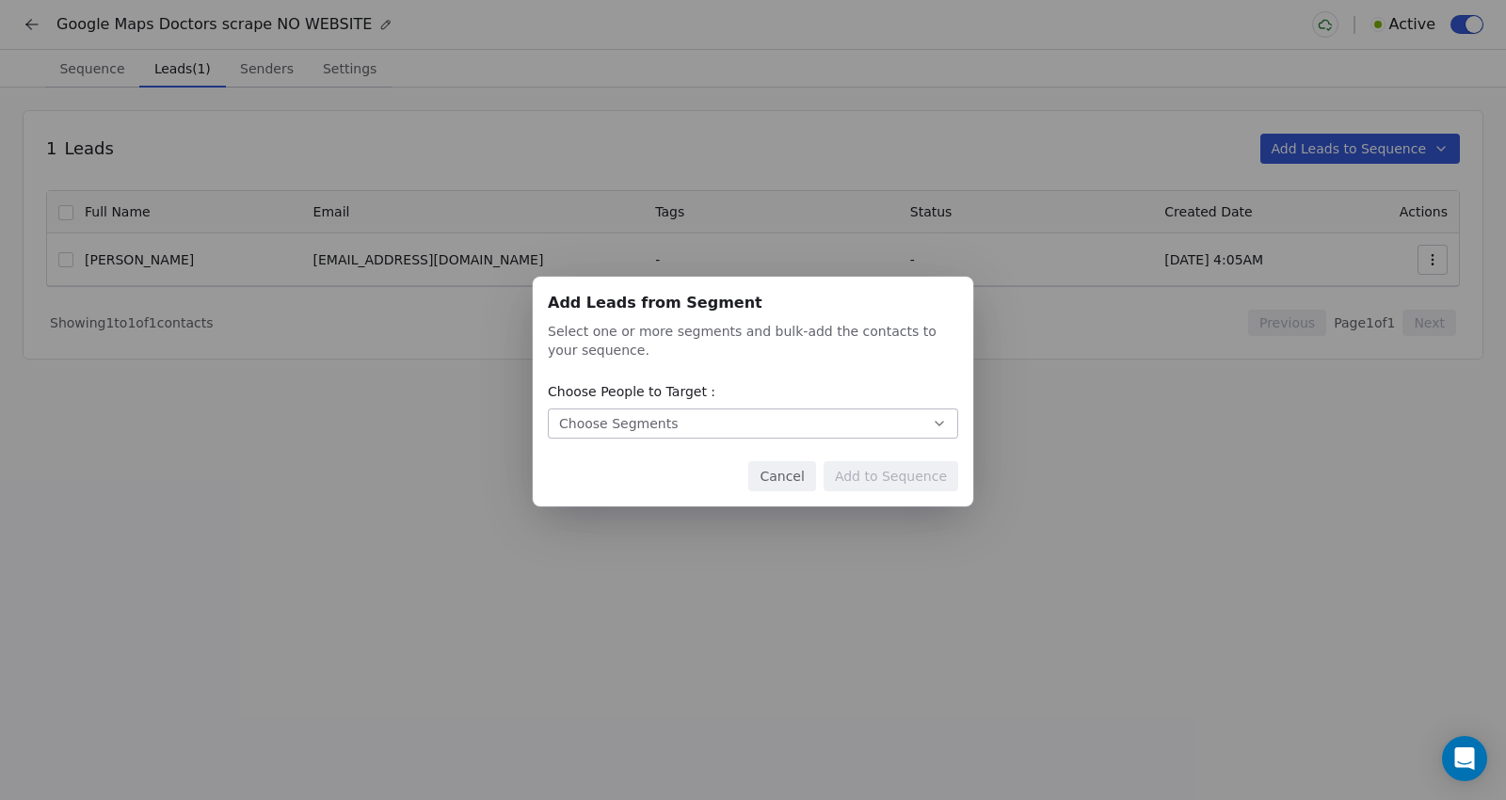
click at [969, 308] on div "Add Leads from Segment Add Leads from Segment Select one or more segments and b…" at bounding box center [753, 392] width 441 height 230
click at [1057, 370] on div "Add Leads from Segment Add Leads from Segment Select one or more segments and b…" at bounding box center [753, 401] width 1506 height 308
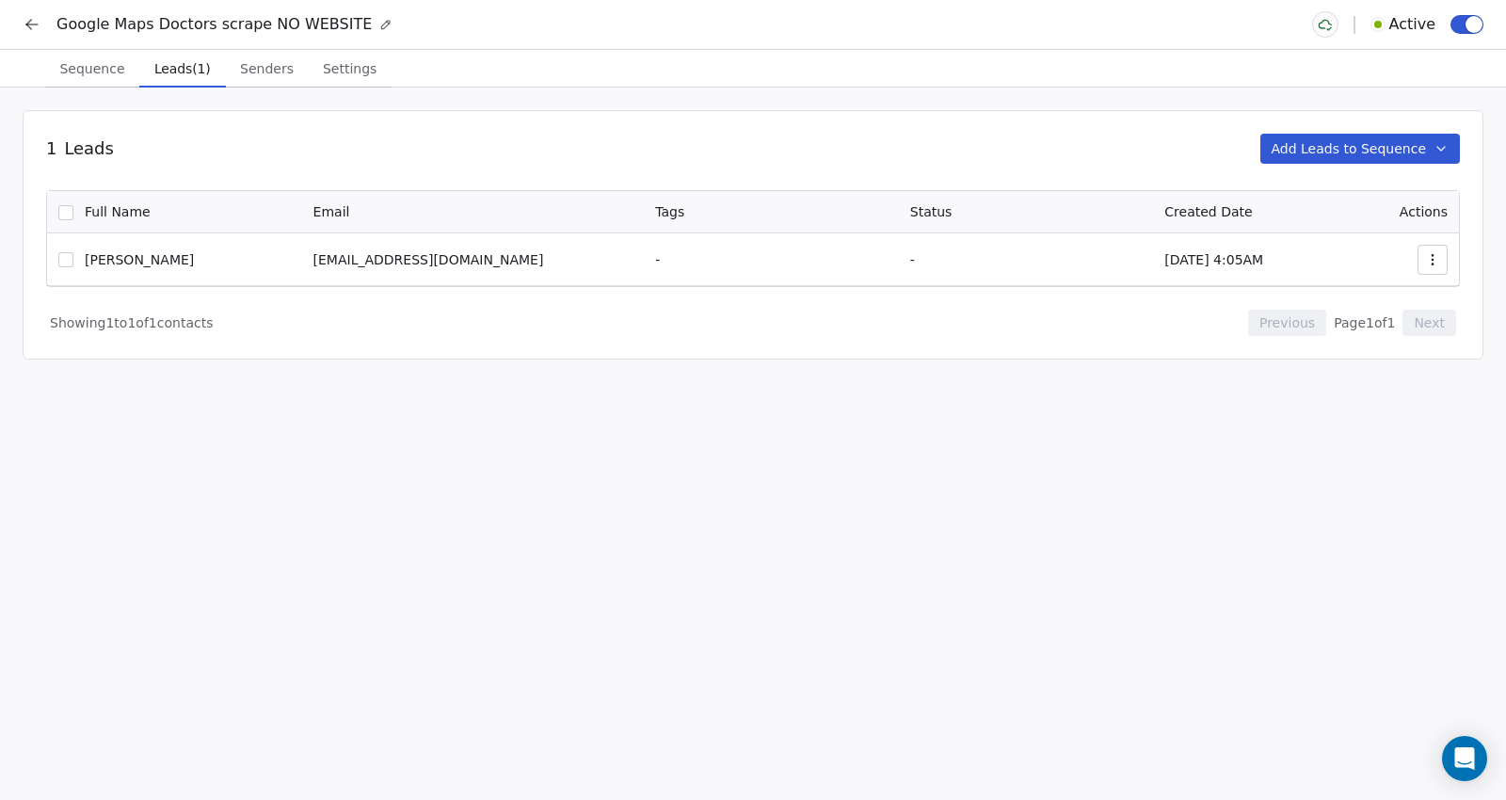
click at [29, 15] on icon at bounding box center [32, 24] width 19 height 19
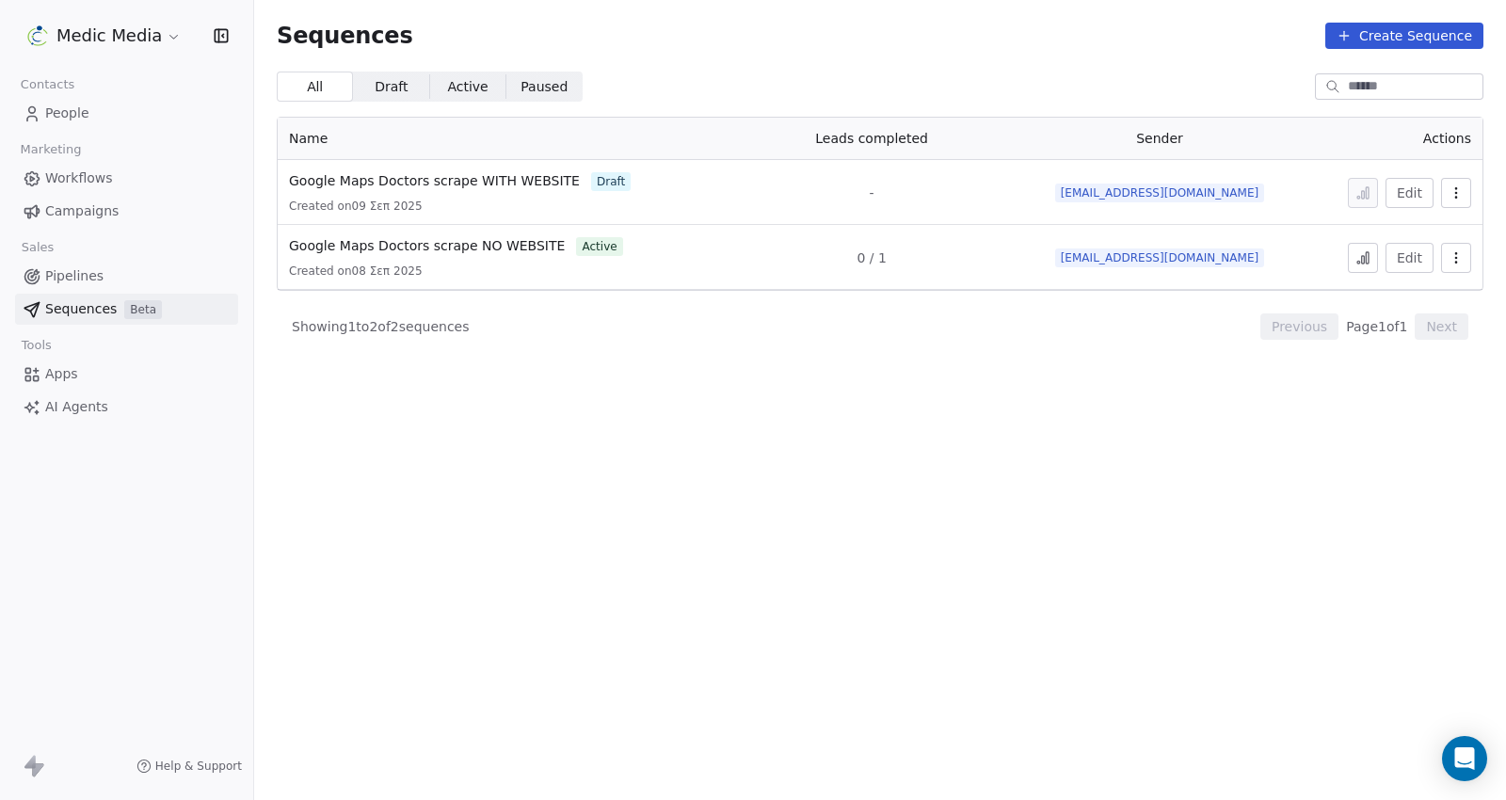
click at [72, 108] on span "People" at bounding box center [67, 114] width 44 height 20
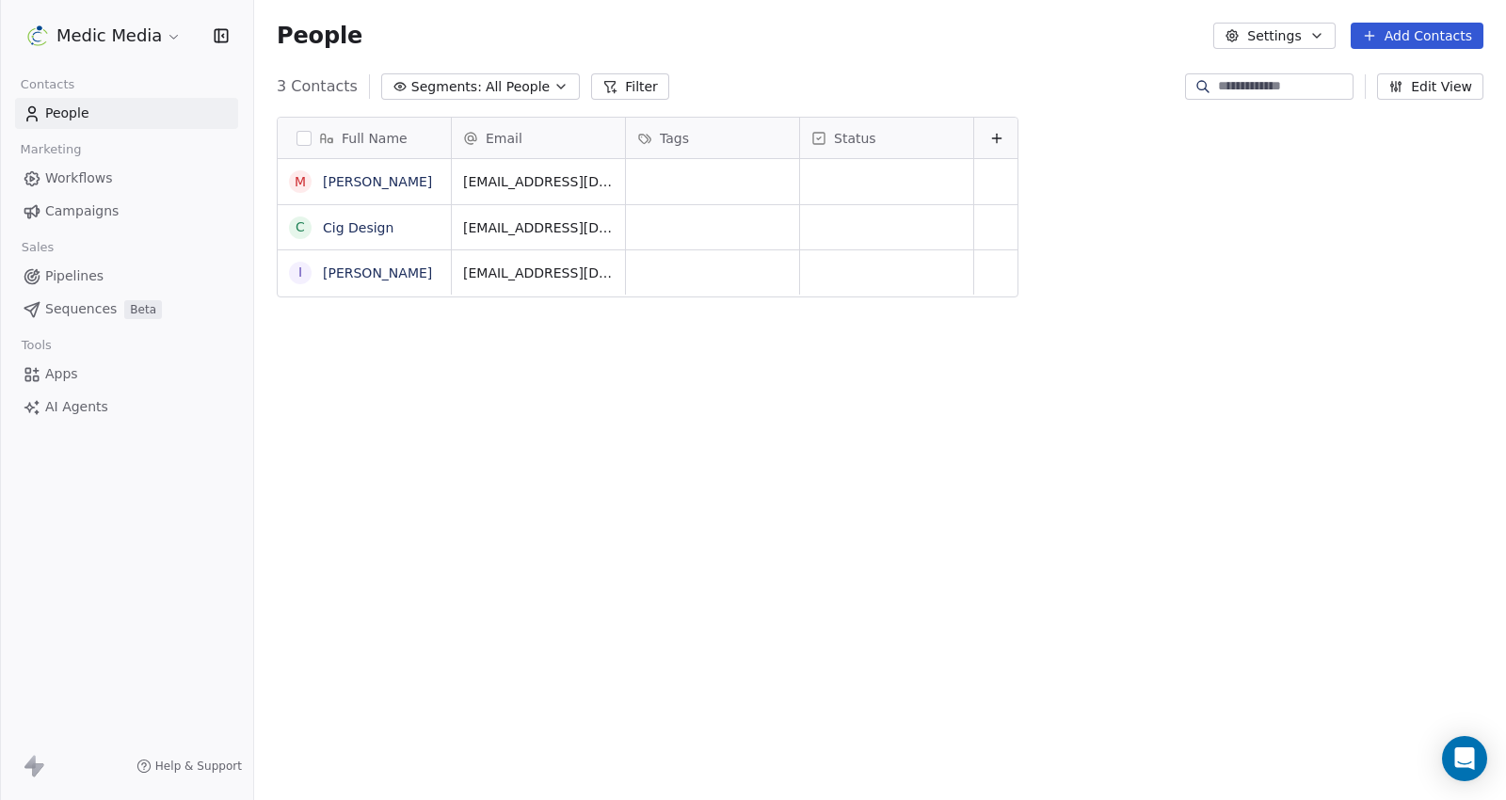
scroll to position [688, 1236]
click at [308, 137] on button "button" at bounding box center [304, 138] width 15 height 15
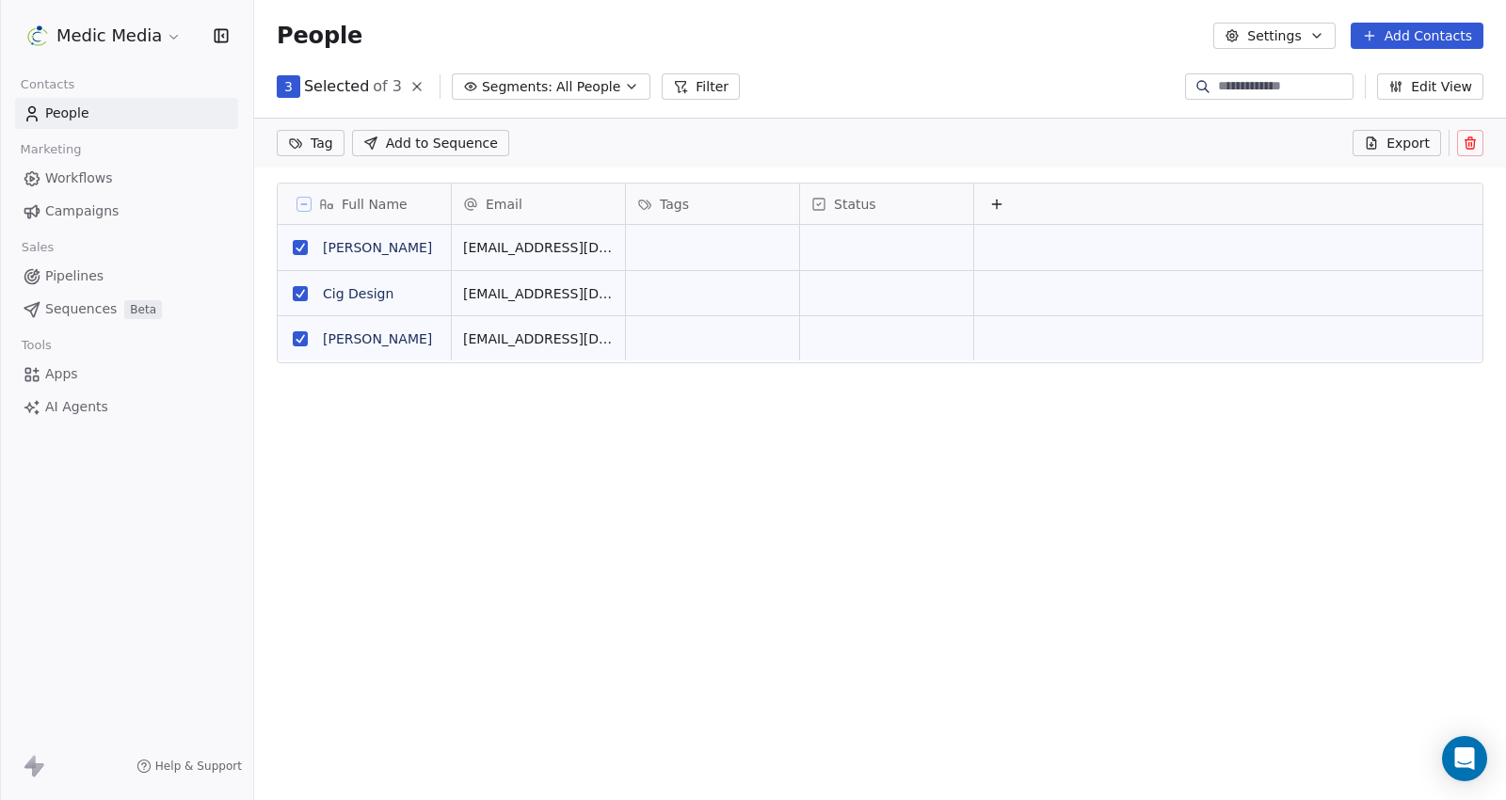
scroll to position [622, 1236]
click at [294, 342] on button "grid" at bounding box center [300, 338] width 15 height 15
click at [430, 147] on span "Add to Sequence" at bounding box center [442, 143] width 112 height 19
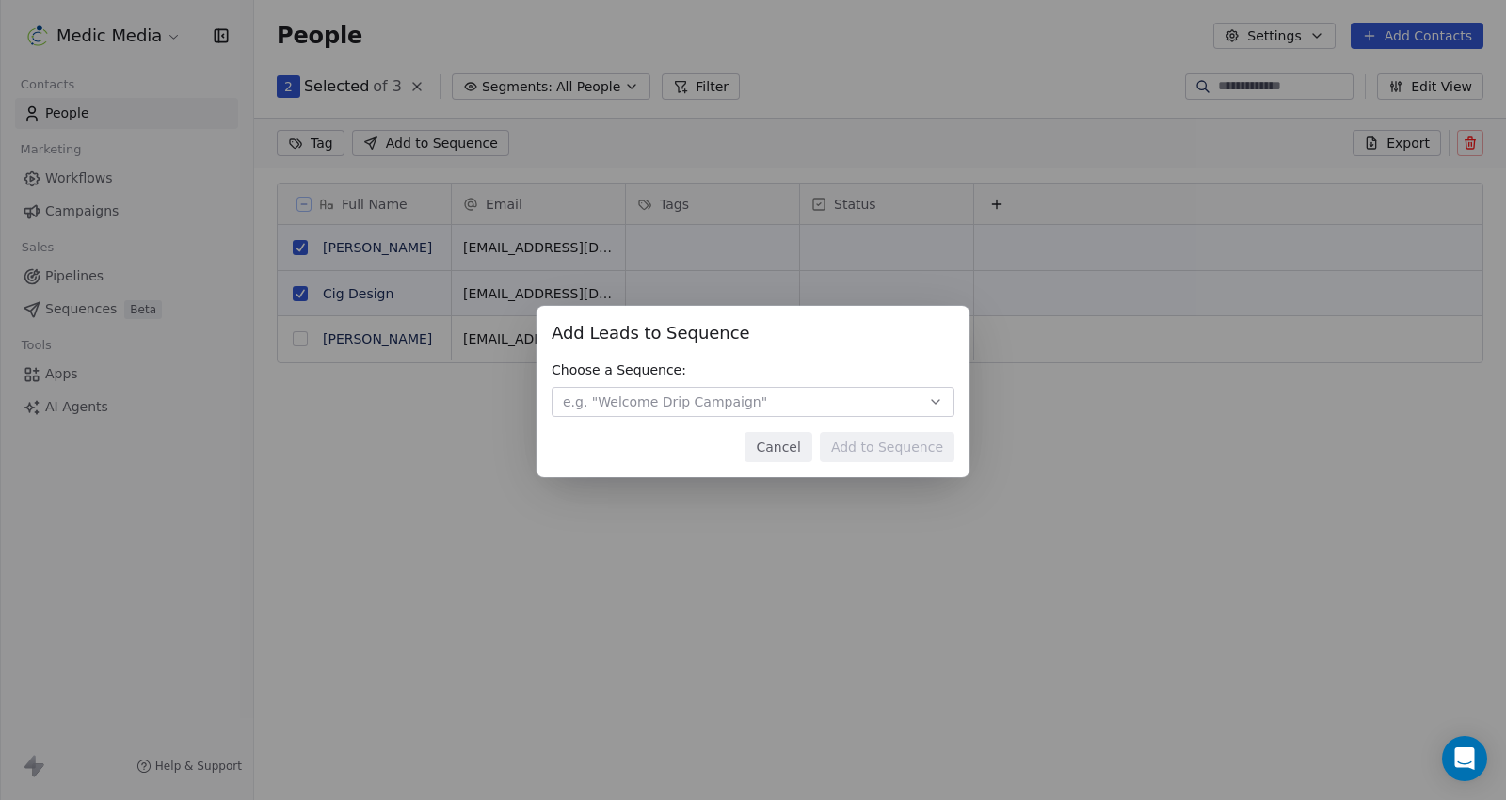
click at [813, 410] on button "e.g. "Welcome Drip Campaign"" at bounding box center [753, 402] width 403 height 30
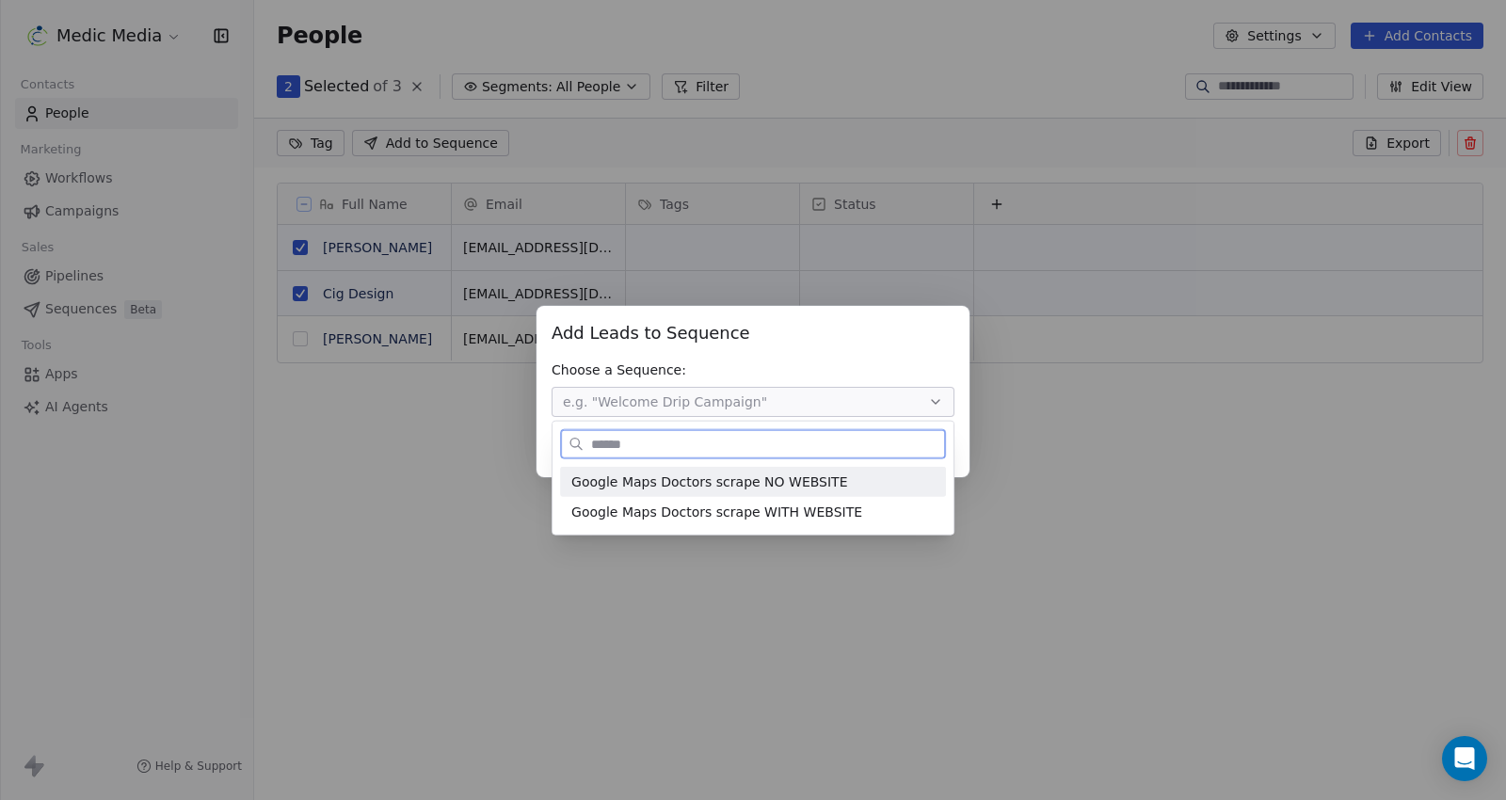
click at [803, 483] on span "Google Maps Doctors scrape NO WEBSITE" at bounding box center [709, 482] width 276 height 20
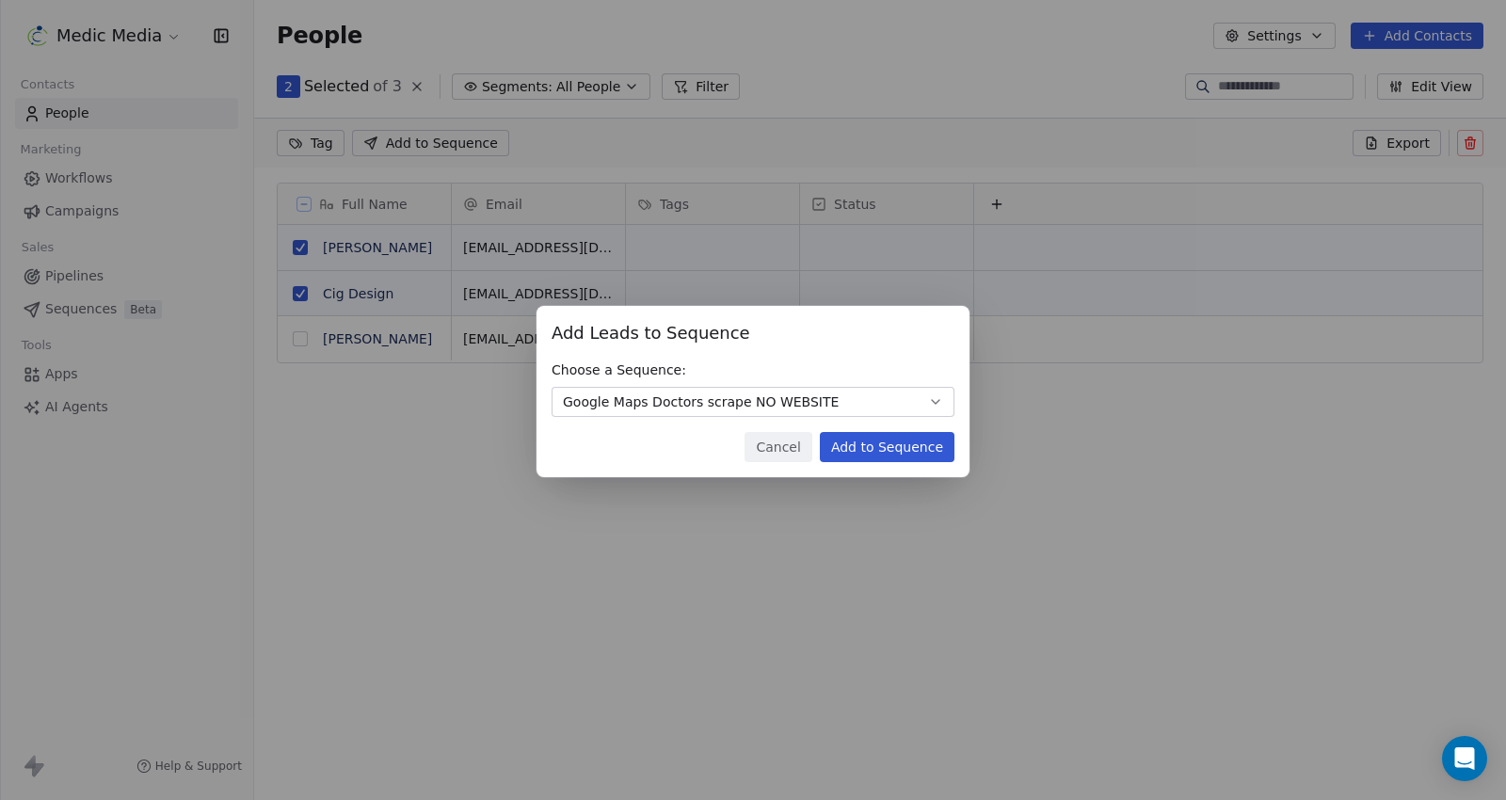
click at [895, 449] on button "Add to Sequence" at bounding box center [887, 447] width 135 height 30
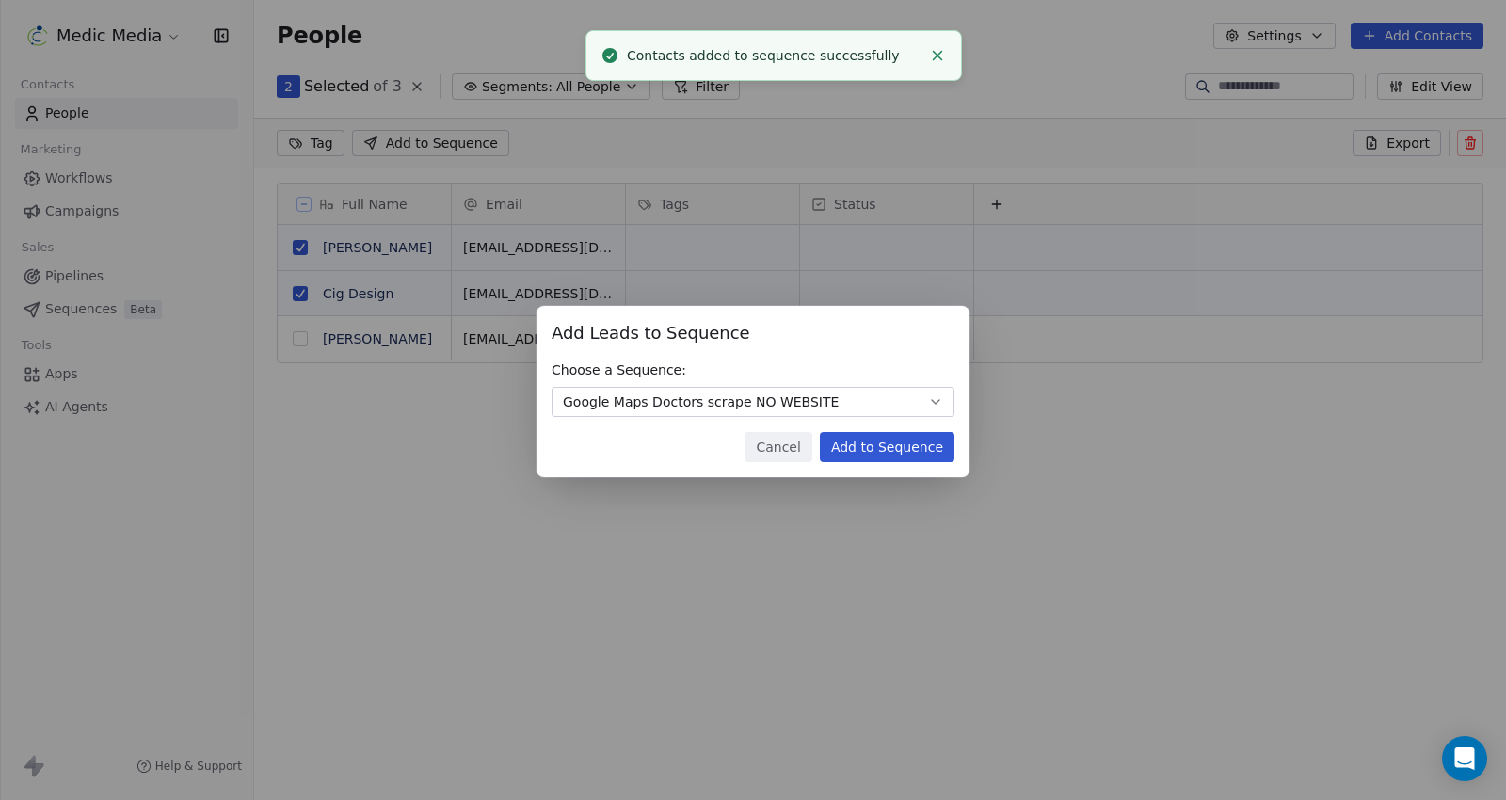
click at [895, 449] on button "Add to Sequence" at bounding box center [887, 447] width 135 height 30
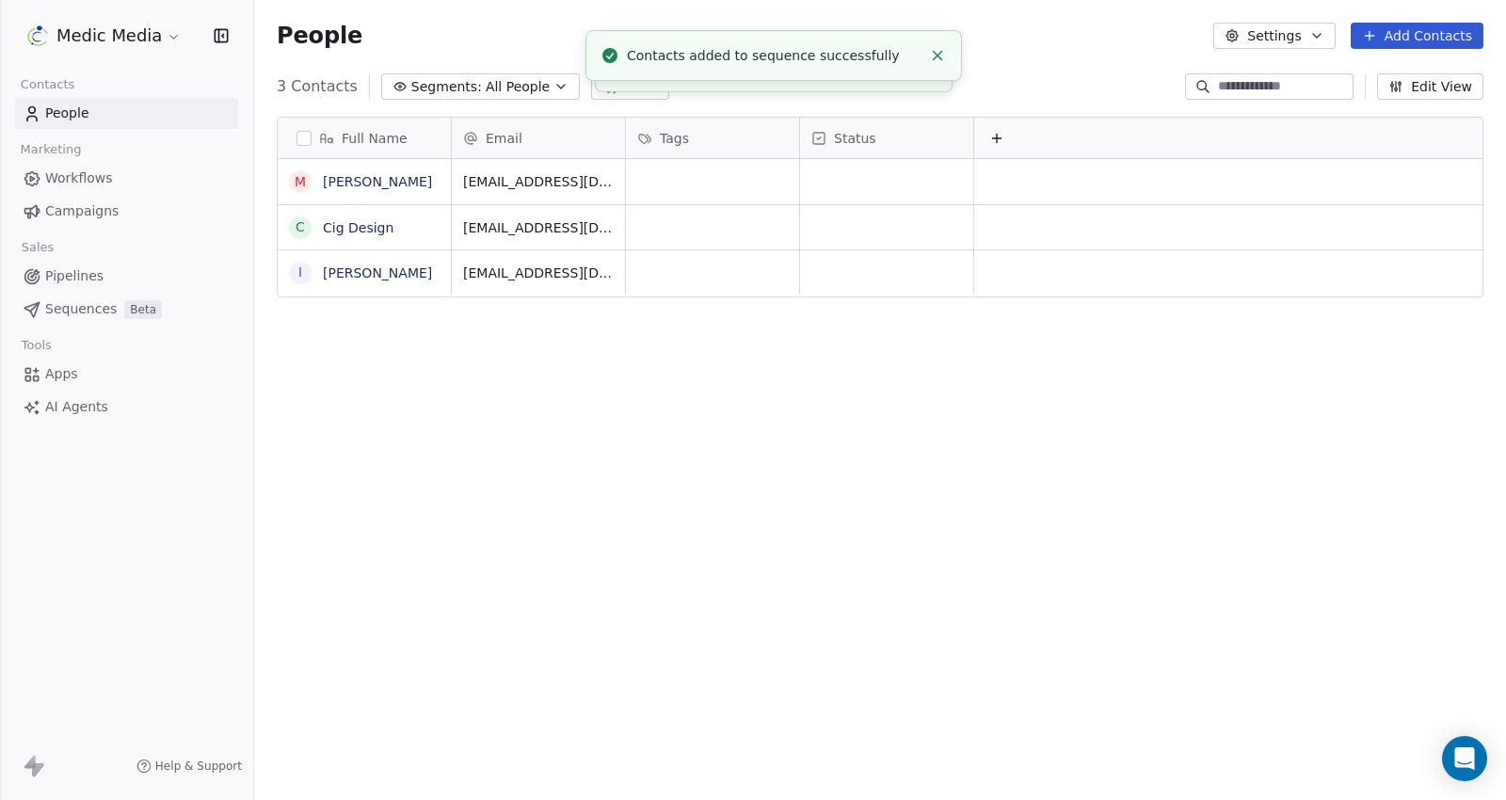
scroll to position [688, 1236]
click at [68, 313] on span "Sequences" at bounding box center [81, 309] width 72 height 20
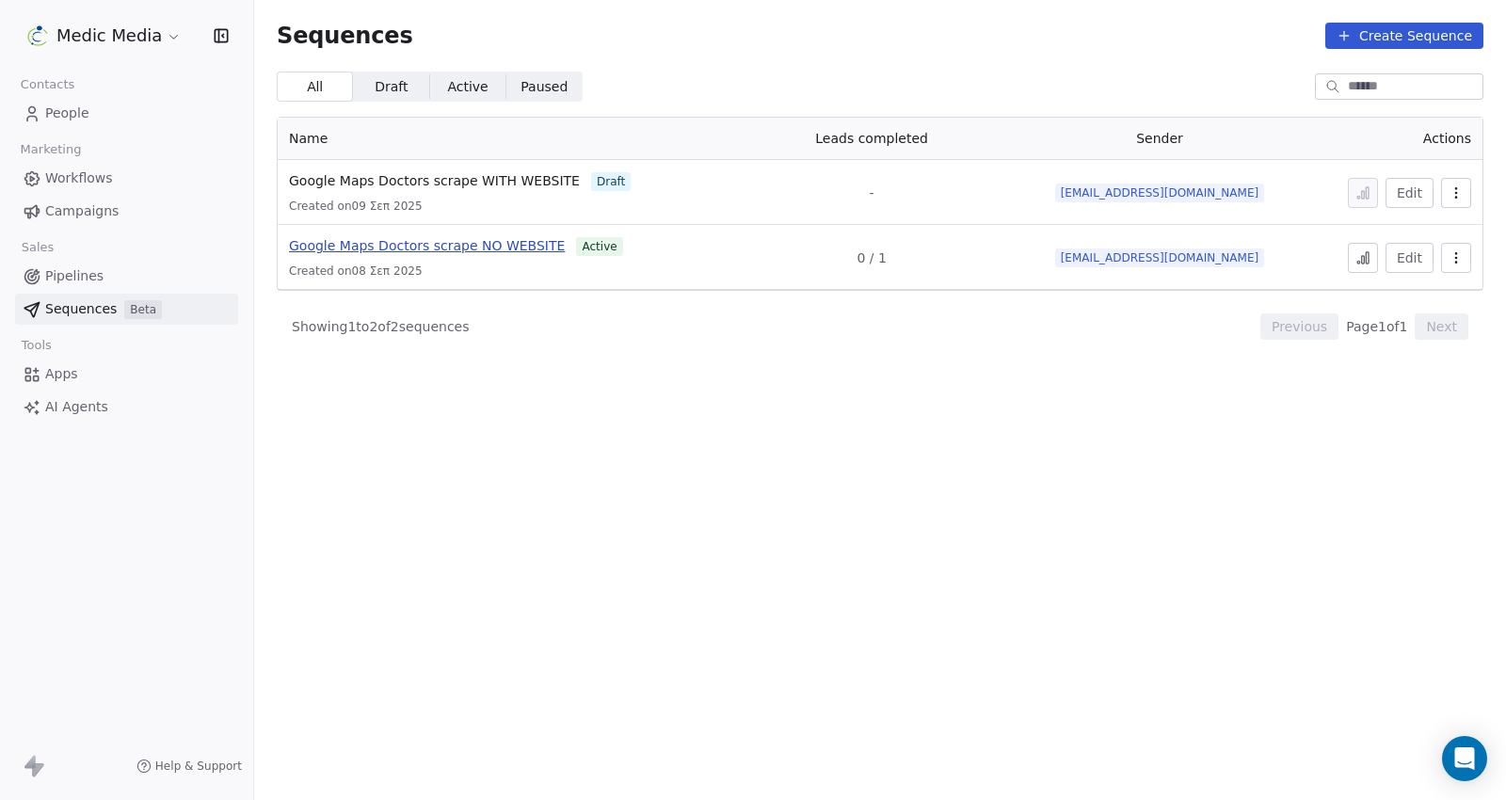
click at [431, 249] on span "Google Maps Doctors scrape NO WEBSITE" at bounding box center [427, 245] width 276 height 15
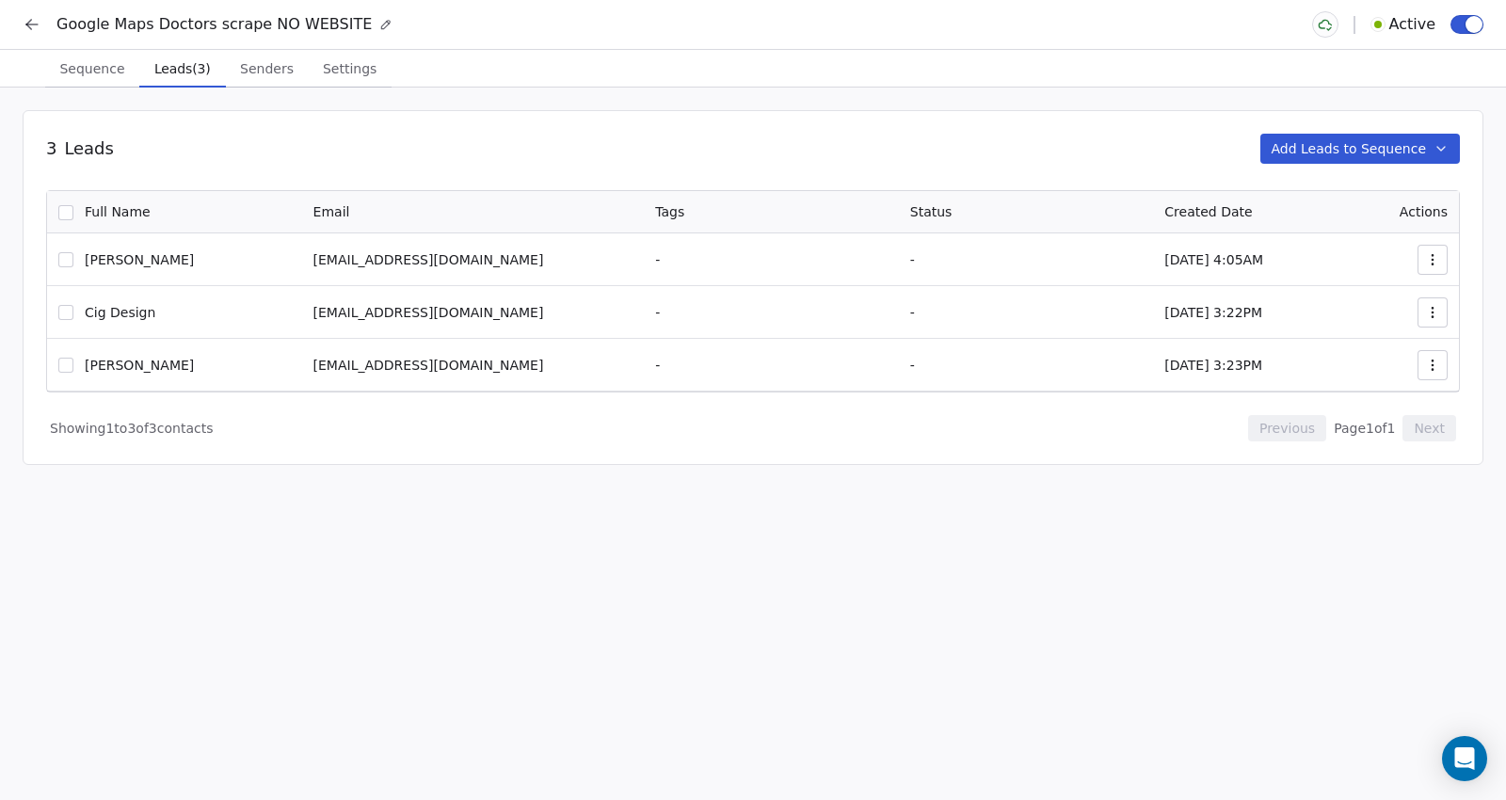
click at [167, 82] on button "Leads (3) Leads (3)" at bounding box center [182, 69] width 87 height 38
drag, startPoint x: 1429, startPoint y: 274, endPoint x: 1434, endPoint y: 264, distance: 11.4
click at [1434, 264] on td at bounding box center [1395, 259] width 127 height 53
click at [1433, 264] on icon "button" at bounding box center [1432, 264] width 1 height 1
click at [1075, 86] on html "Google Maps Doctors scrape NO WEBSITE Active Sequence Sequence Leads (3) Leads …" at bounding box center [753, 400] width 1506 height 800
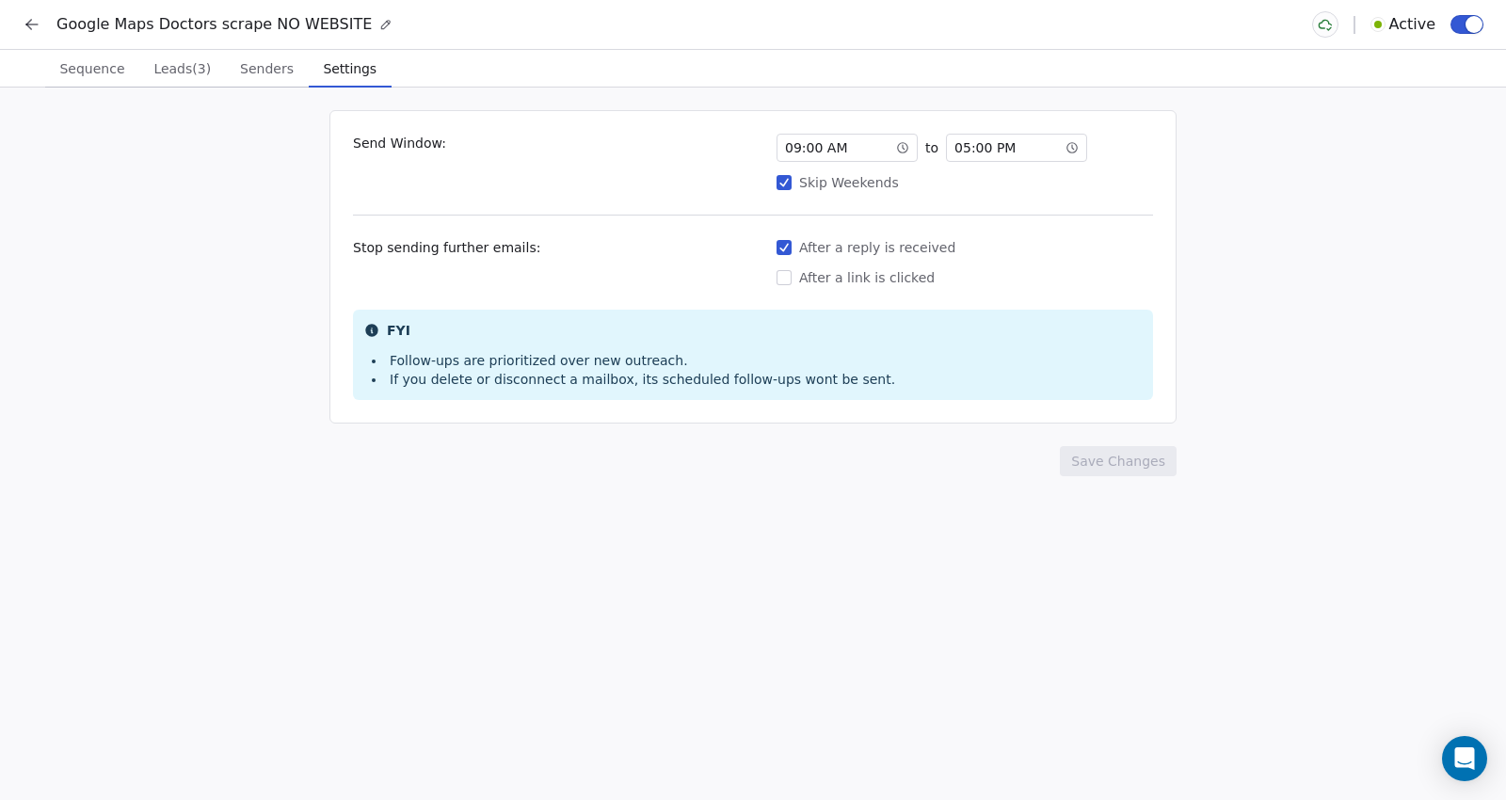
click at [336, 82] on button "Settings Settings" at bounding box center [350, 69] width 83 height 38
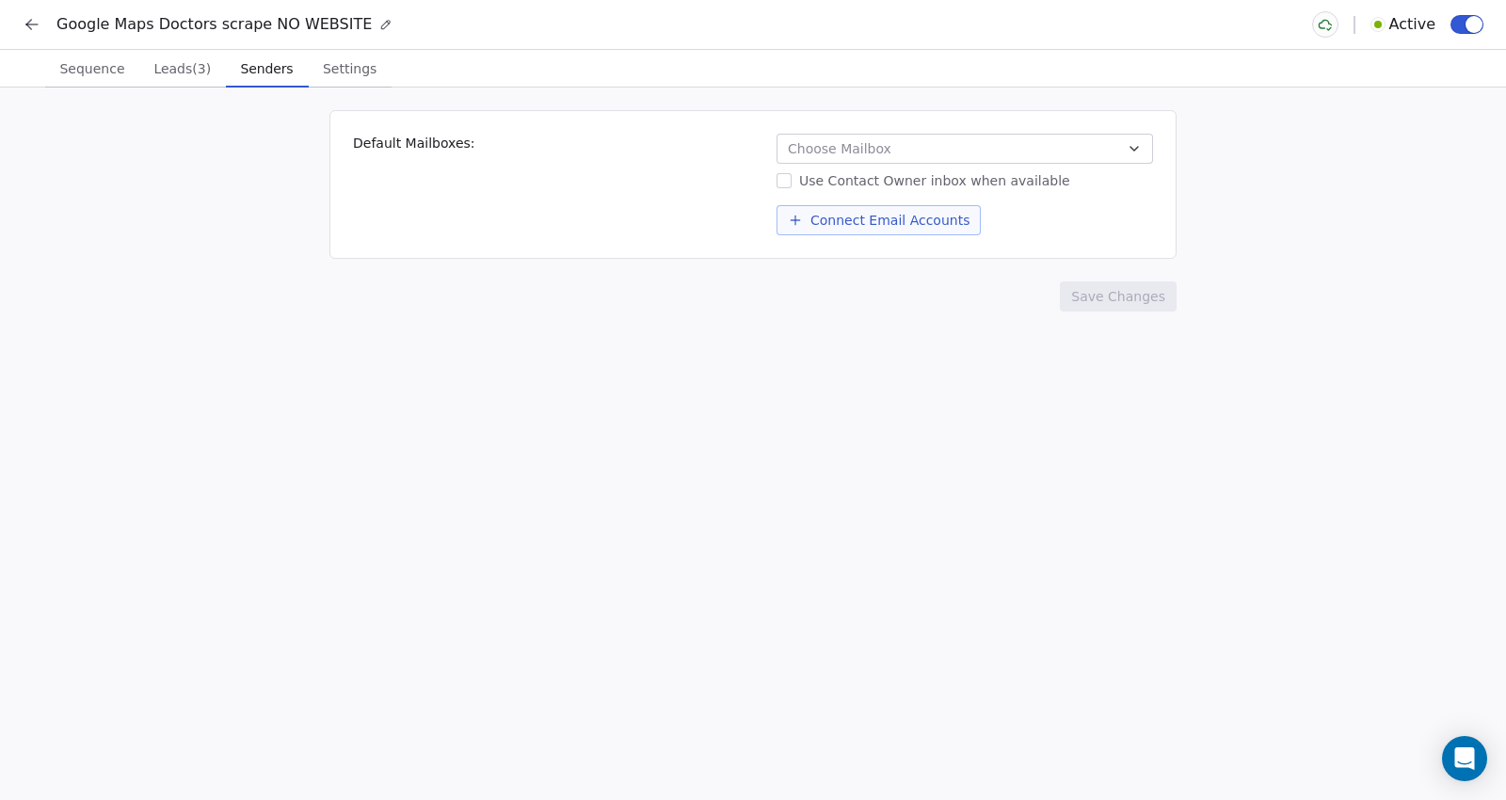
click at [254, 80] on span "Senders" at bounding box center [267, 69] width 68 height 26
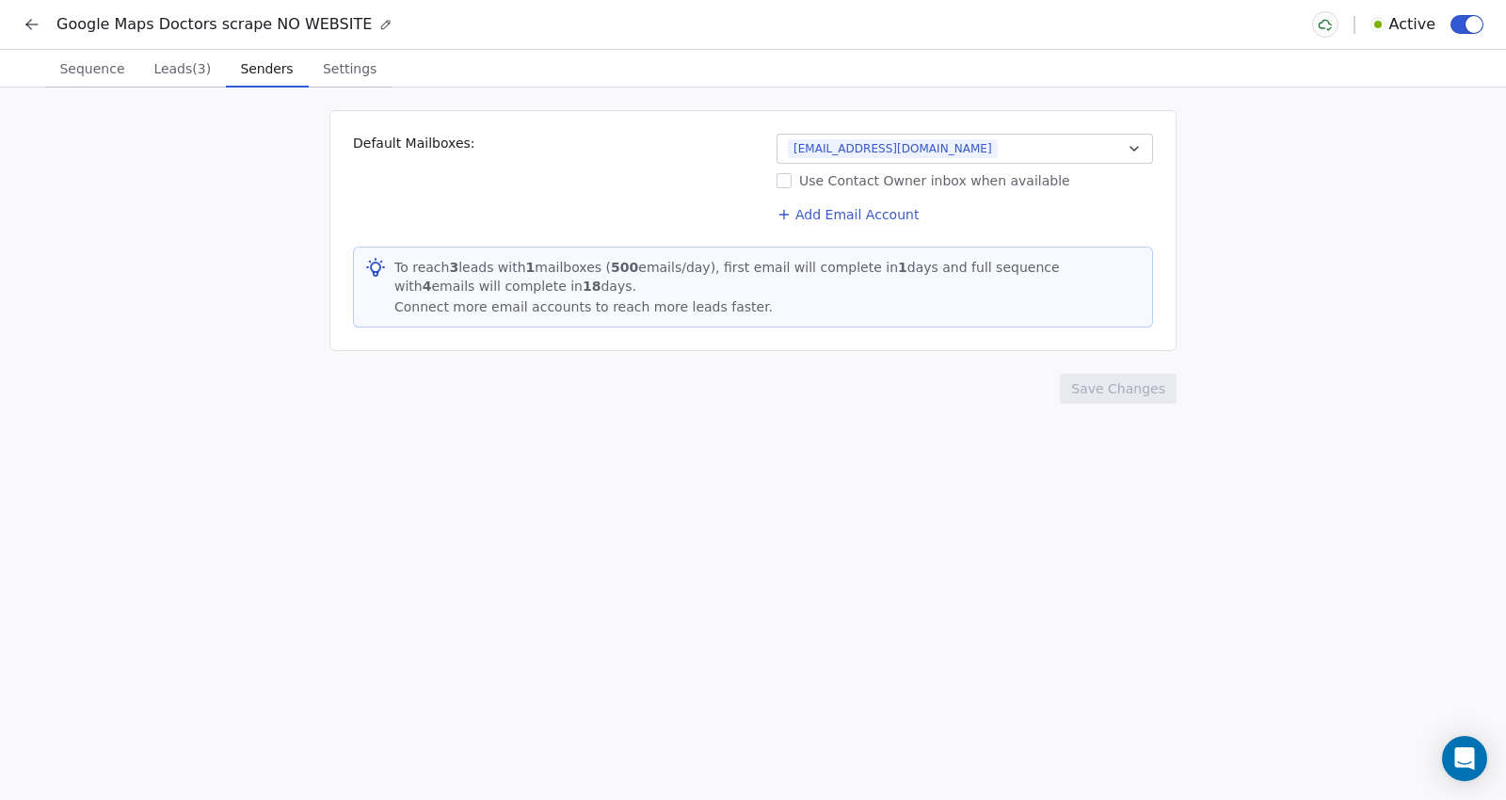
click at [115, 218] on div "Default Mailboxes: [EMAIL_ADDRESS][DOMAIN_NAME] Use Contact Owner inbox when av…" at bounding box center [753, 444] width 1506 height 713
click at [76, 70] on span "Sequence" at bounding box center [92, 69] width 80 height 26
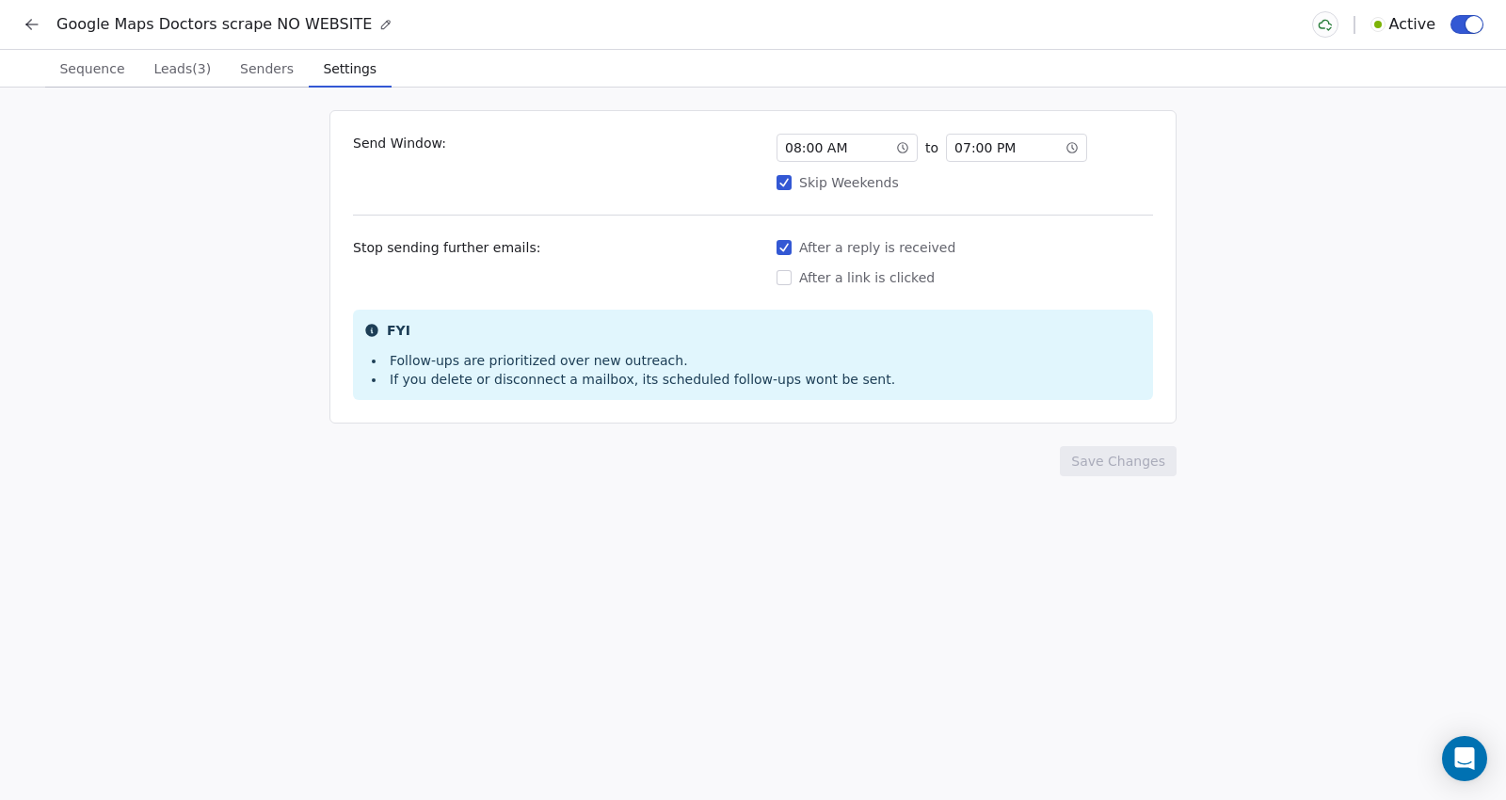
click at [346, 82] on button "Settings Settings" at bounding box center [350, 69] width 83 height 38
click at [28, 40] on div "Google Maps Doctors scrape NO WEBSITE Active" at bounding box center [753, 24] width 1506 height 49
click at [44, 21] on button at bounding box center [32, 24] width 26 height 26
